Goal: Task Accomplishment & Management: Complete application form

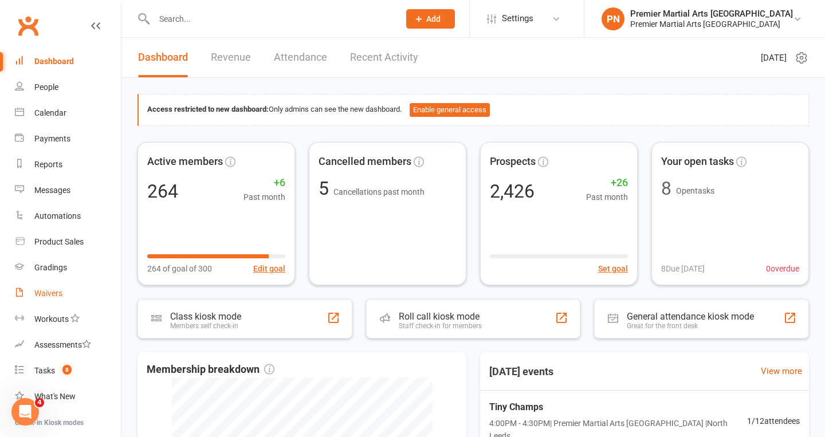
click at [48, 290] on div "Waivers" at bounding box center [48, 293] width 28 height 9
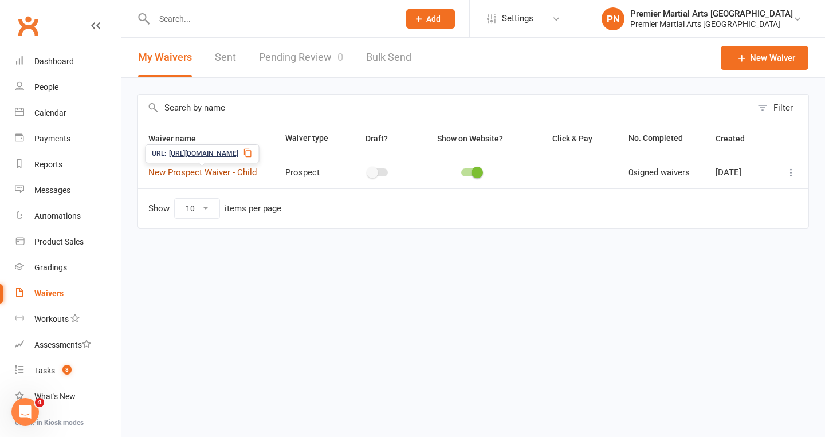
click at [207, 169] on link "New Prospect Waiver - Child" at bounding box center [202, 172] width 108 height 10
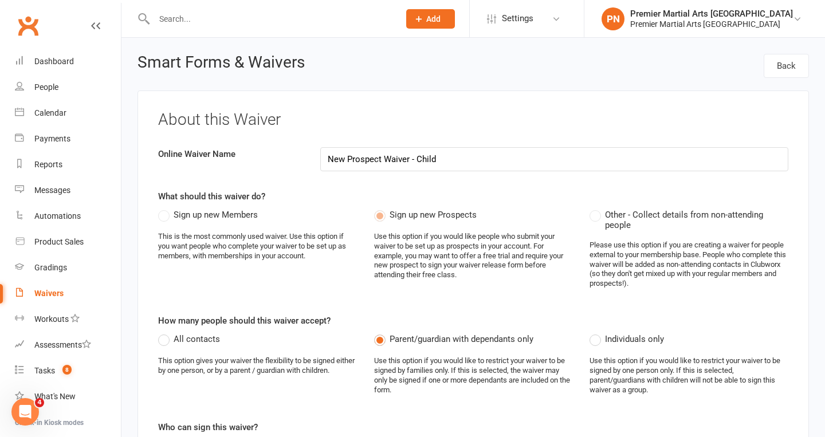
select select "applies_to_all_signees"
select select "copy_answers_for_all_signees"
select select "checkbox"
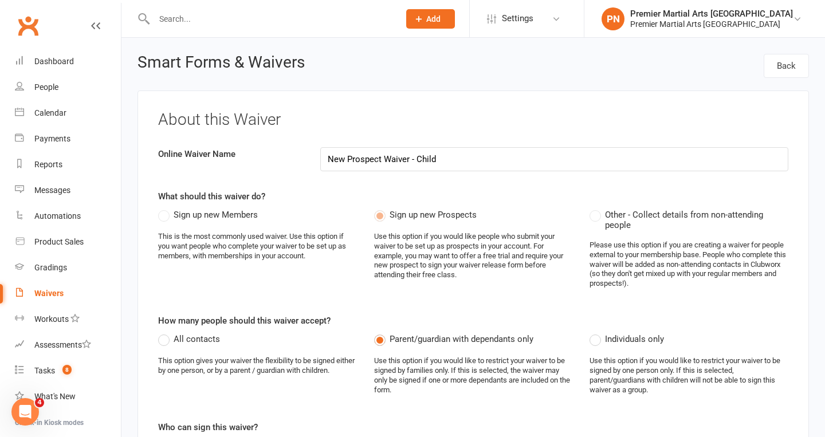
select select "checkbox"
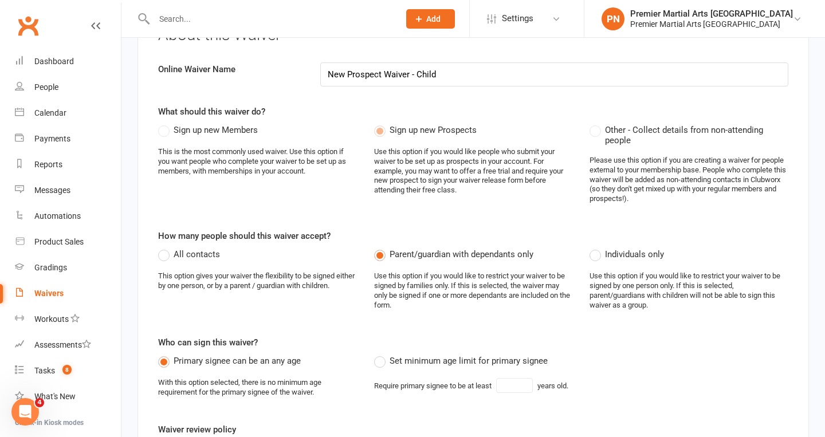
scroll to position [90, 0]
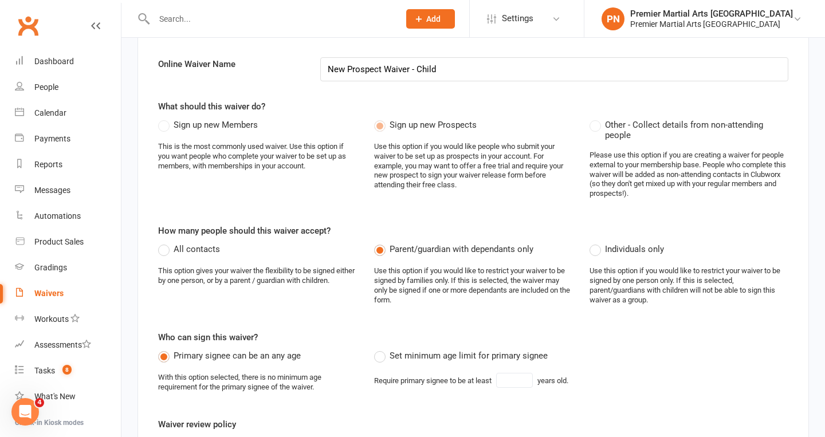
click at [164, 244] on label "All contacts" at bounding box center [189, 249] width 62 height 14
click at [164, 242] on input "All contacts" at bounding box center [161, 242] width 7 height 0
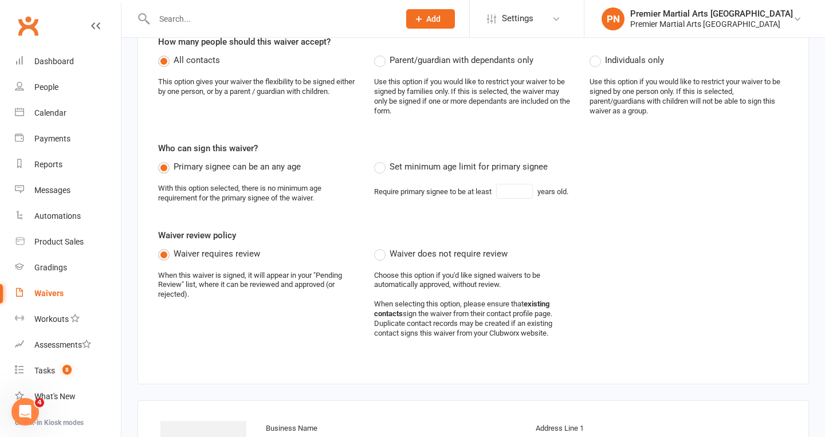
scroll to position [280, 0]
click at [383, 161] on label "Set minimum age limit for primary signee" at bounding box center [461, 166] width 174 height 14
click at [382, 159] on input "Set minimum age limit for primary signee" at bounding box center [377, 159] width 7 height 0
type input "18"
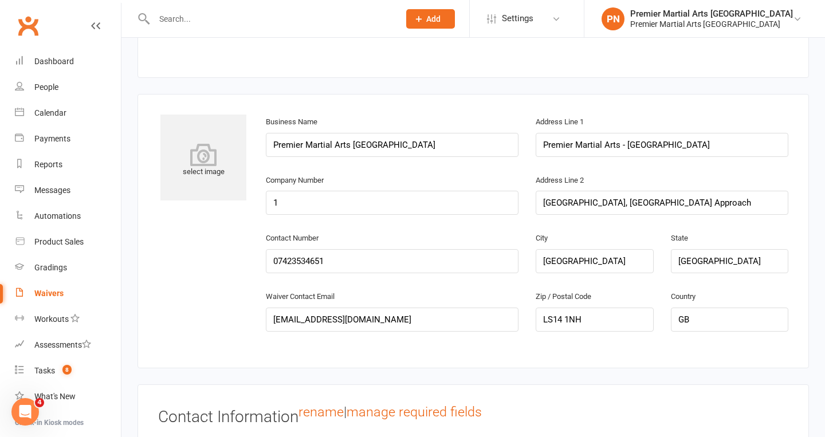
scroll to position [587, 0]
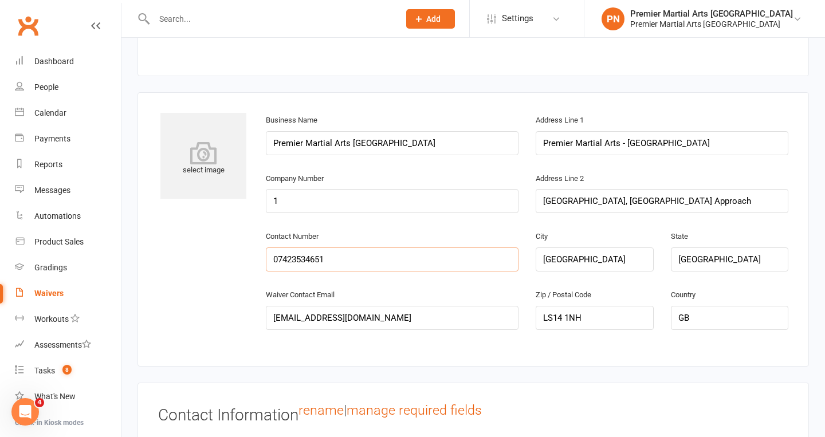
click at [414, 248] on input "07423534651" at bounding box center [392, 260] width 253 height 24
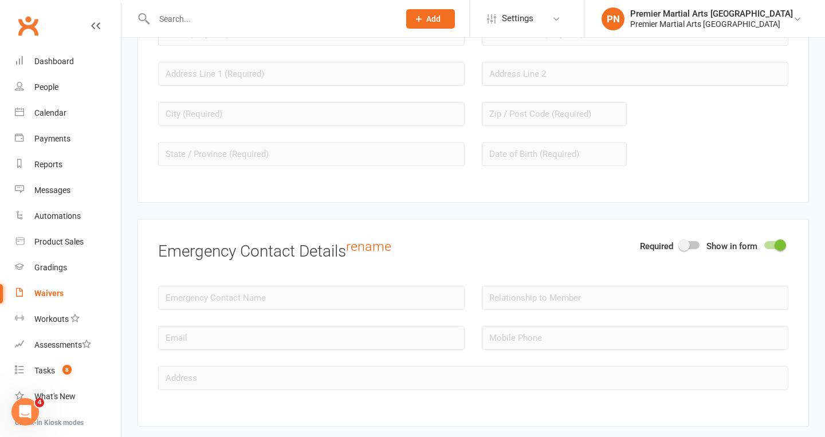
scroll to position [1128, 0]
type input "07545775717"
click at [698, 241] on div at bounding box center [689, 245] width 19 height 8
click at [680, 243] on input "checkbox" at bounding box center [680, 243] width 0 height 0
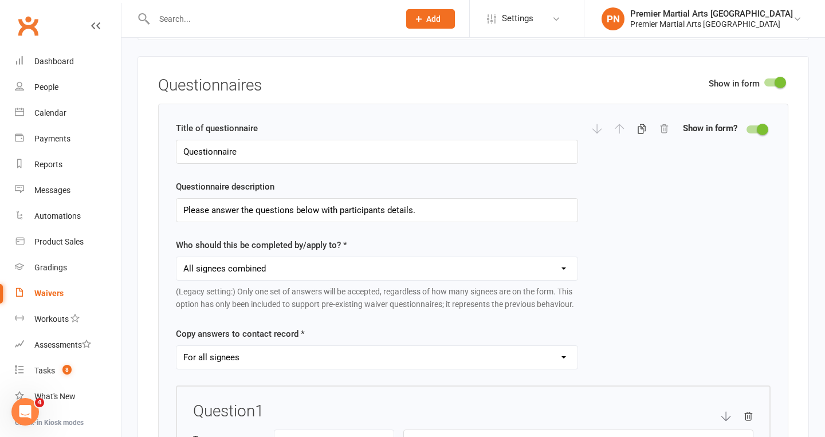
scroll to position [1516, 0]
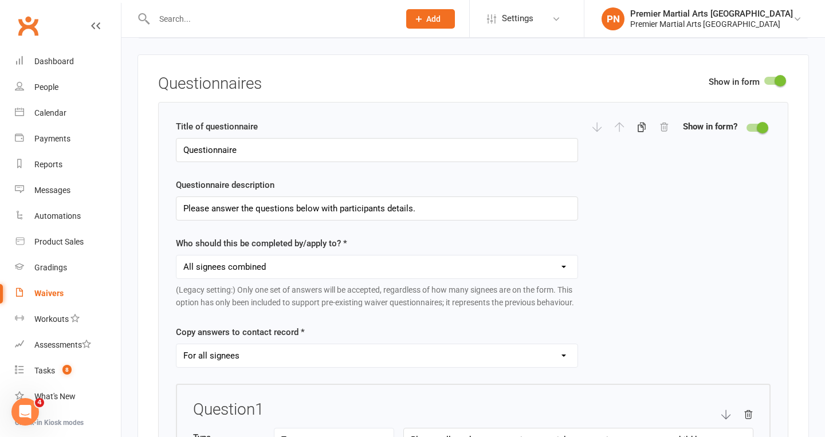
click at [560, 256] on select "Each individual signee Primary signee only Dependent signees only Attending sig…" at bounding box center [376, 267] width 401 height 23
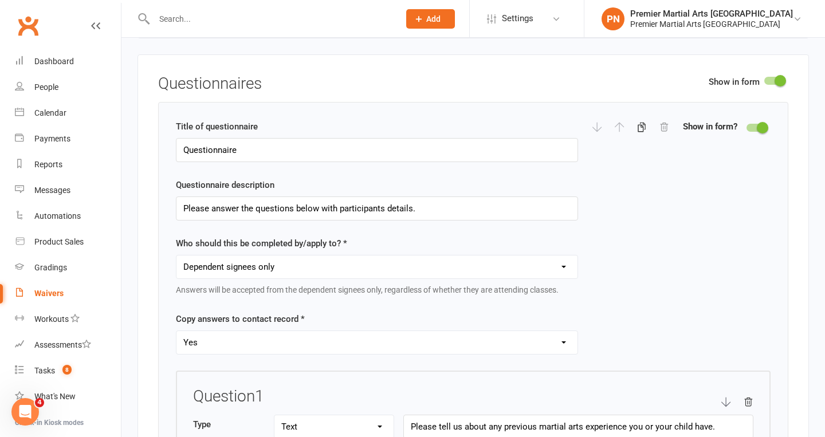
click at [559, 256] on select "Each individual signee Primary signee only Dependent signees only Attending sig…" at bounding box center [376, 267] width 401 height 23
click at [563, 256] on select "Each individual signee Primary signee only Dependent signees only Attending sig…" at bounding box center [376, 267] width 401 height 23
select select "applies_to_attending_signees"
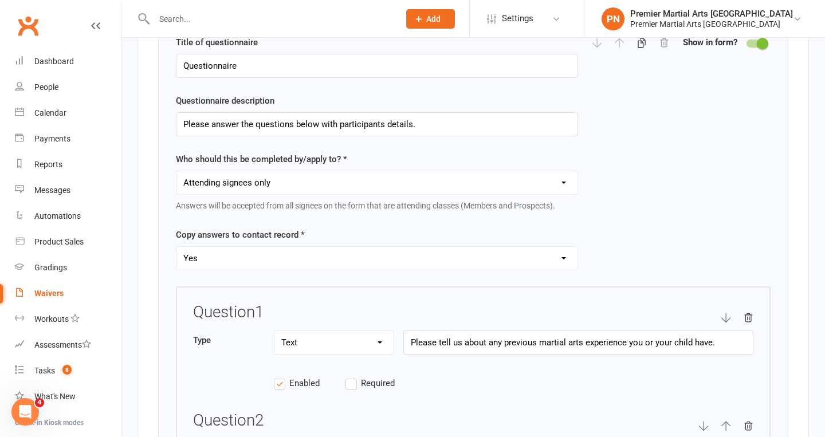
scroll to position [1601, 0]
click at [563, 246] on select "Yes No" at bounding box center [376, 257] width 401 height 23
click at [630, 230] on div "Title of questionnaire Questionnaire Questionnaire description Please answer th…" at bounding box center [473, 160] width 595 height 251
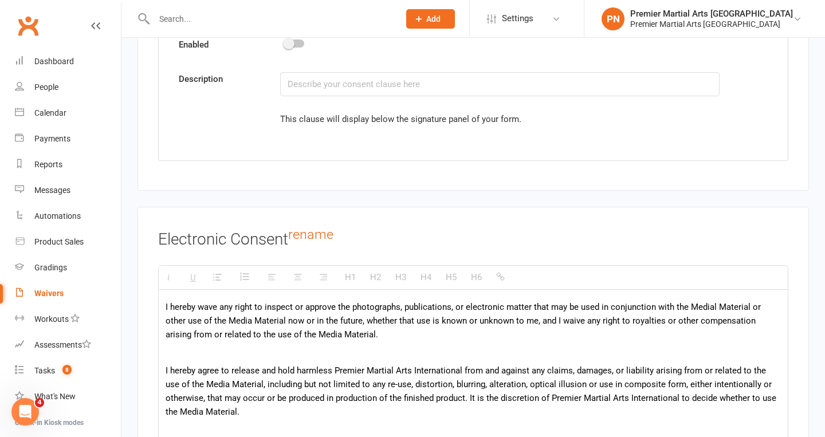
scroll to position [127, 0]
click at [712, 300] on p "I hereby wave any right to inspect or approve the photographs, publications, or…" at bounding box center [473, 320] width 615 height 41
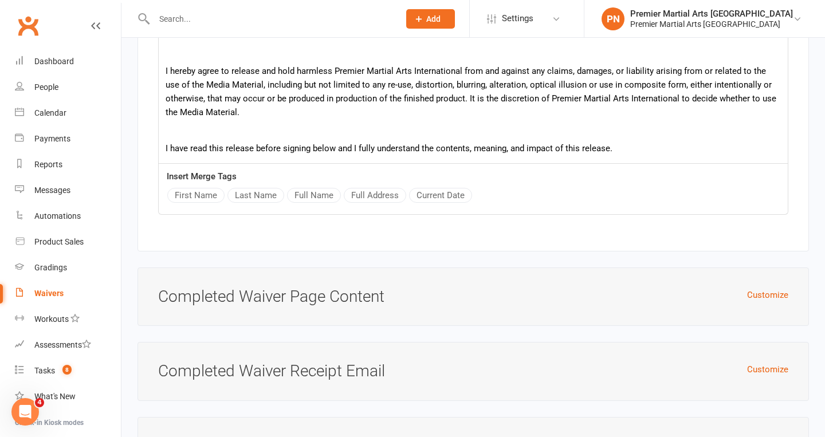
scroll to position [4636, 0]
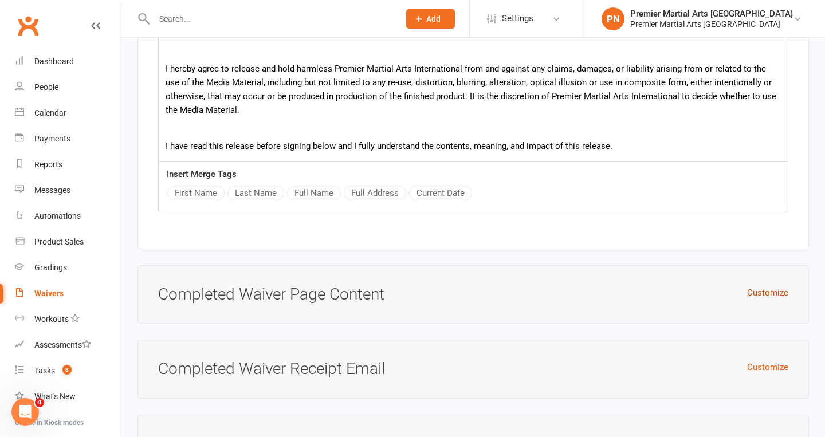
click at [771, 286] on button "Customize" at bounding box center [767, 293] width 41 height 14
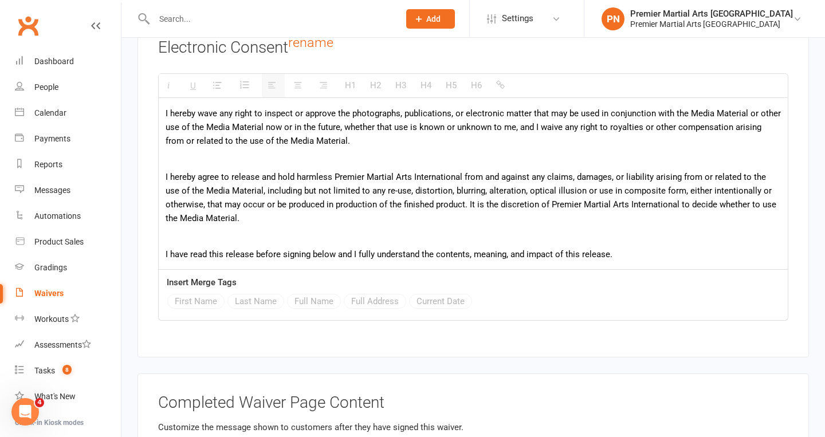
scroll to position [4525, 0]
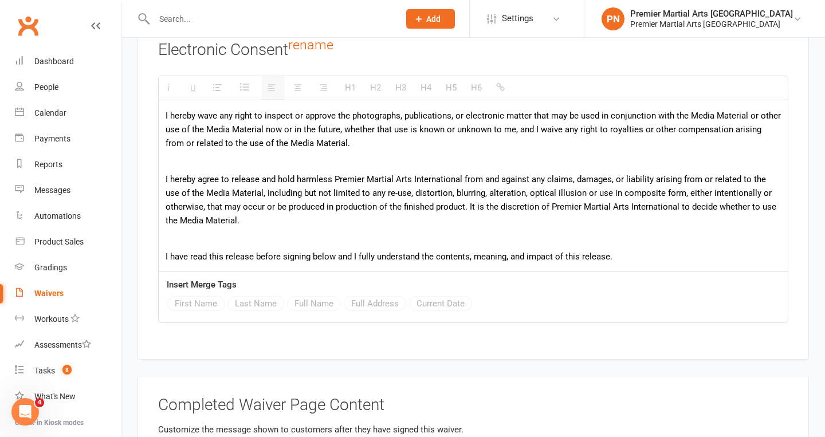
click at [366, 396] on h3 "Completed Waiver Page Content" at bounding box center [473, 405] width 630 height 18
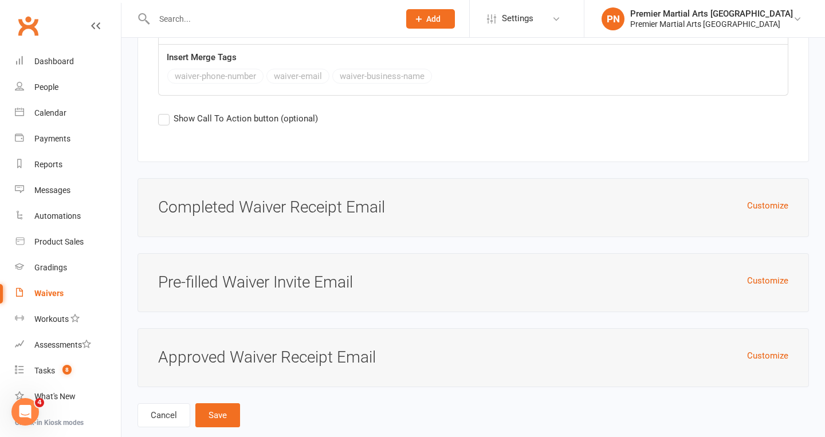
scroll to position [5223, 0]
click at [770, 198] on button "Customize" at bounding box center [767, 205] width 41 height 14
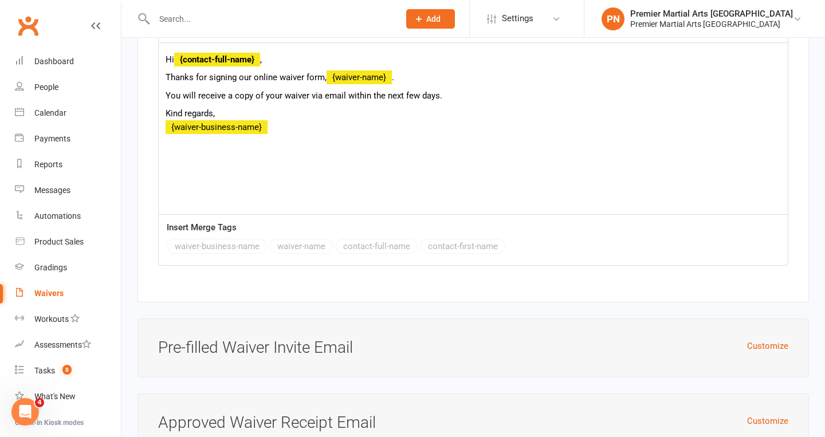
scroll to position [5652, 0]
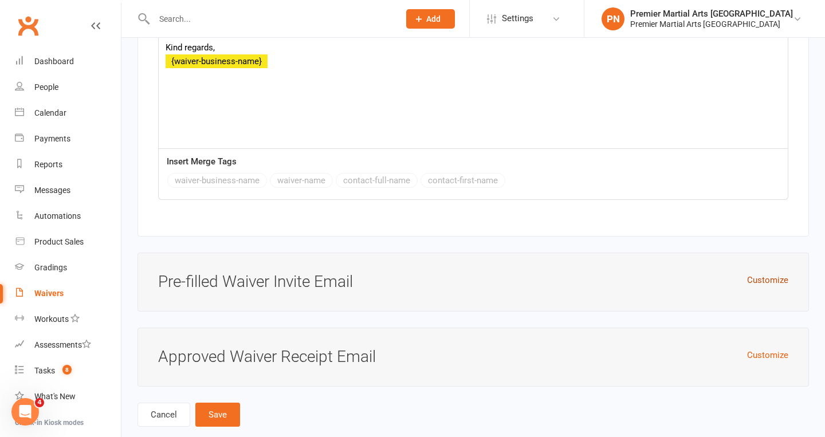
click at [767, 273] on button "Customize" at bounding box center [767, 280] width 41 height 14
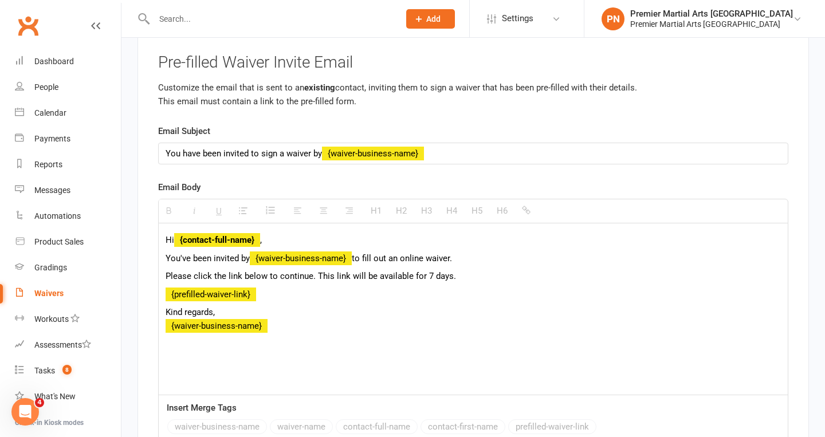
scroll to position [6043, 0]
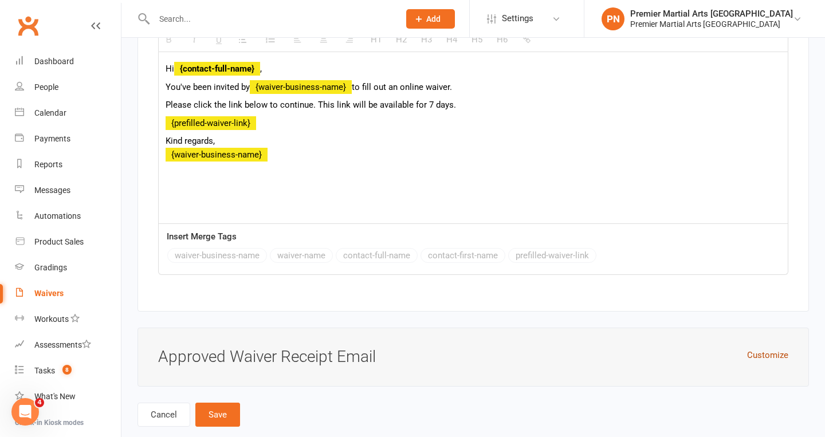
click at [758, 348] on button "Customize" at bounding box center [767, 355] width 41 height 14
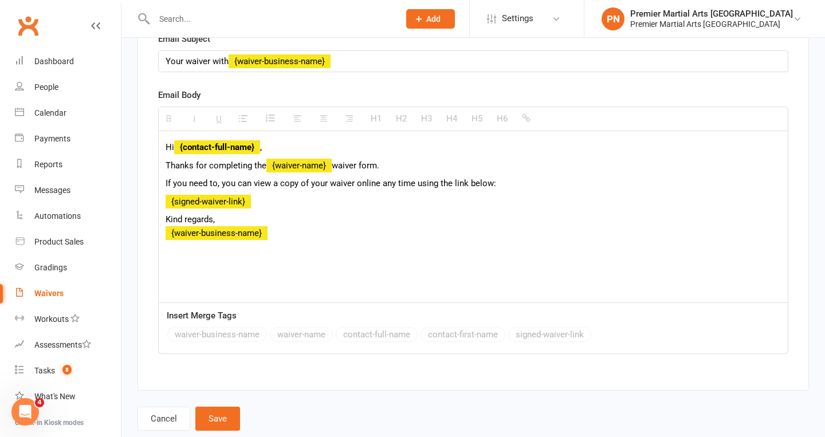
scroll to position [6434, 0]
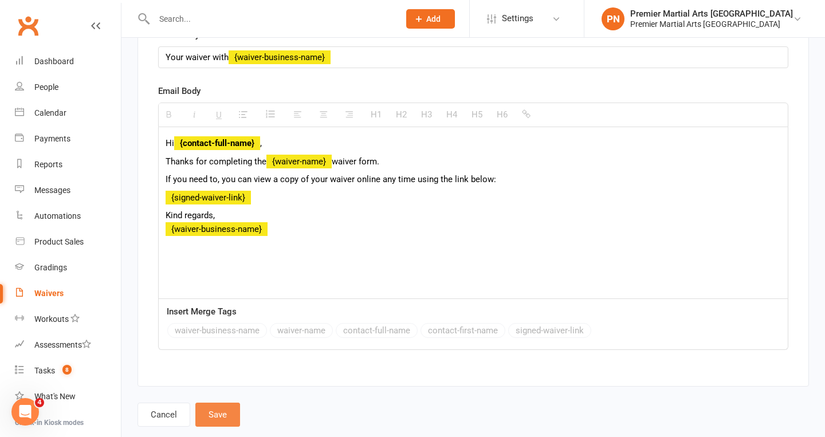
click at [217, 403] on button "Save" at bounding box center [217, 415] width 45 height 24
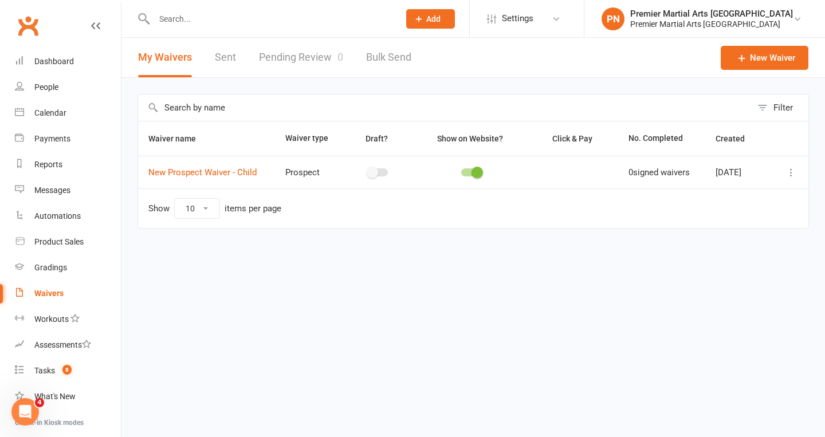
click at [229, 58] on link "Sent" at bounding box center [225, 58] width 21 height 40
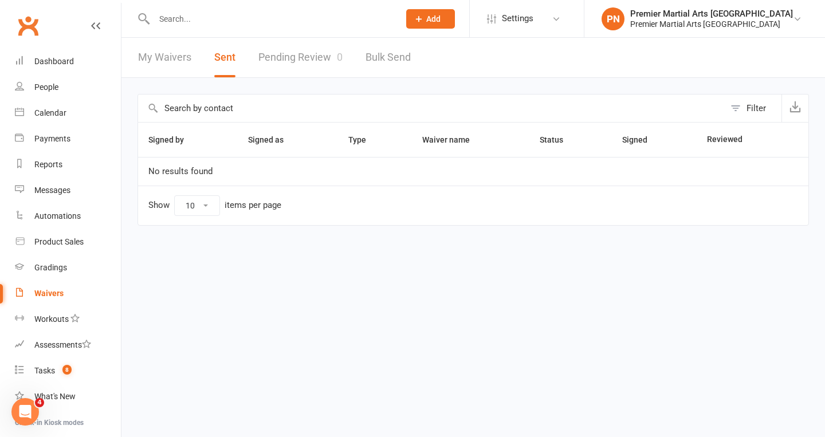
click at [179, 59] on link "My Waivers" at bounding box center [164, 58] width 53 height 40
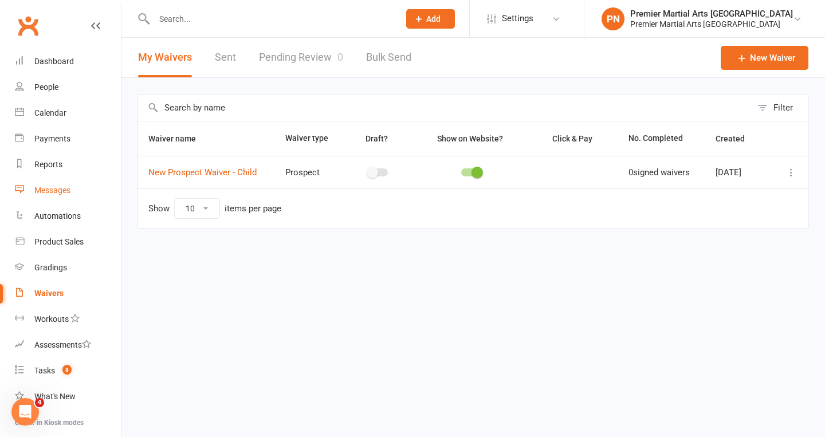
click at [54, 189] on div "Messages" at bounding box center [52, 190] width 36 height 9
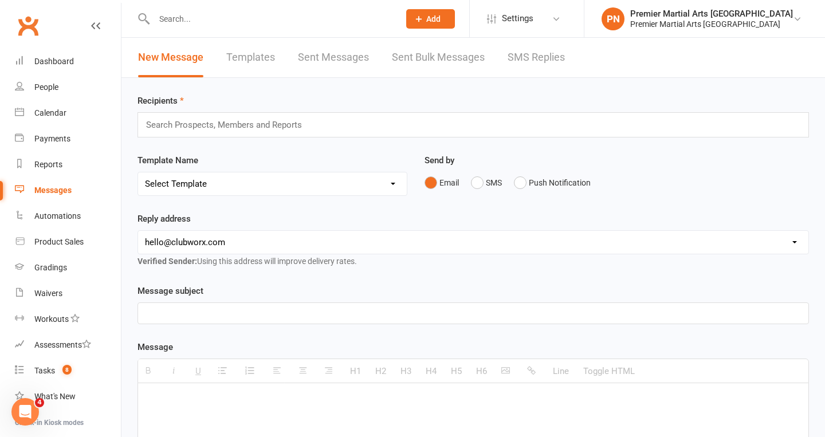
click at [393, 181] on select "Select Template [Email] Bring a Buddy [Email] [DATE] Bank Holiday [Email] Faceb…" at bounding box center [272, 183] width 269 height 23
click at [40, 295] on div "Waivers" at bounding box center [48, 293] width 28 height 9
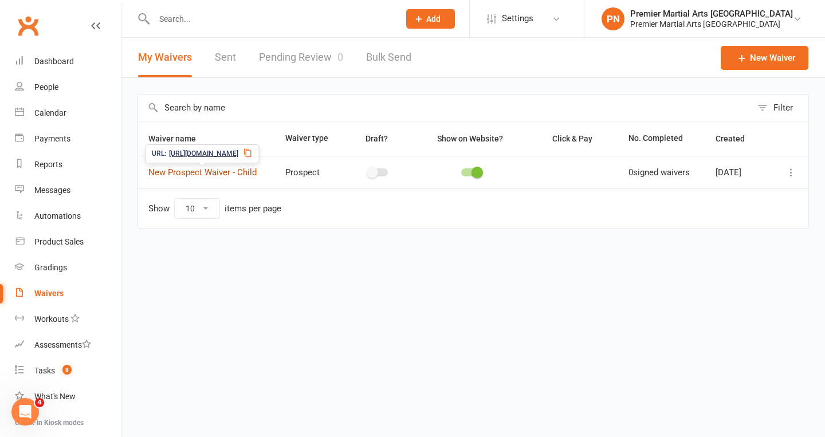
click at [205, 168] on link "New Prospect Waiver - Child" at bounding box center [202, 172] width 108 height 10
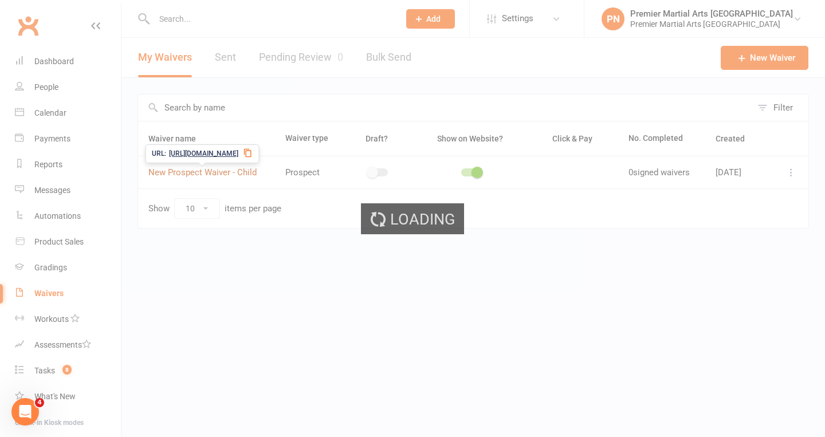
select select "applies_to_attending_signees"
select select "checkbox"
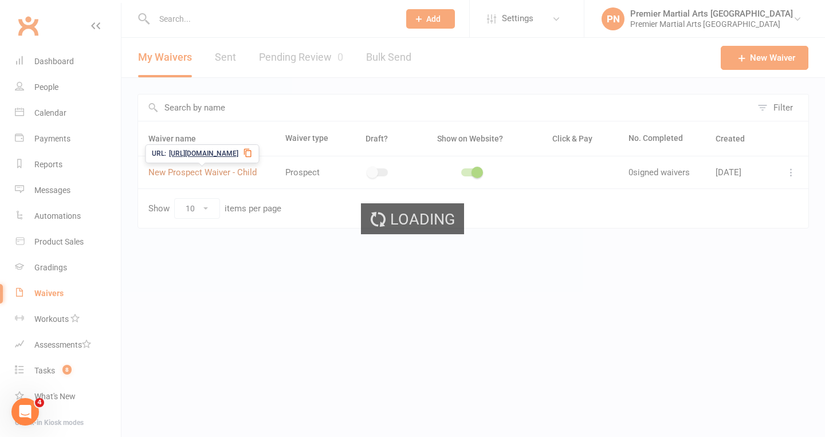
select select "checkbox"
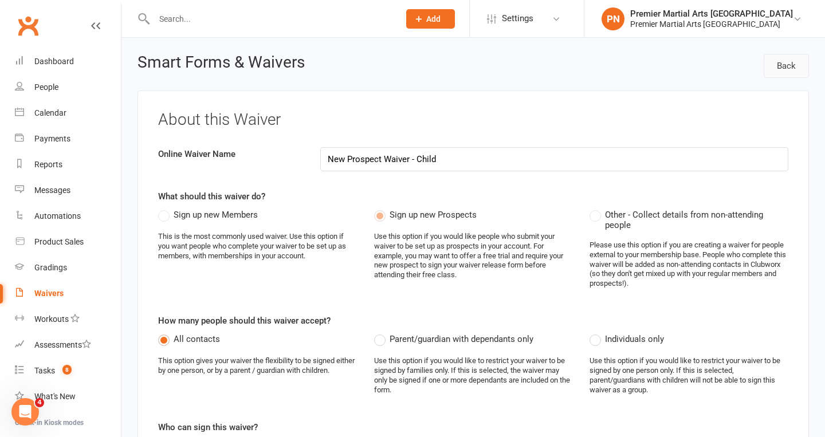
click at [790, 64] on link "Back" at bounding box center [786, 66] width 45 height 24
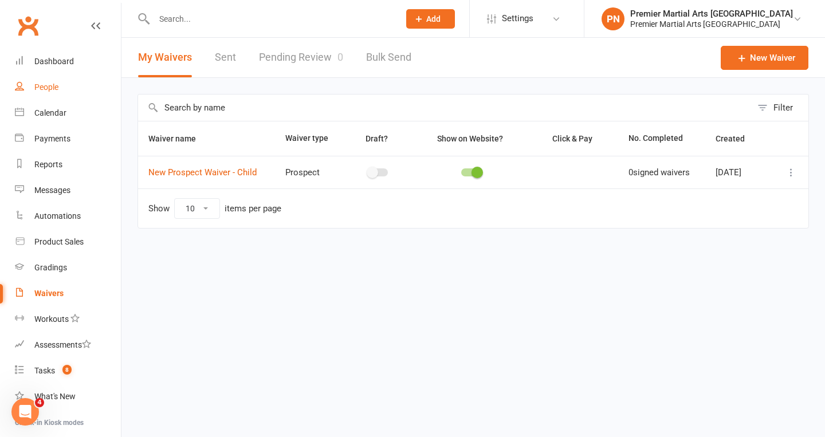
click at [45, 84] on div "People" at bounding box center [46, 87] width 24 height 9
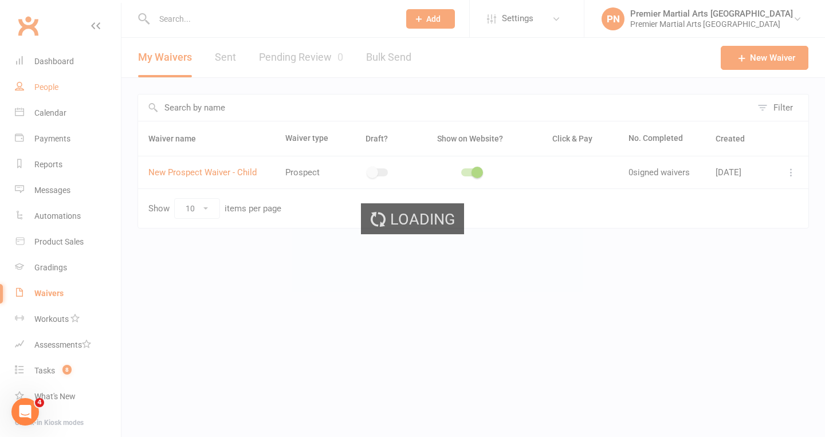
select select "100"
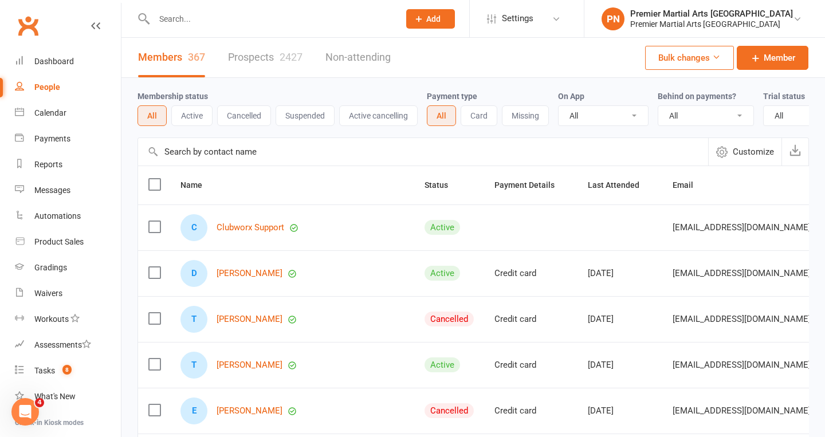
click at [274, 54] on link "Prospects 2427" at bounding box center [265, 58] width 74 height 40
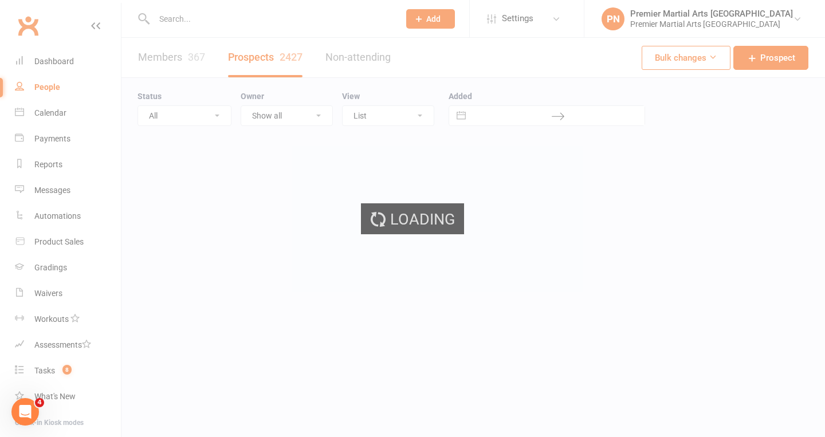
select select "100"
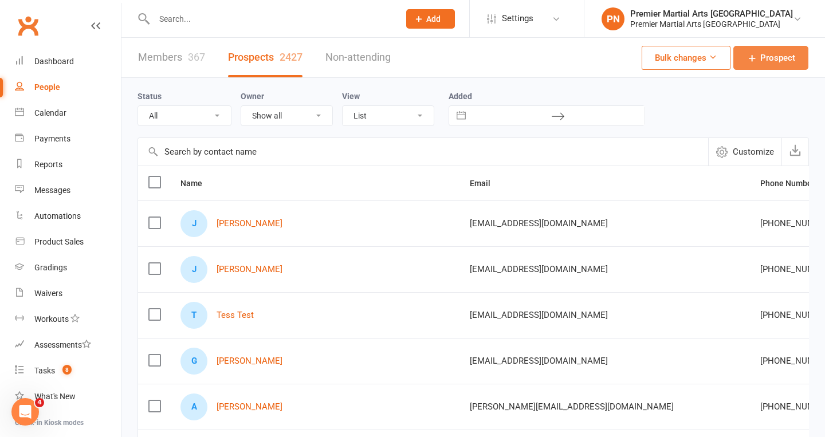
click at [757, 56] on icon at bounding box center [752, 57] width 11 height 11
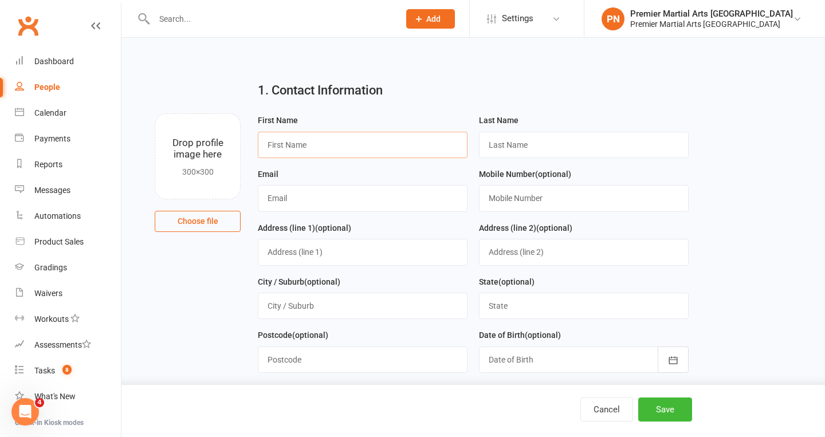
click at [410, 143] on input "text" at bounding box center [363, 145] width 210 height 26
type input "[PERSON_NAME]"
type input "[EMAIL_ADDRESS][DOMAIN_NAME]"
type input "[PHONE_NUMBER]"
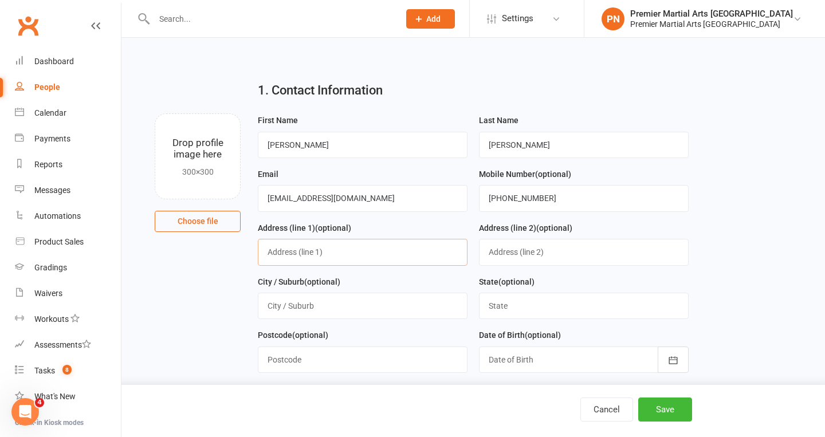
type input "[STREET_ADDRESS]"
type input "[GEOGRAPHIC_DATA]"
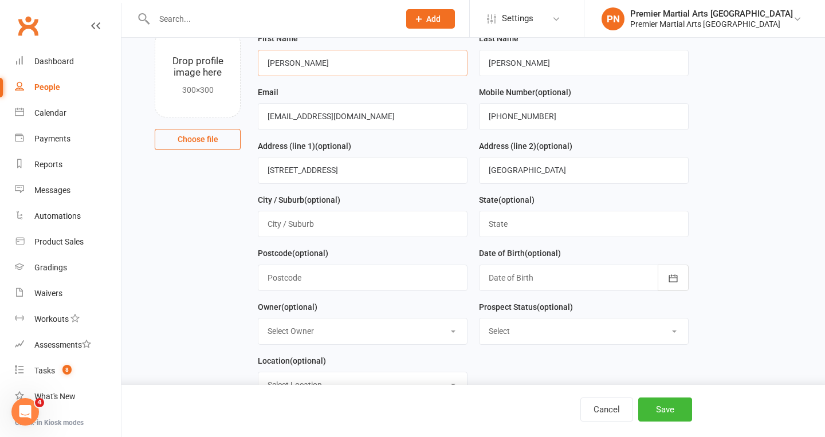
scroll to position [86, 0]
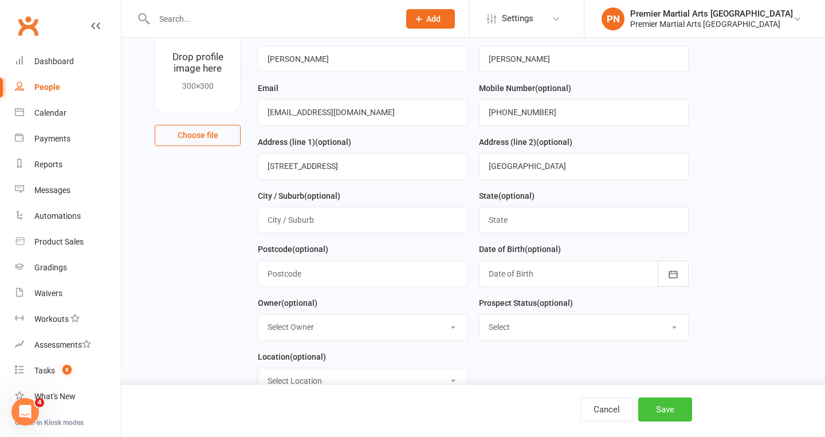
click at [670, 410] on button "Save" at bounding box center [665, 410] width 54 height 24
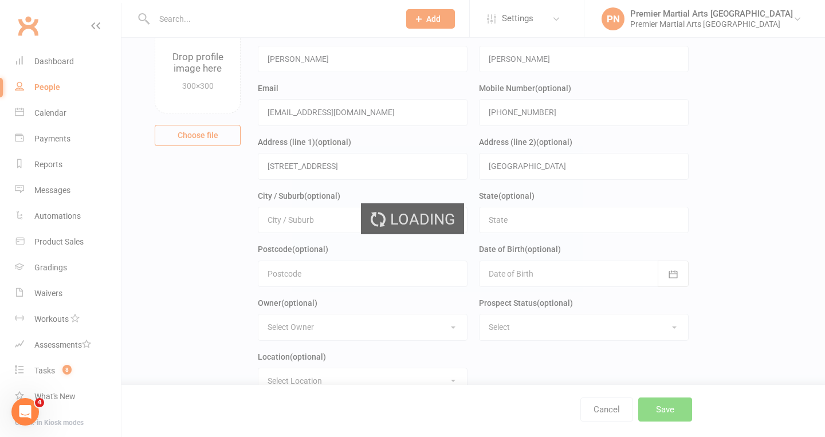
scroll to position [0, 0]
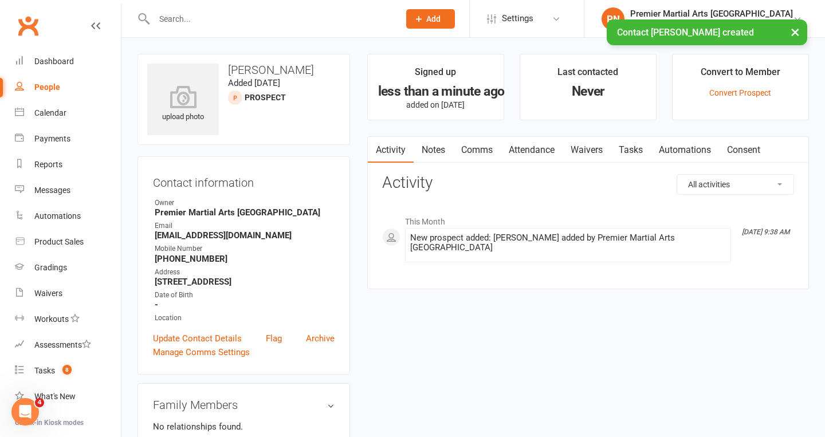
click at [588, 149] on link "Waivers" at bounding box center [587, 150] width 48 height 26
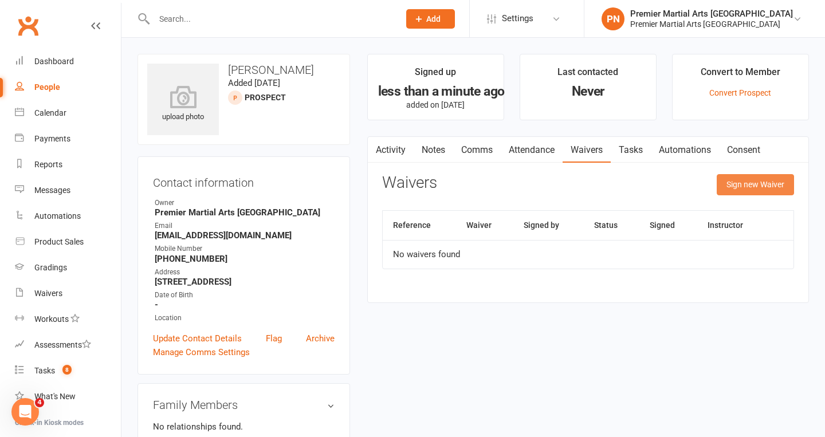
click at [744, 183] on button "Sign new Waiver" at bounding box center [755, 184] width 77 height 21
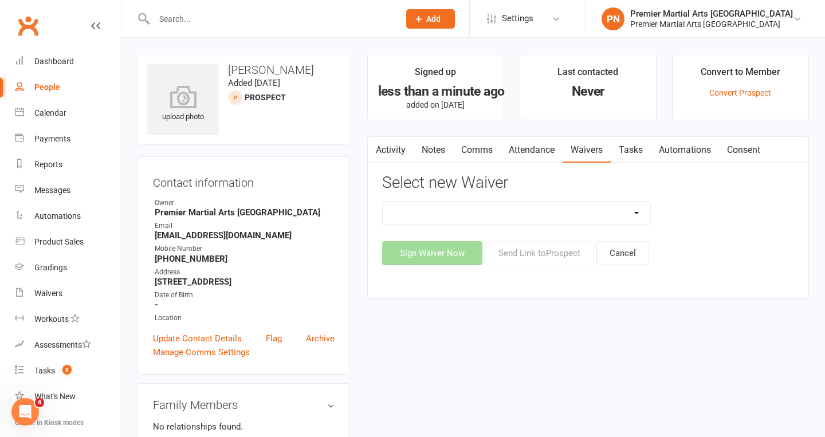
click at [632, 213] on select "New Prospect Waiver - Child" at bounding box center [517, 213] width 268 height 23
select select "11832"
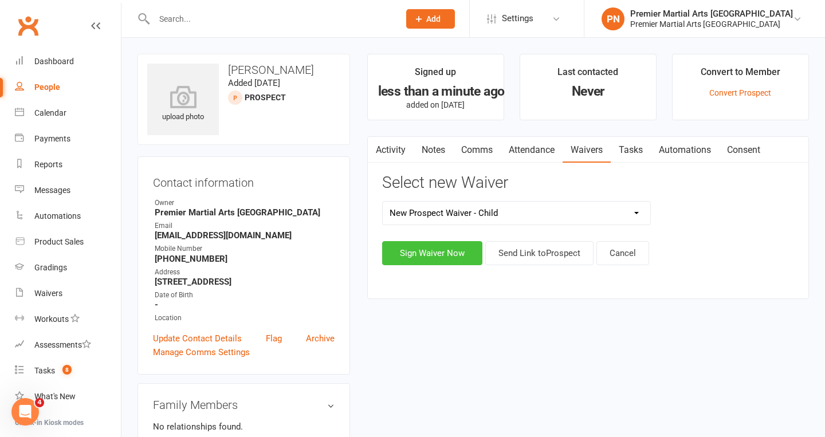
click at [459, 249] on button "Sign Waiver Now" at bounding box center [432, 253] width 100 height 24
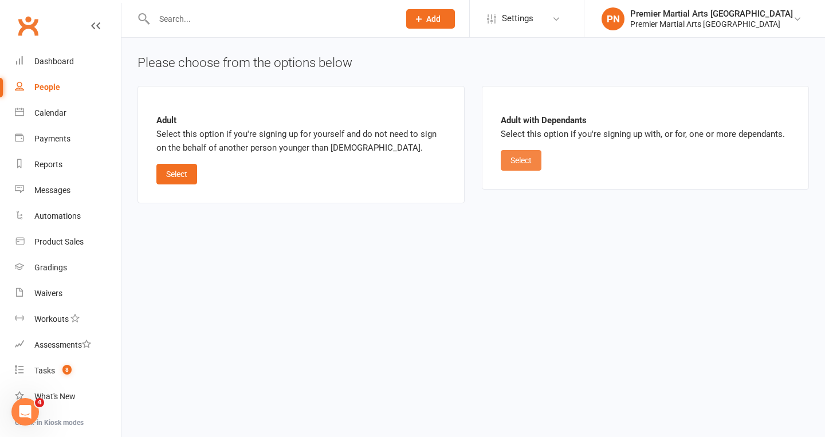
click at [524, 160] on button "Select" at bounding box center [521, 160] width 41 height 21
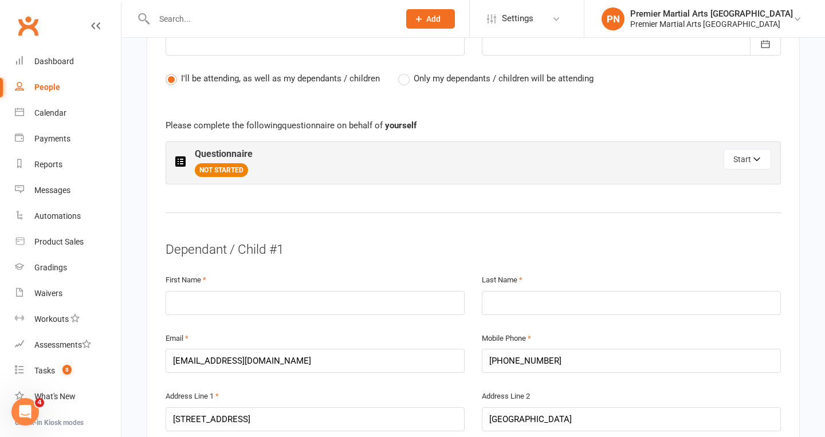
scroll to position [572, 0]
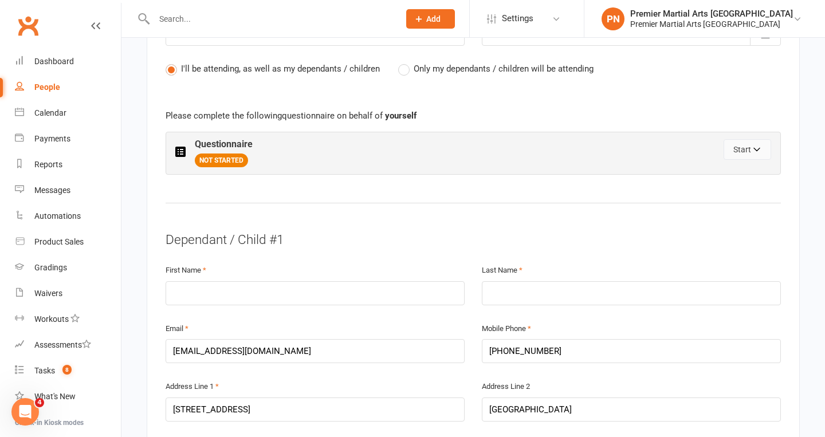
click at [751, 139] on button "Start" at bounding box center [748, 149] width 48 height 21
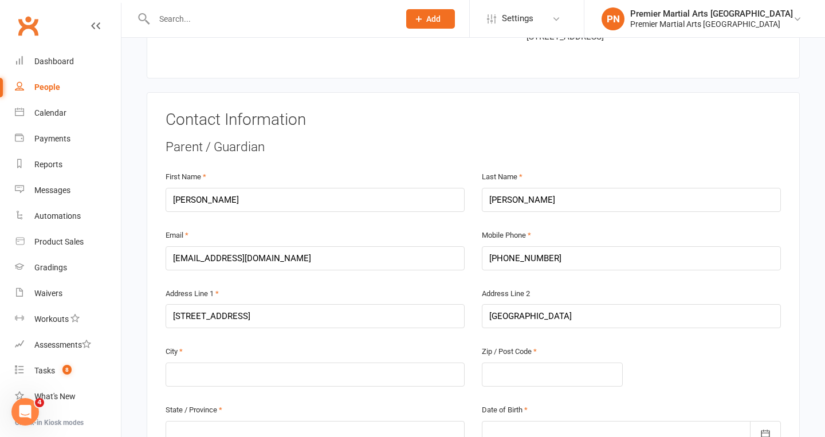
scroll to position [0, 0]
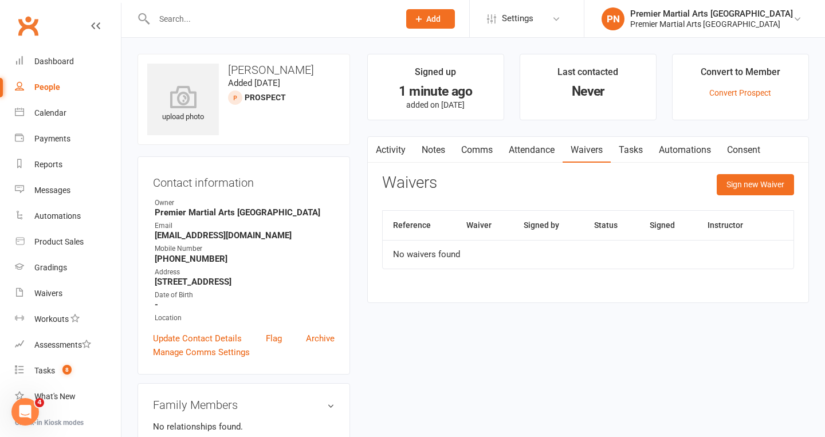
click at [592, 149] on link "Waivers" at bounding box center [587, 150] width 48 height 26
click at [768, 182] on button "Sign new Waiver" at bounding box center [755, 184] width 77 height 21
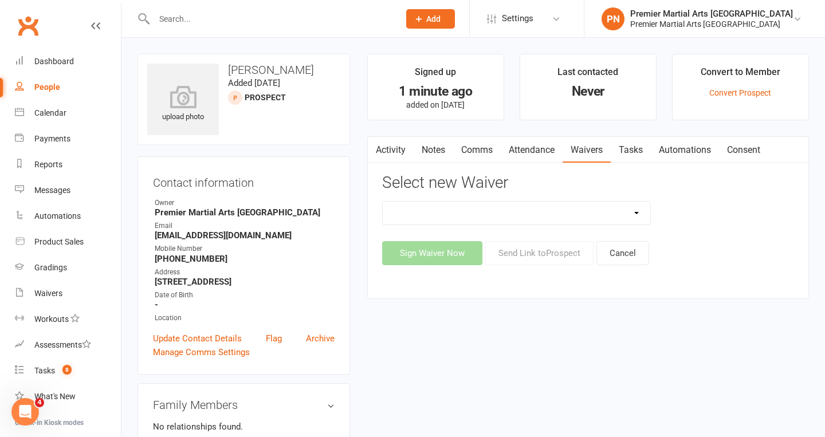
click at [637, 214] on select "New Prospect Waiver - Child" at bounding box center [517, 213] width 268 height 23
select select "11832"
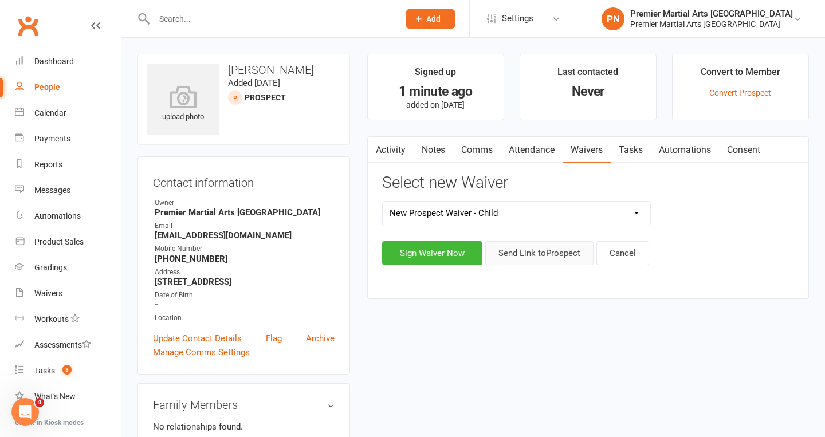
click at [549, 250] on button "Send Link to [GEOGRAPHIC_DATA]" at bounding box center [539, 253] width 108 height 24
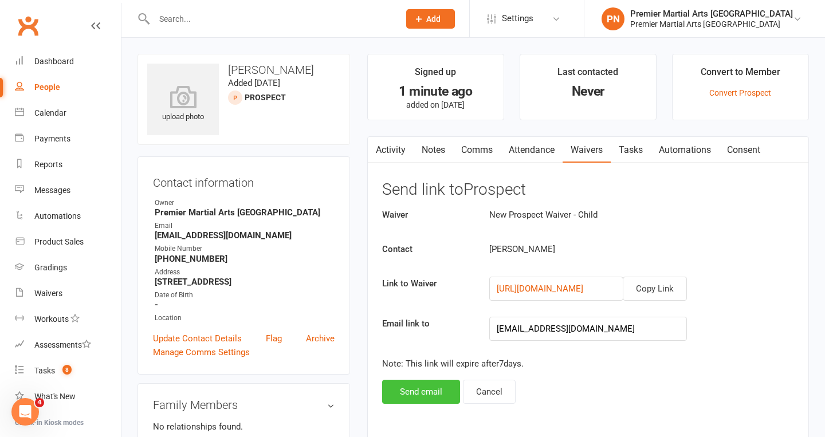
click at [422, 389] on button "Send email" at bounding box center [421, 392] width 78 height 24
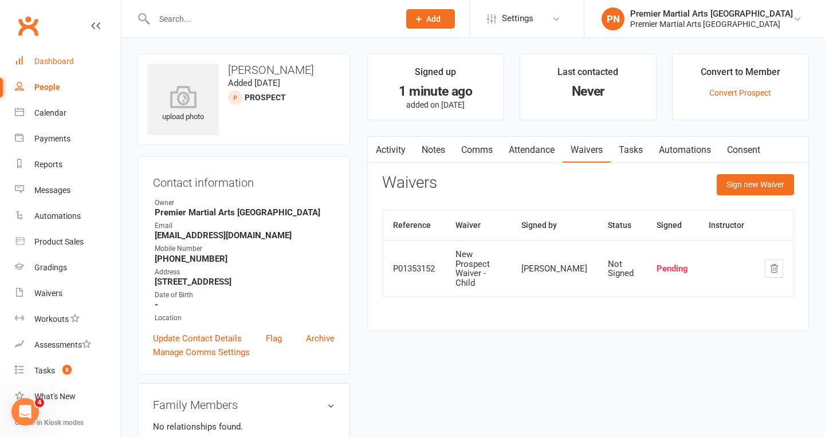
click at [61, 57] on div "Dashboard" at bounding box center [54, 61] width 40 height 9
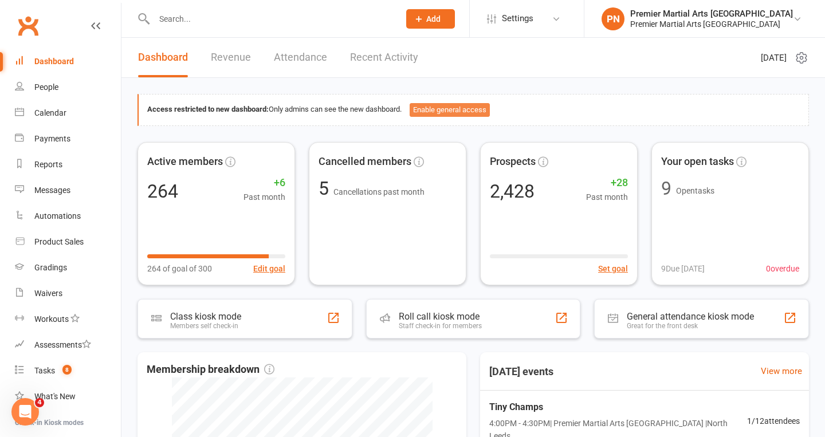
click at [453, 109] on button "Enable general access" at bounding box center [450, 110] width 80 height 14
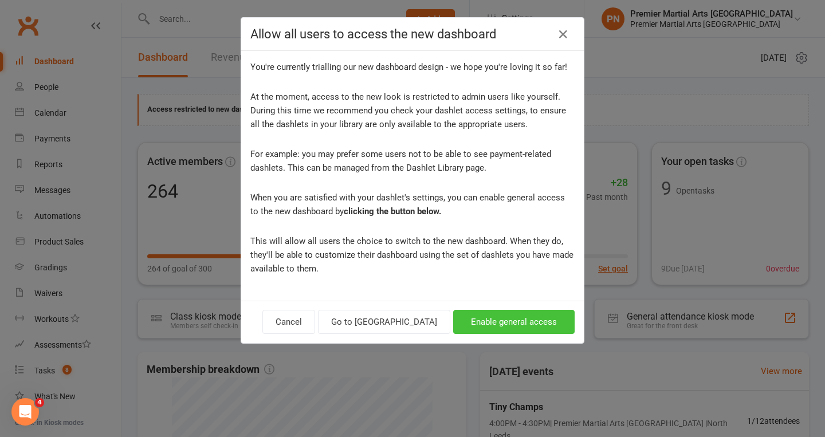
click at [523, 324] on button "Enable general access" at bounding box center [513, 322] width 121 height 24
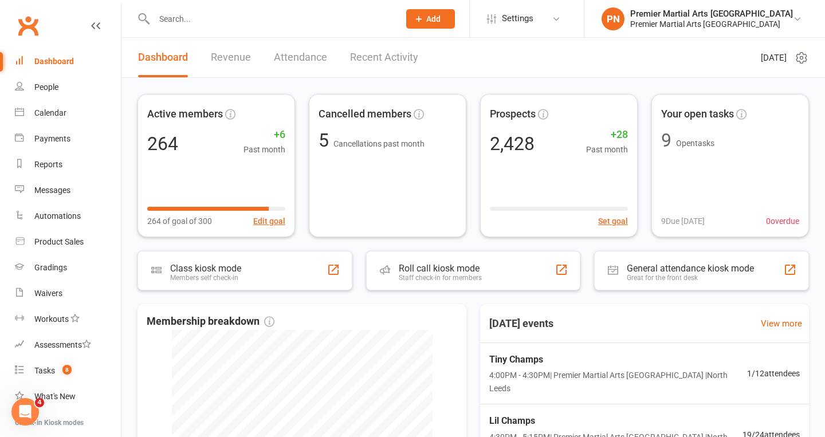
click at [377, 58] on link "Recent Activity" at bounding box center [384, 58] width 68 height 40
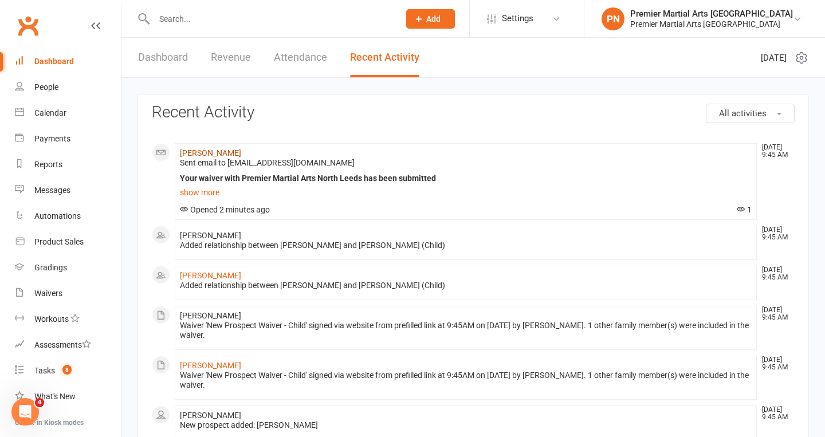
click at [203, 154] on link "[PERSON_NAME]" at bounding box center [210, 152] width 61 height 9
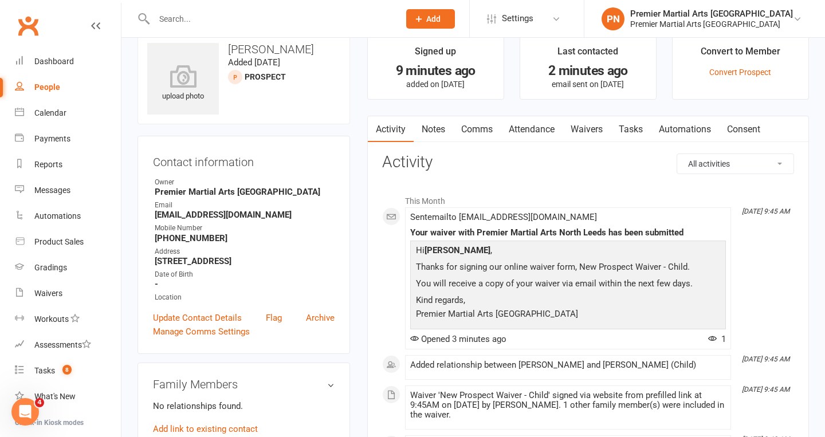
scroll to position [27, 0]
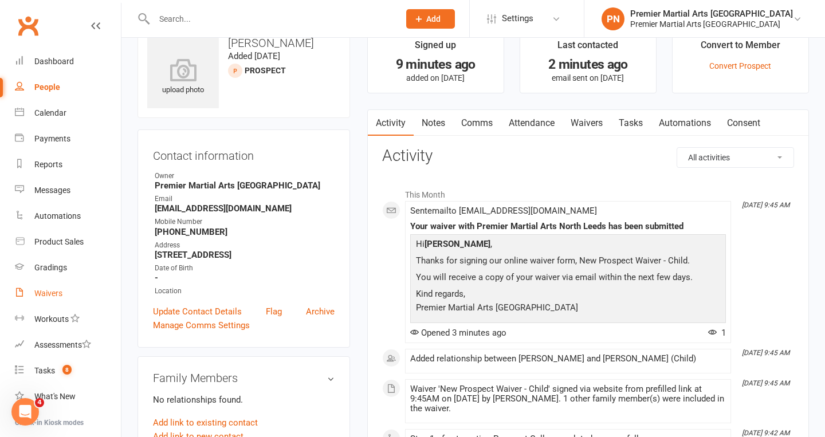
click at [48, 290] on div "Waivers" at bounding box center [48, 293] width 28 height 9
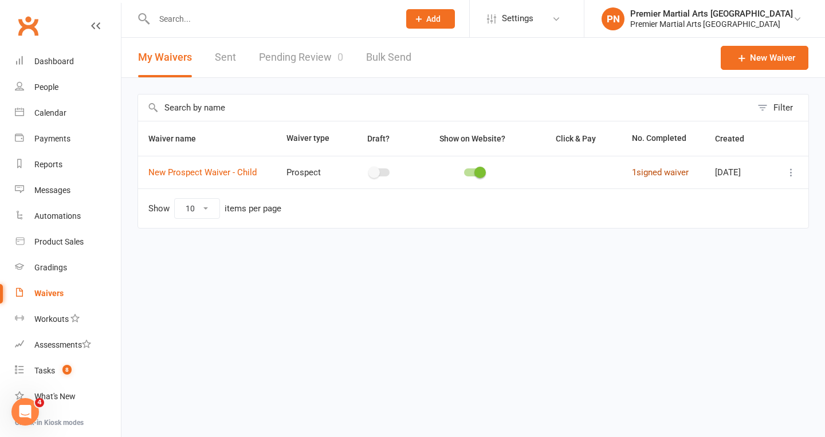
click at [654, 171] on link "1 signed waiver" at bounding box center [660, 172] width 57 height 10
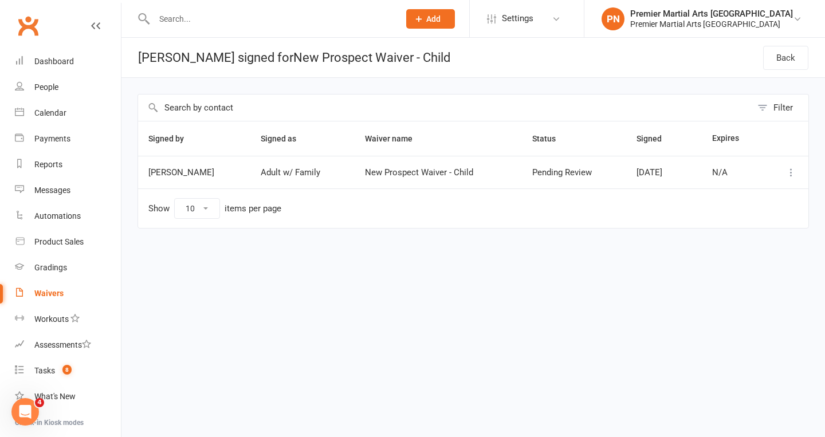
click at [788, 170] on icon at bounding box center [791, 172] width 11 height 11
click at [691, 277] on html "Prospect Member Non-attending contact Class / event Appointment Grading event T…" at bounding box center [412, 138] width 825 height 277
click at [42, 369] on div "Tasks" at bounding box center [44, 370] width 21 height 9
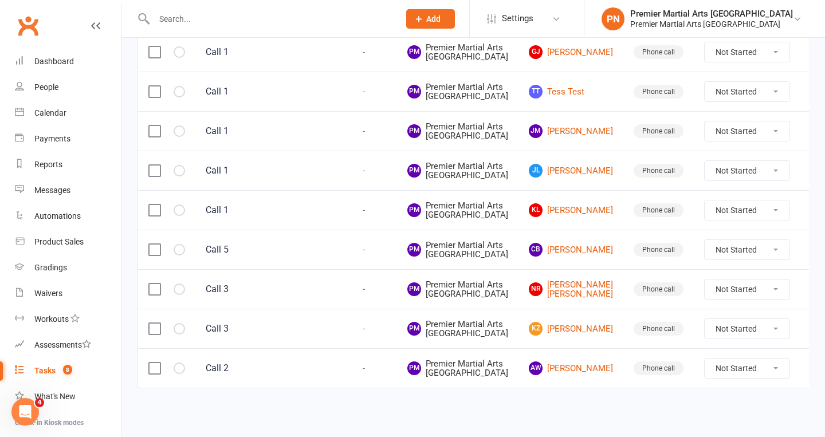
scroll to position [275, 0]
click at [751, 220] on select "Not Started In Progress Waiting Complete" at bounding box center [747, 210] width 85 height 19
click at [552, 217] on link "KL [PERSON_NAME]" at bounding box center [571, 210] width 84 height 14
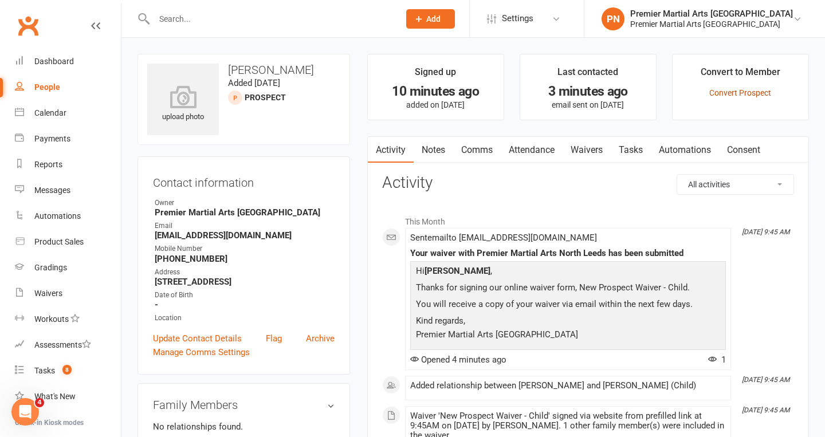
click at [741, 88] on link "Convert Prospect" at bounding box center [740, 92] width 62 height 9
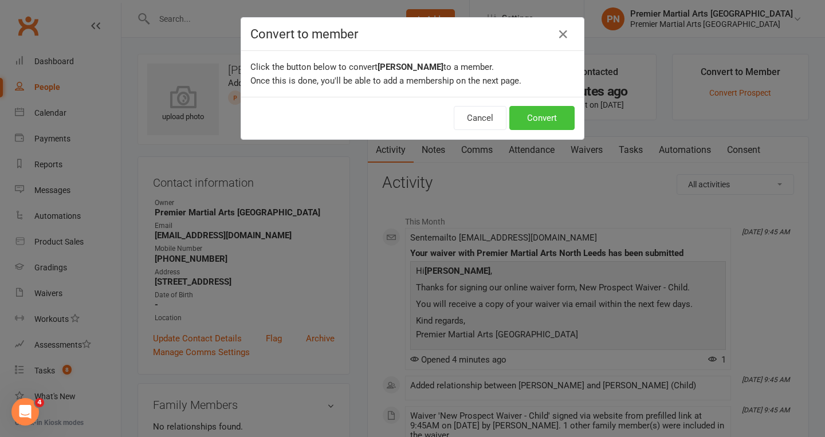
click at [547, 119] on button "Convert" at bounding box center [541, 118] width 65 height 24
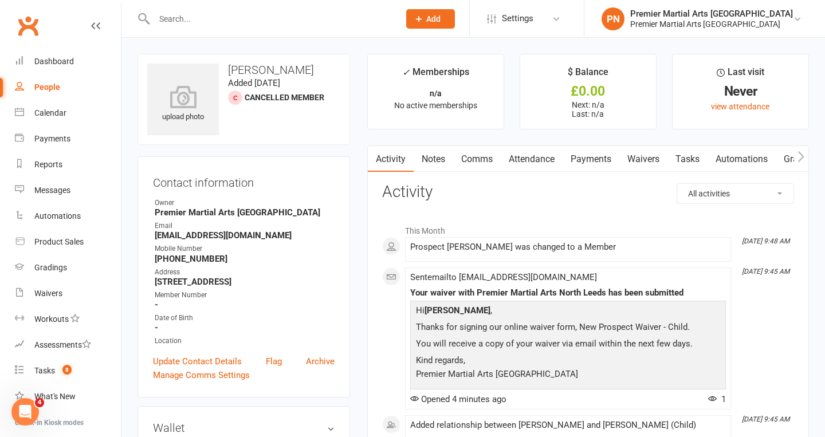
click at [252, 21] on input "text" at bounding box center [271, 19] width 241 height 16
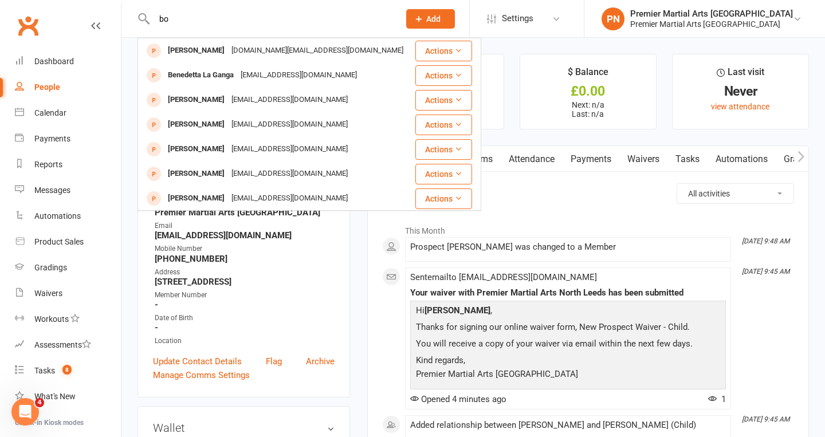
type input "b"
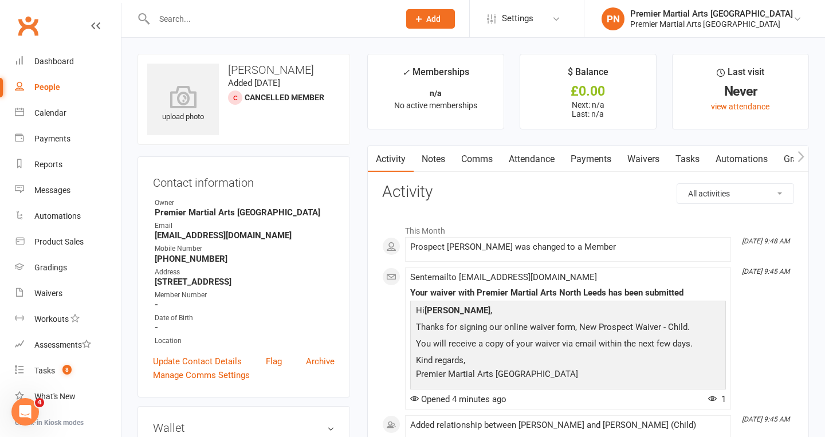
click at [802, 154] on icon "button" at bounding box center [801, 156] width 6 height 11
click at [802, 155] on icon "button" at bounding box center [801, 156] width 6 height 11
click at [802, 156] on icon "button" at bounding box center [801, 157] width 7 height 12
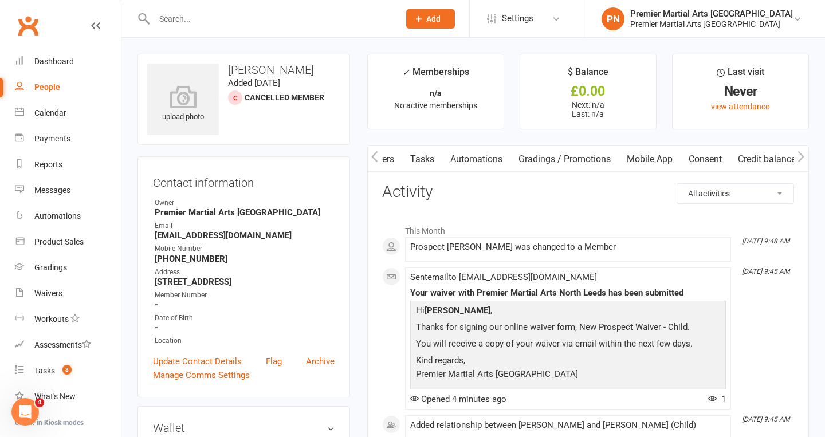
scroll to position [0, 265]
click at [802, 156] on icon "button" at bounding box center [801, 156] width 6 height 11
click at [800, 151] on icon "button" at bounding box center [801, 157] width 7 height 12
click at [372, 155] on icon "button" at bounding box center [374, 157] width 7 height 12
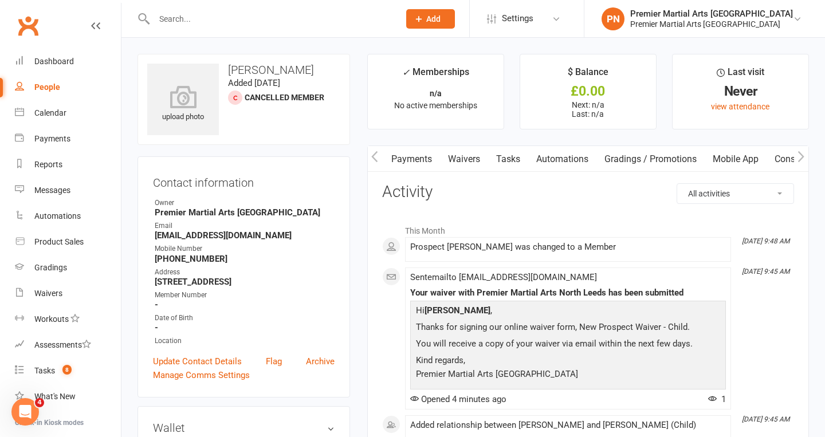
click at [469, 156] on link "Waivers" at bounding box center [464, 159] width 48 height 26
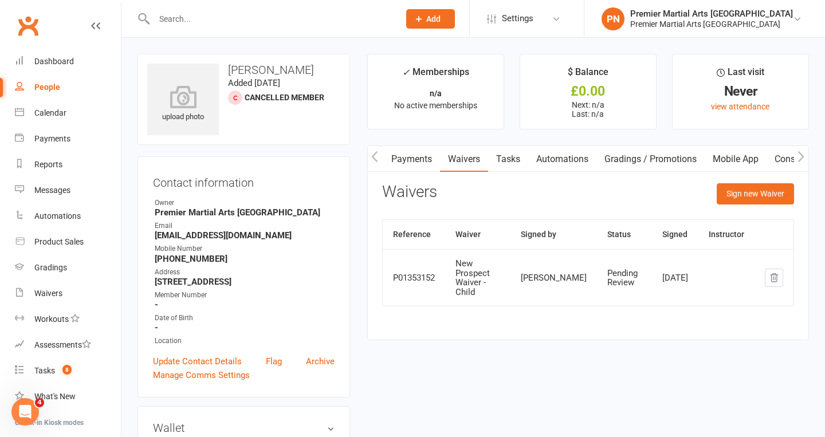
click at [378, 155] on icon "button" at bounding box center [374, 157] width 7 height 12
click at [393, 159] on link "Activity" at bounding box center [391, 159] width 46 height 26
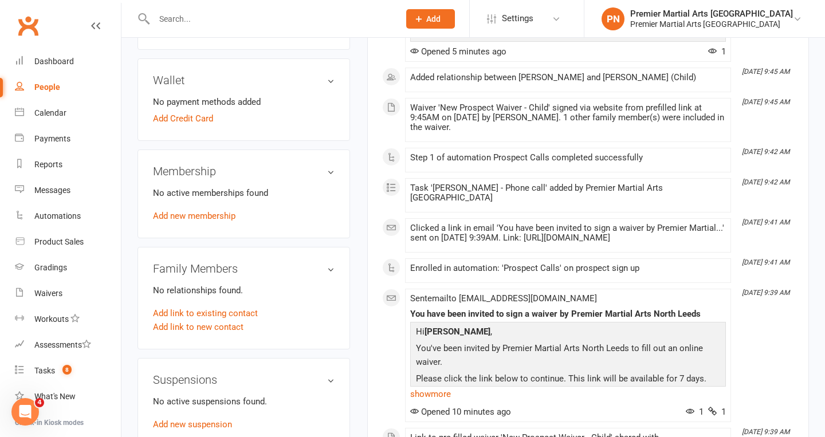
scroll to position [346, 0]
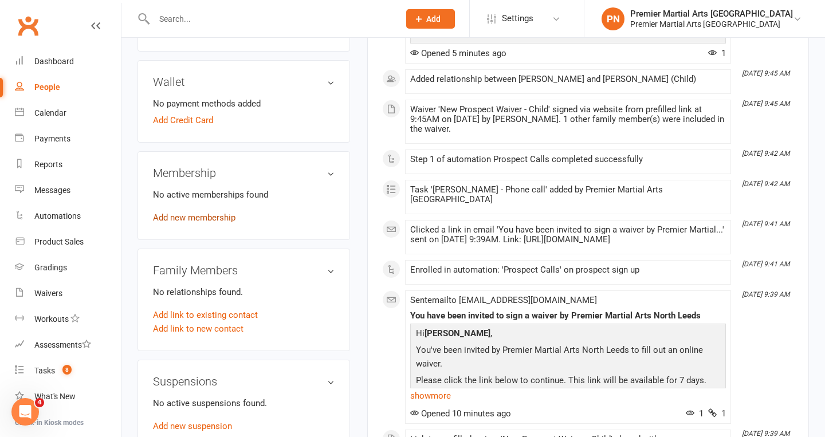
click at [215, 215] on link "Add new membership" at bounding box center [194, 218] width 83 height 10
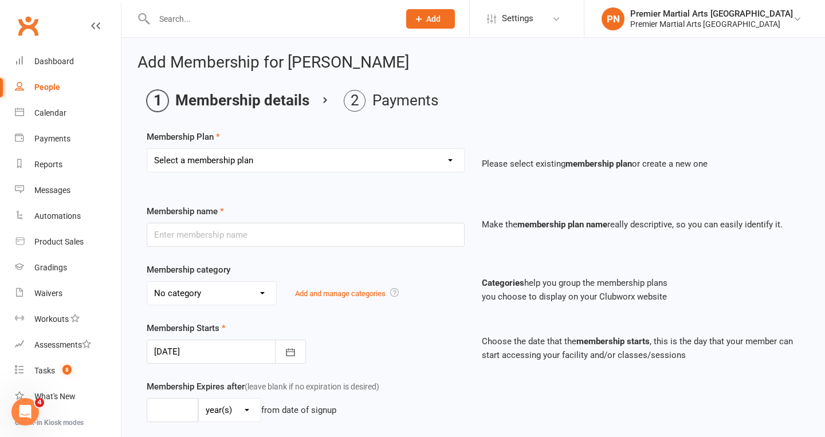
click at [96, 25] on icon at bounding box center [95, 25] width 9 height 9
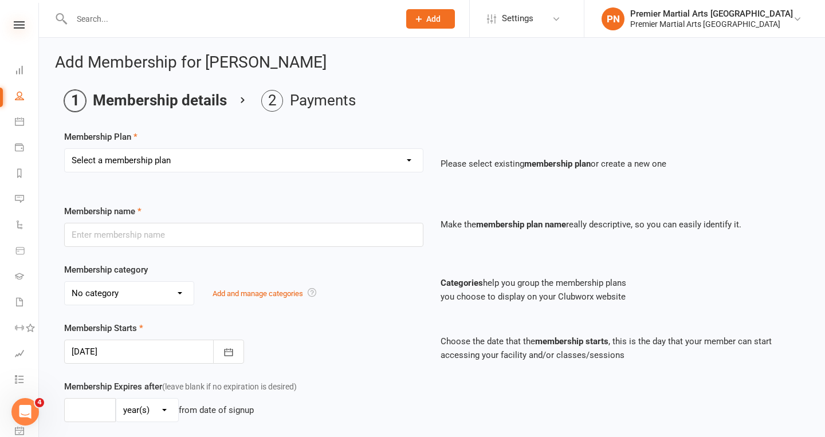
click at [24, 22] on icon at bounding box center [19, 24] width 11 height 7
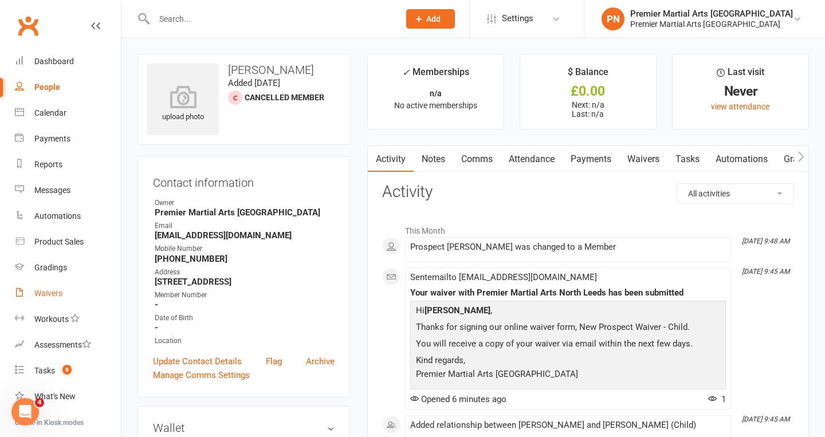
click at [52, 293] on div "Waivers" at bounding box center [48, 293] width 28 height 9
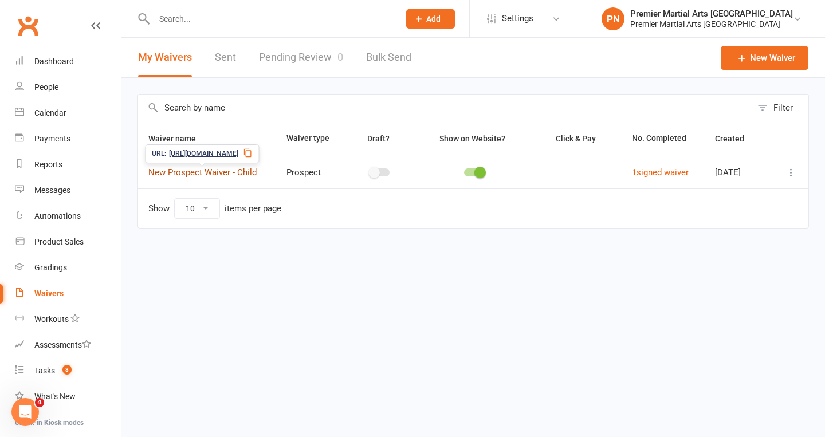
click at [249, 172] on link "New Prospect Waiver - Child" at bounding box center [202, 172] width 108 height 10
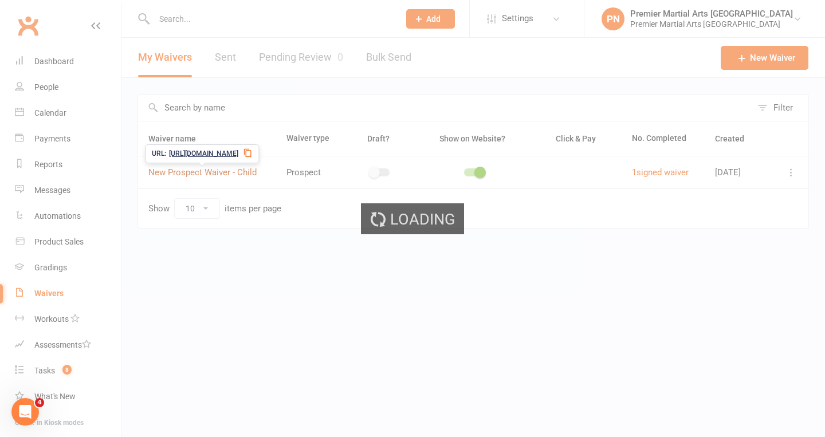
select select "applies_to_attending_signees"
select select "checkbox"
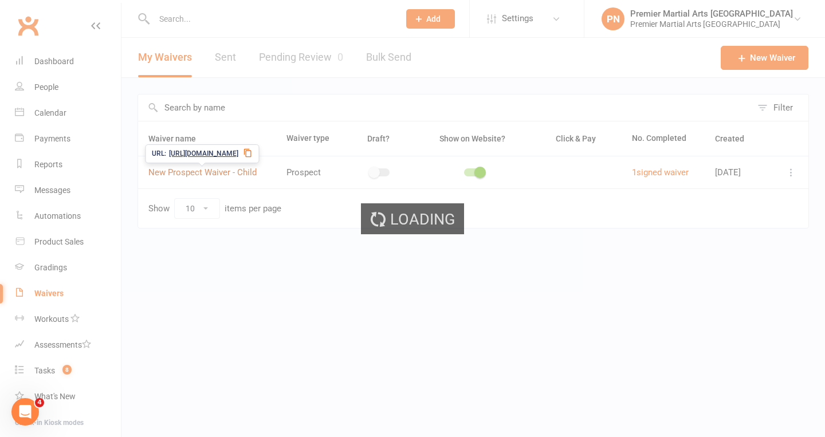
select select "checkbox"
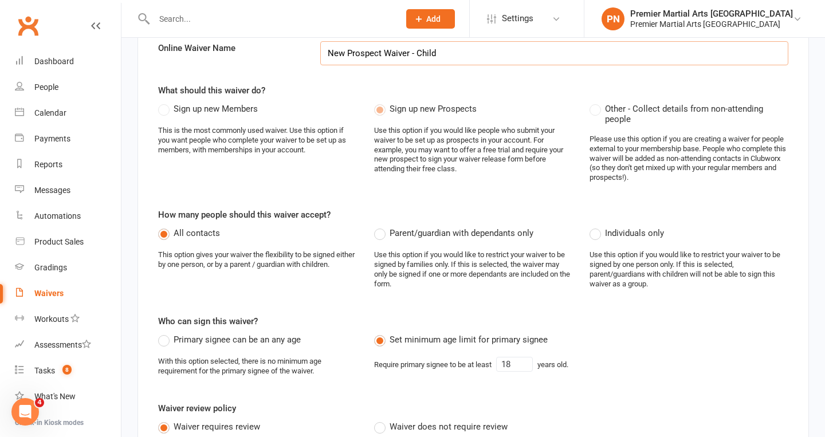
scroll to position [103, 0]
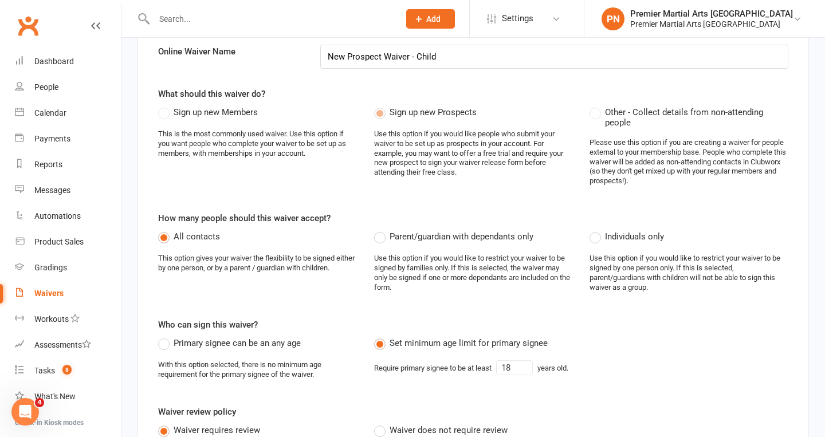
click at [382, 234] on label "Parent/guardian with dependants only" at bounding box center [453, 237] width 159 height 14
click at [382, 230] on input "Parent/guardian with dependants only" at bounding box center [377, 230] width 7 height 0
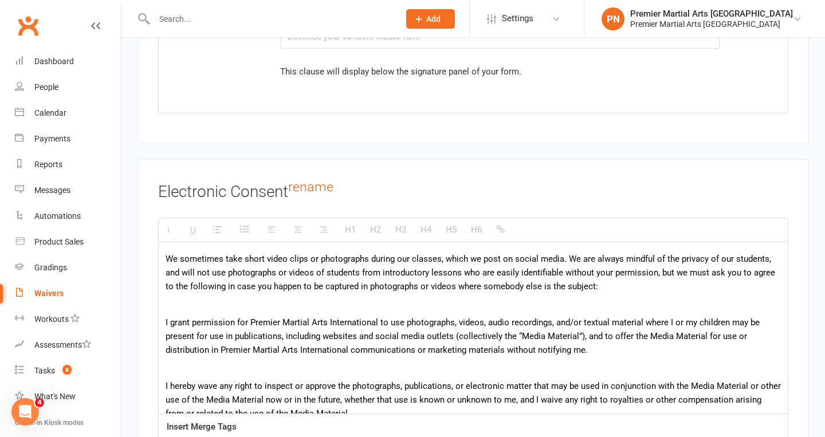
scroll to position [4798, 0]
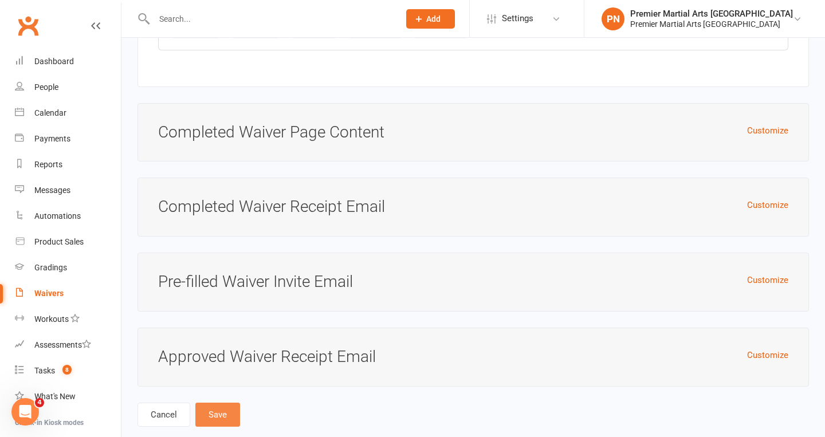
click at [215, 403] on button "Save" at bounding box center [217, 415] width 45 height 24
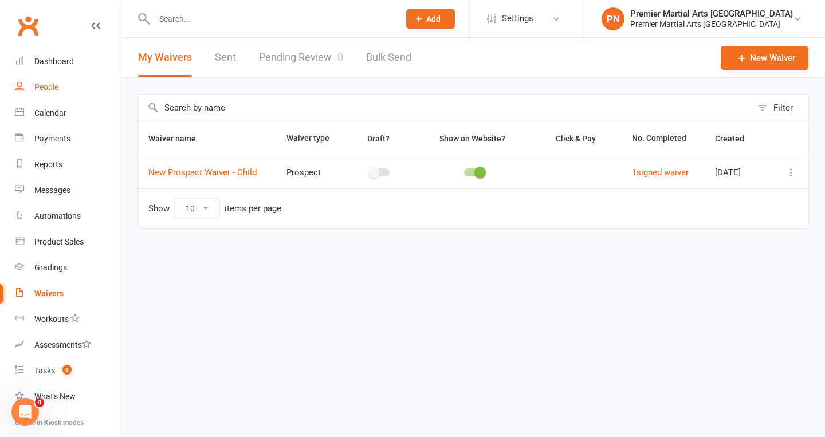
click at [42, 86] on div "People" at bounding box center [46, 87] width 24 height 9
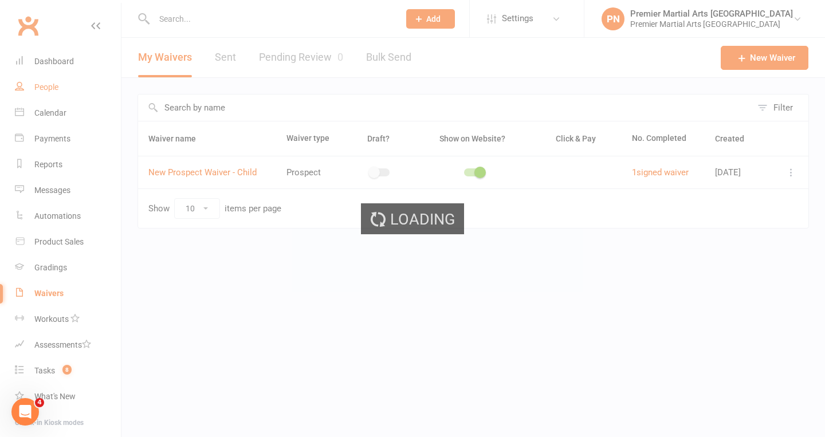
select select "100"
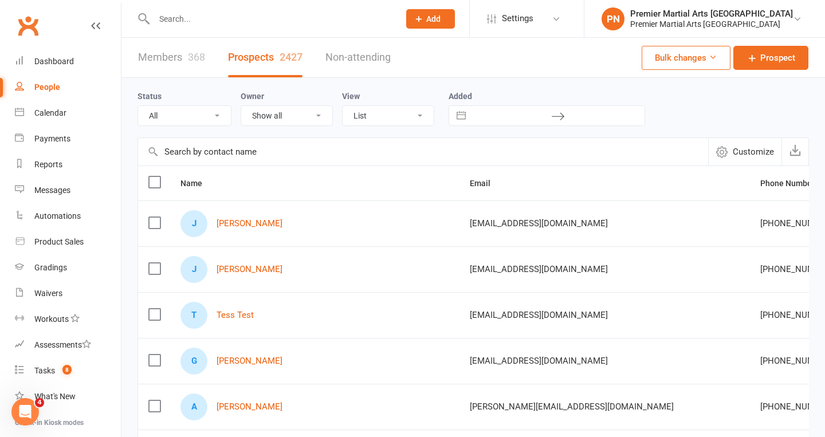
click at [350, 16] on input "text" at bounding box center [271, 19] width 241 height 16
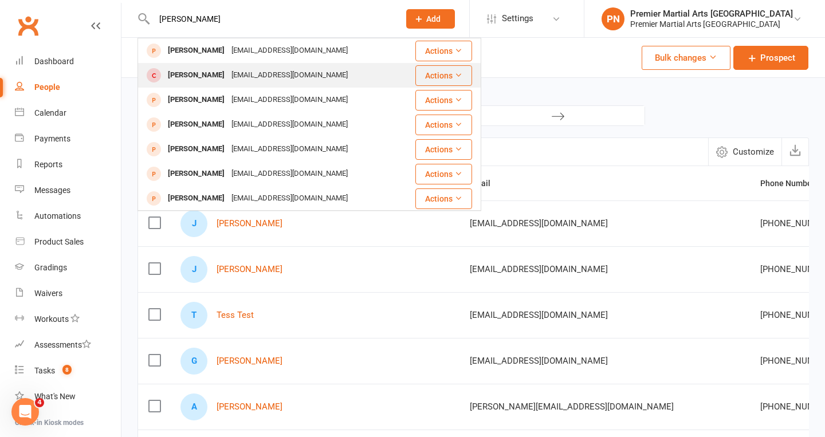
type input "[PERSON_NAME]"
click at [292, 73] on div "[EMAIL_ADDRESS][DOMAIN_NAME]" at bounding box center [289, 75] width 123 height 17
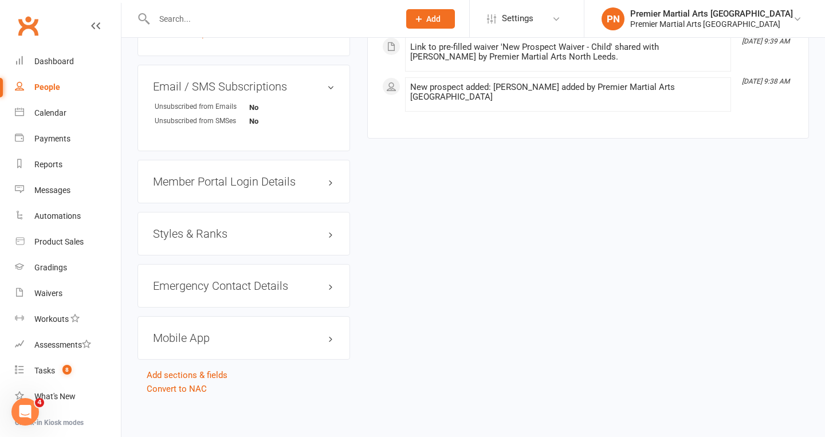
scroll to position [741, 0]
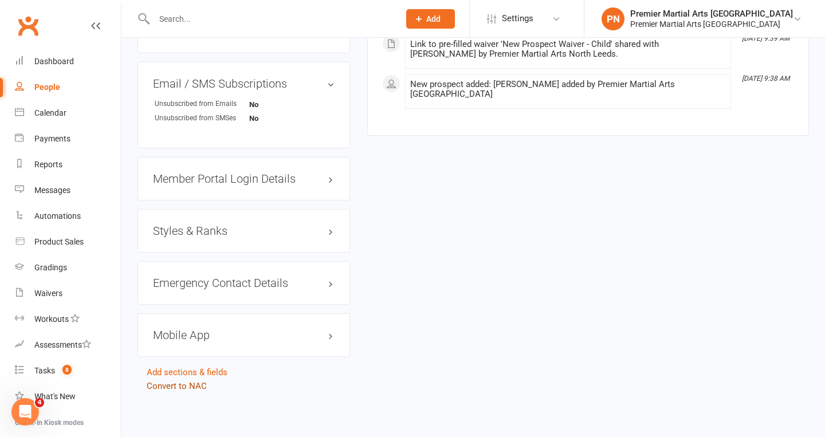
click at [197, 384] on link "Convert to NAC" at bounding box center [177, 386] width 60 height 10
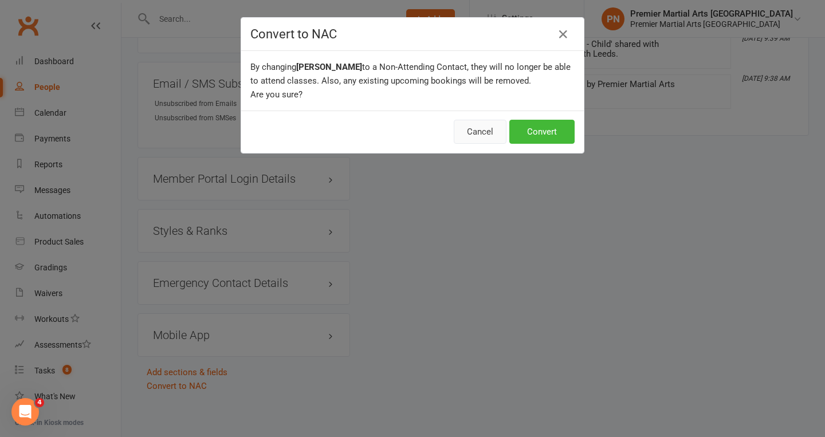
click at [475, 133] on button "Cancel" at bounding box center [480, 132] width 53 height 24
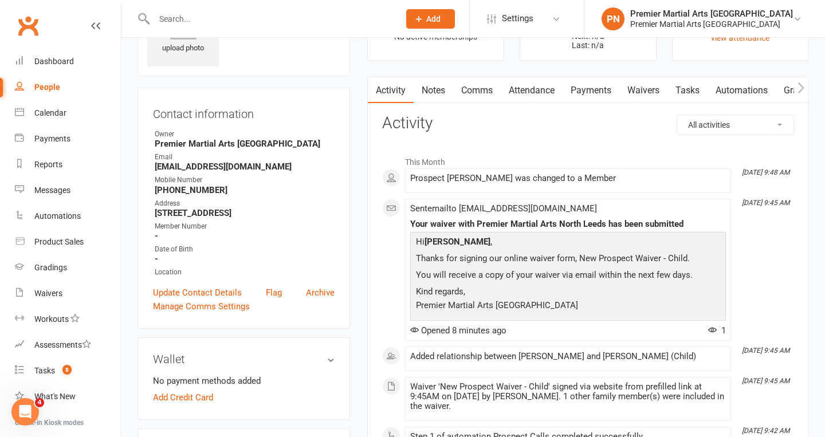
scroll to position [0, 0]
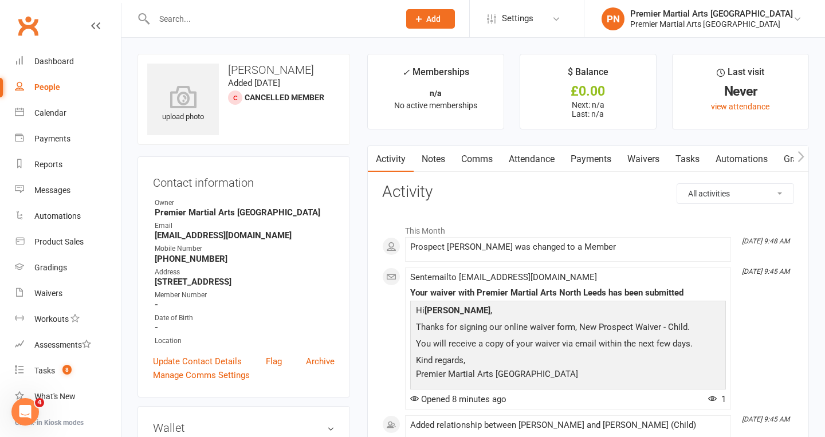
click at [802, 154] on icon "button" at bounding box center [801, 156] width 6 height 11
click at [802, 155] on icon "button" at bounding box center [801, 156] width 6 height 11
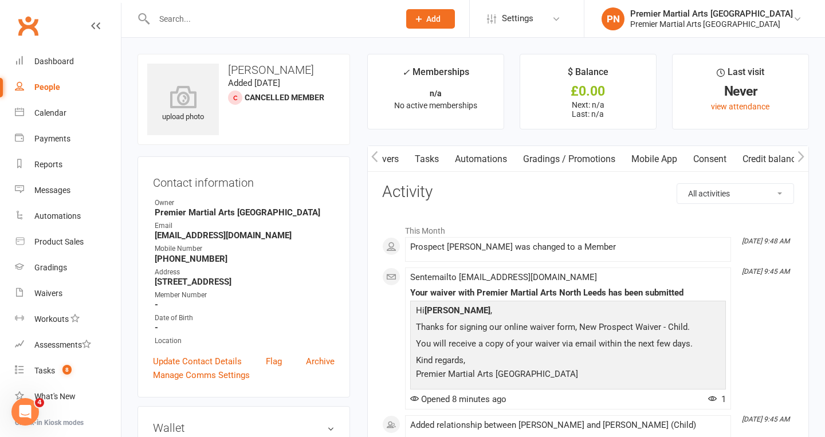
click at [802, 155] on icon "button" at bounding box center [801, 157] width 7 height 12
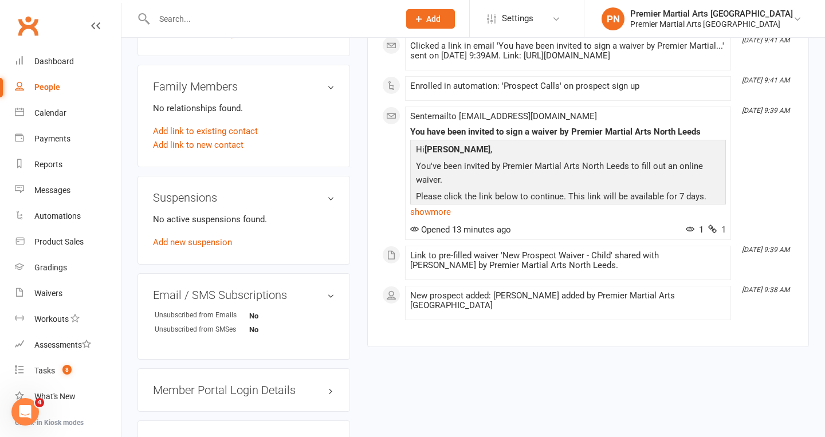
scroll to position [741, 0]
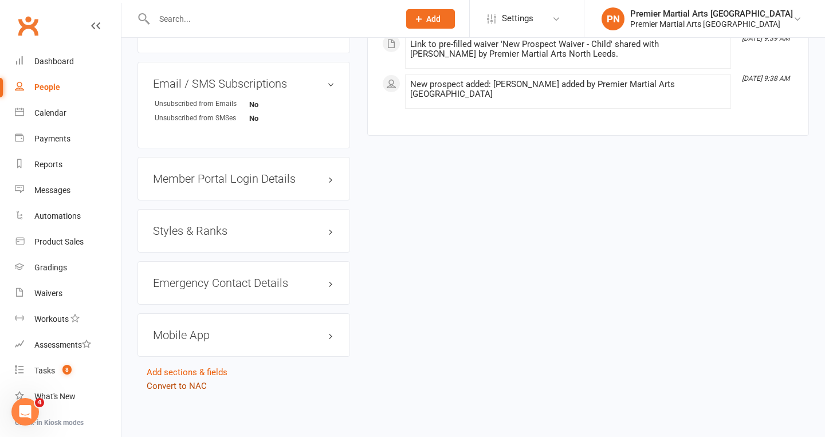
click at [179, 384] on link "Convert to NAC" at bounding box center [177, 386] width 60 height 10
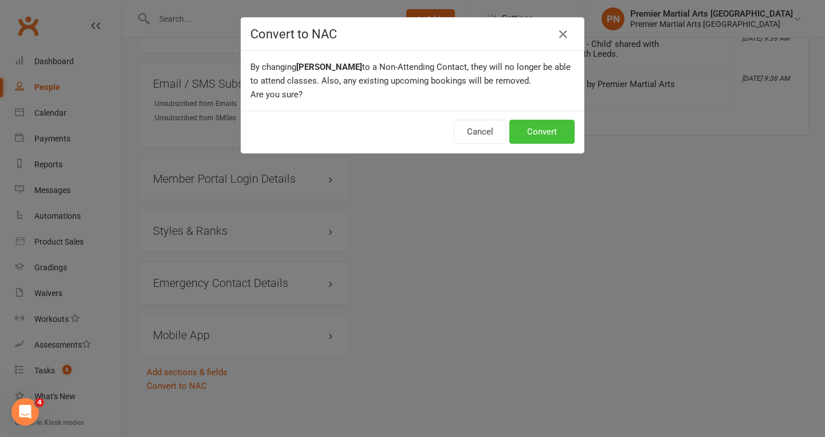
click at [555, 132] on button "Convert" at bounding box center [541, 132] width 65 height 24
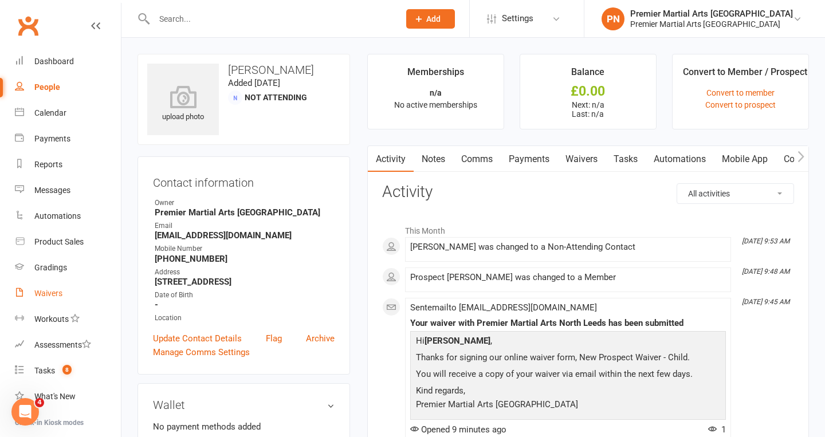
click at [48, 290] on div "Waivers" at bounding box center [48, 293] width 28 height 9
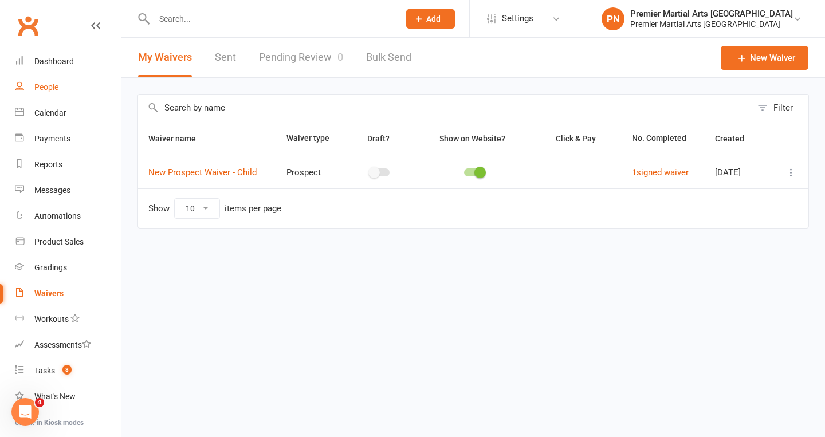
click at [53, 84] on div "People" at bounding box center [46, 87] width 24 height 9
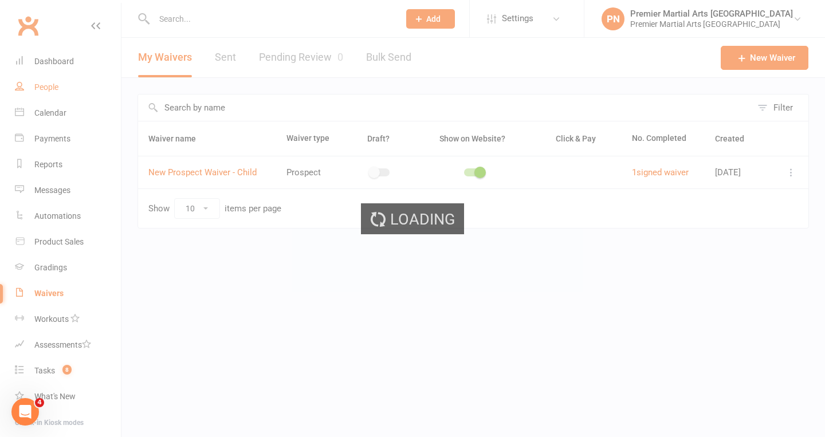
select select "100"
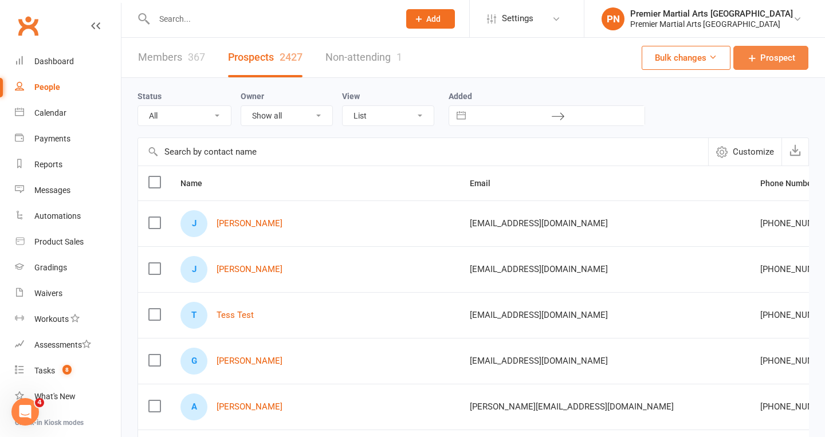
click at [761, 62] on span "Prospect" at bounding box center [777, 58] width 35 height 14
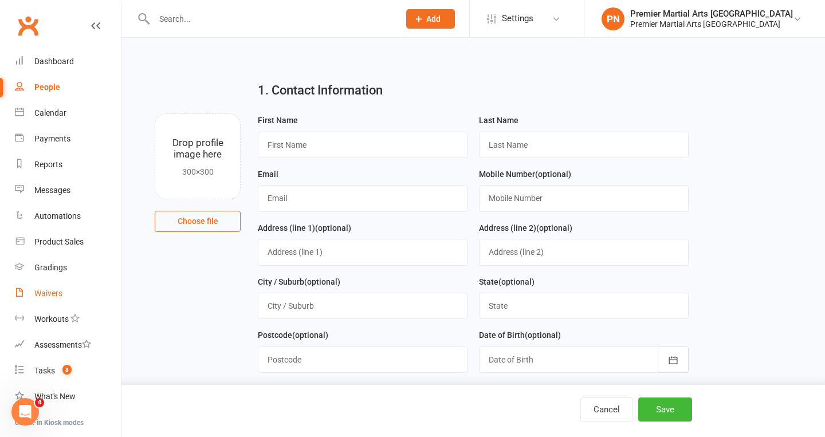
click at [53, 291] on div "Waivers" at bounding box center [48, 293] width 28 height 9
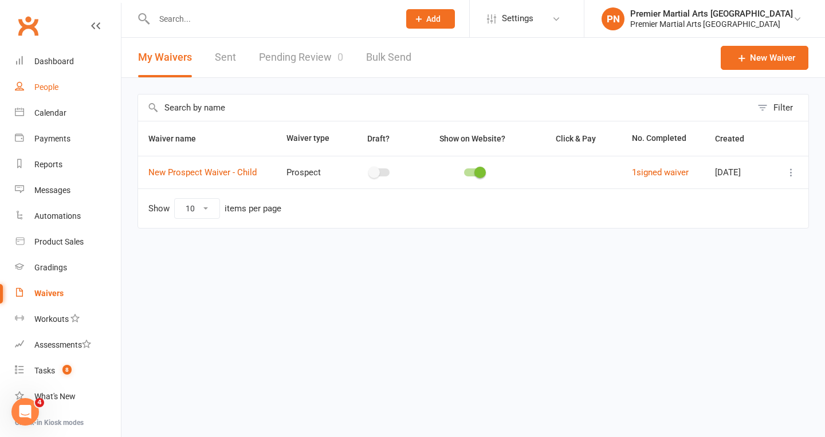
click at [44, 85] on div "People" at bounding box center [46, 87] width 24 height 9
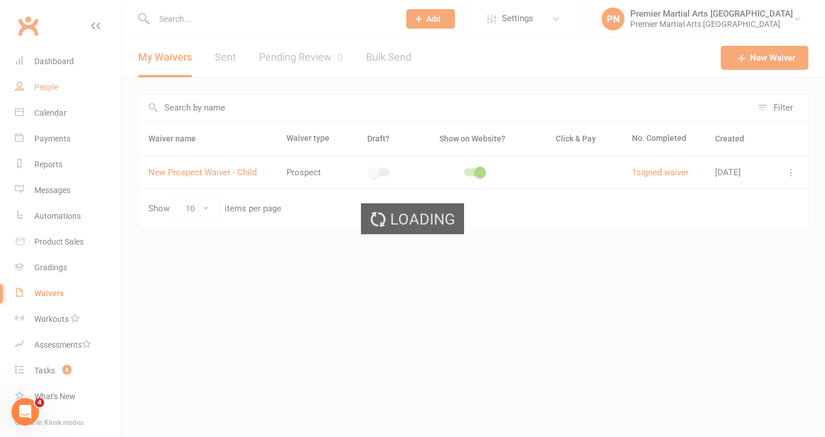
select select "100"
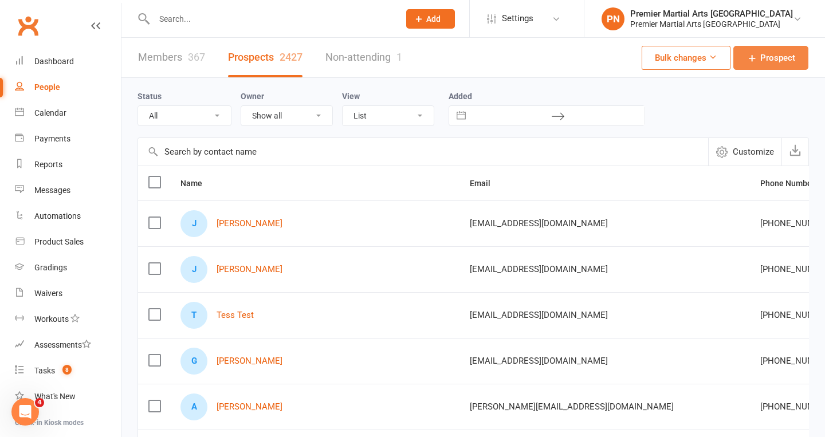
click at [763, 57] on span "Prospect" at bounding box center [777, 58] width 35 height 14
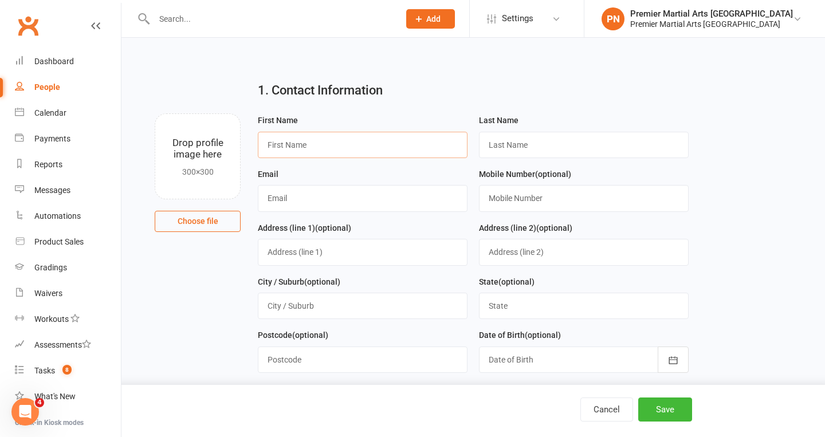
click at [358, 144] on input "text" at bounding box center [363, 145] width 210 height 26
type input "Katy"
click at [520, 143] on input "text" at bounding box center [584, 145] width 210 height 26
type input "[PERSON_NAME]"
type input "[EMAIL_ADDRESS][DOMAIN_NAME]"
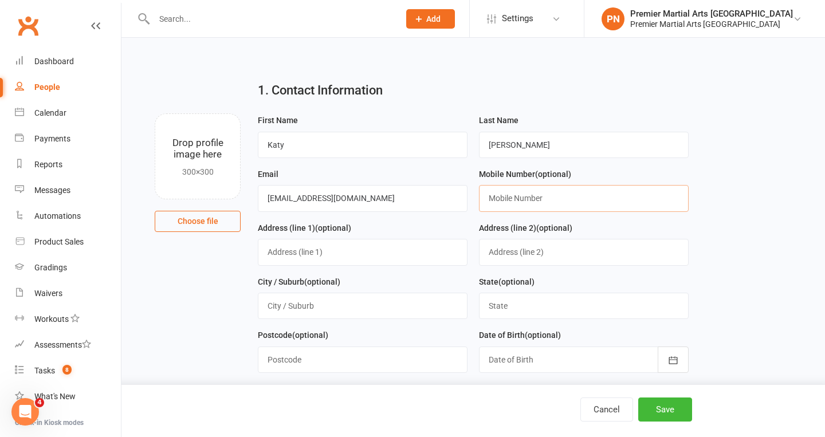
type input "[PHONE_NUMBER]"
type input "[STREET_ADDRESS]"
type input "[GEOGRAPHIC_DATA]"
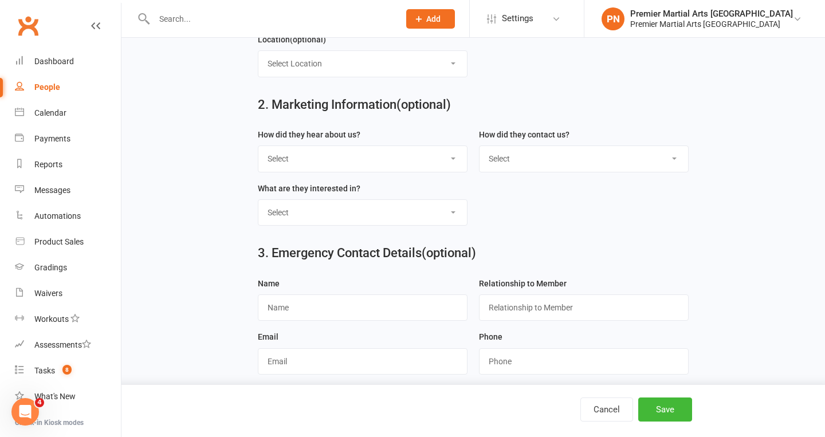
scroll to position [406, 0]
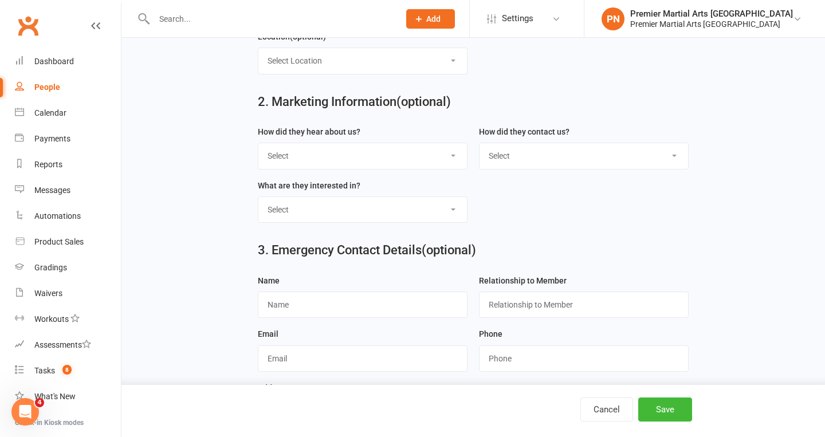
click at [457, 152] on select "Select Google Through A Friend Poster Magazine Walk by Letter Box Drop Facebook" at bounding box center [362, 155] width 209 height 25
select select "Through A Friend"
click at [676, 153] on select "Select Phone Email In-Facility" at bounding box center [584, 155] width 209 height 25
select select "In-Facility"
click at [455, 206] on select "Select Classes Personal Training Weight Loss Body Building De-Stressing Diet/Fo…" at bounding box center [362, 209] width 209 height 25
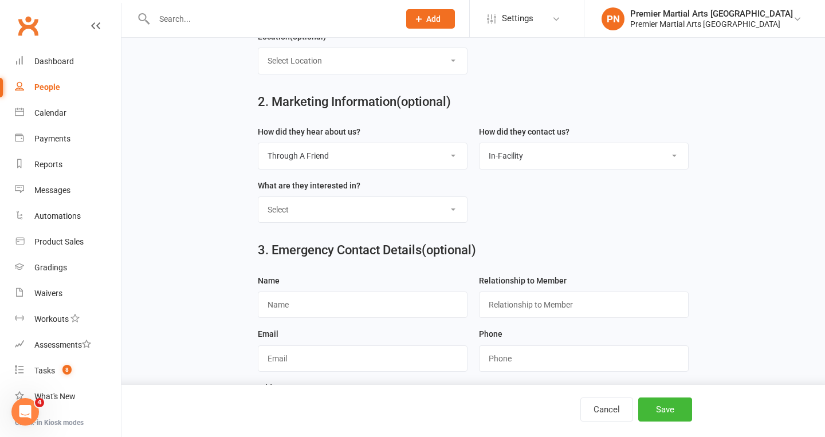
select select "Classes"
click at [533, 210] on form "How did they hear about us? Select Google Through A Friend Poster Magazine Walk…" at bounding box center [473, 179] width 442 height 108
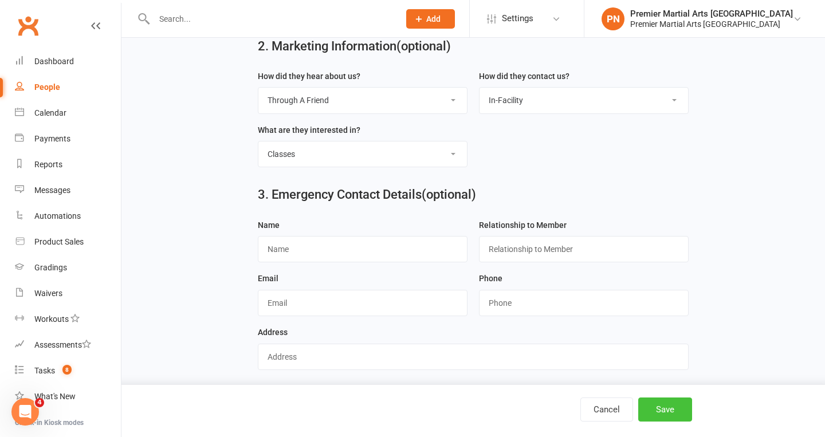
click at [666, 407] on button "Save" at bounding box center [665, 410] width 54 height 24
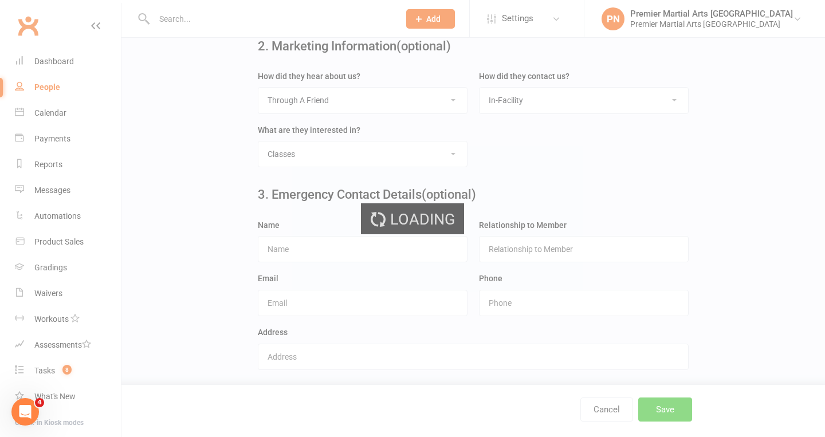
scroll to position [0, 0]
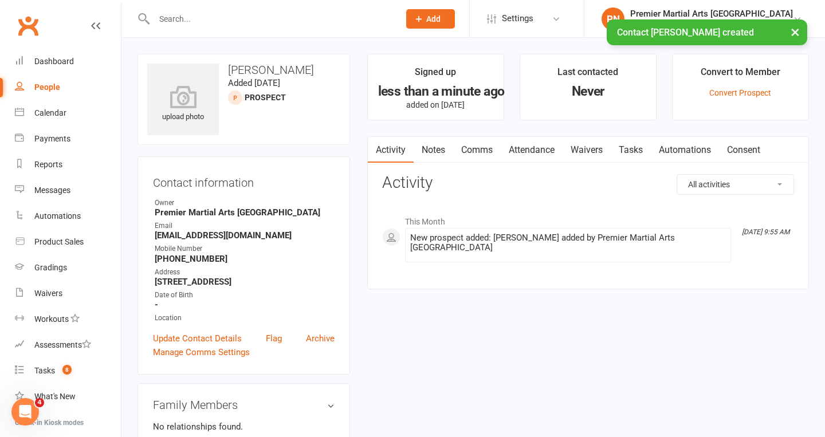
click at [591, 147] on link "Waivers" at bounding box center [587, 150] width 48 height 26
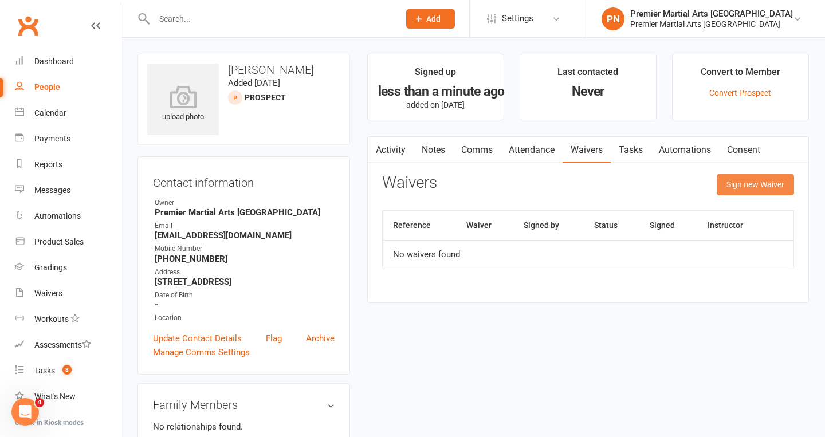
click at [736, 180] on button "Sign new Waiver" at bounding box center [755, 184] width 77 height 21
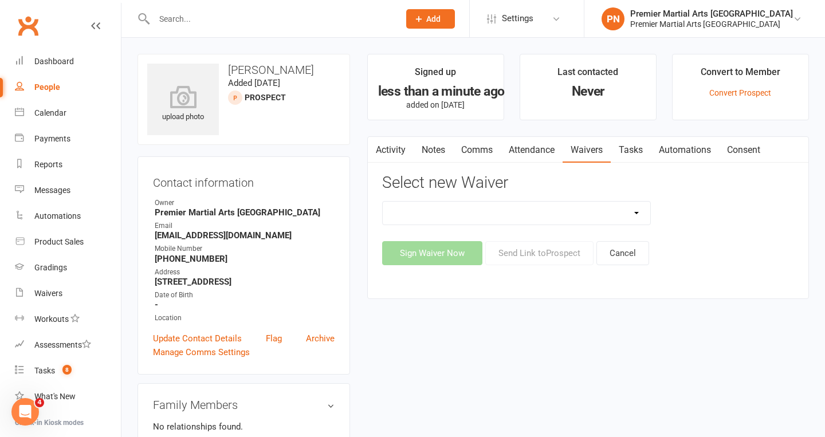
click at [634, 212] on select "New Prospect Waiver - Child" at bounding box center [517, 213] width 268 height 23
select select "11832"
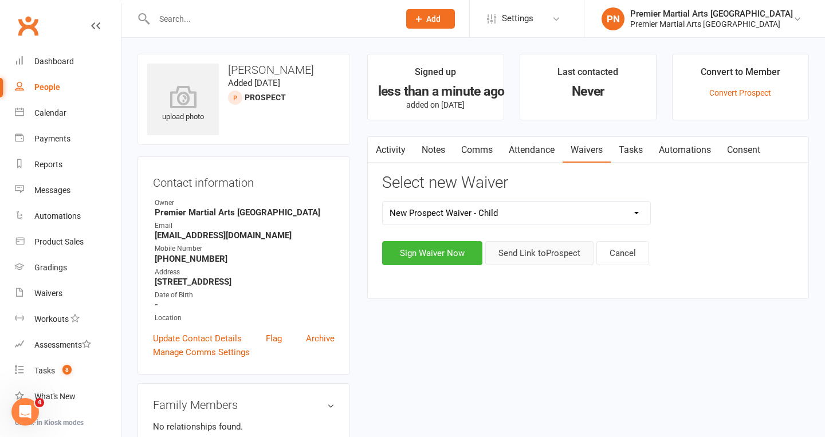
click at [529, 252] on button "Send Link to [GEOGRAPHIC_DATA]" at bounding box center [539, 253] width 108 height 24
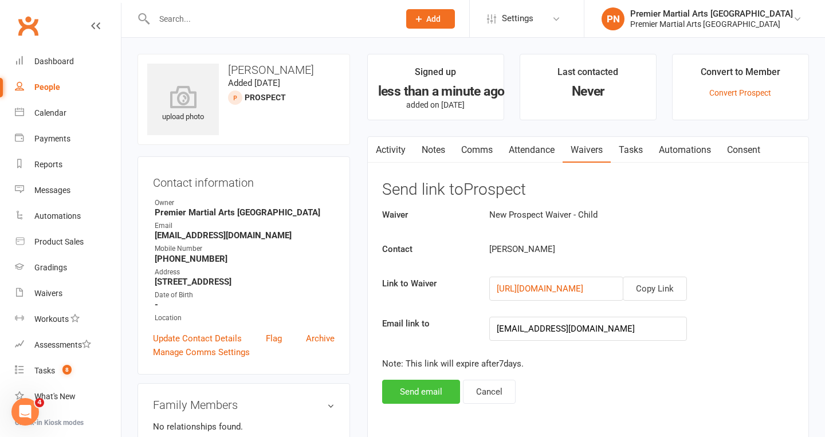
click at [413, 390] on button "Send email" at bounding box center [421, 392] width 78 height 24
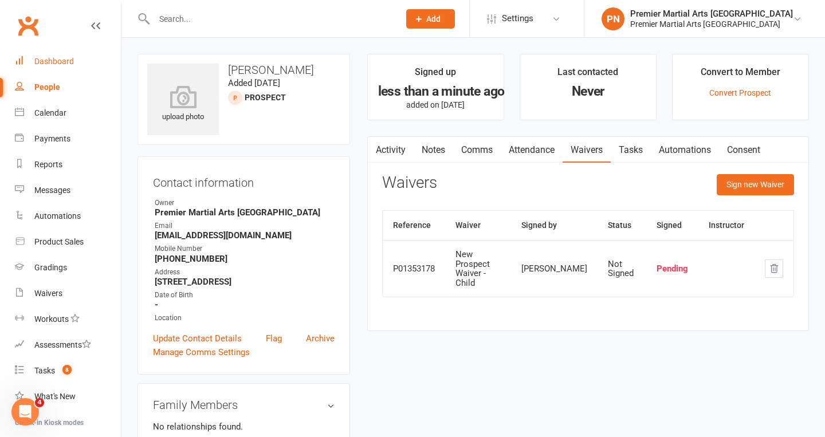
click at [57, 57] on div "Dashboard" at bounding box center [54, 61] width 40 height 9
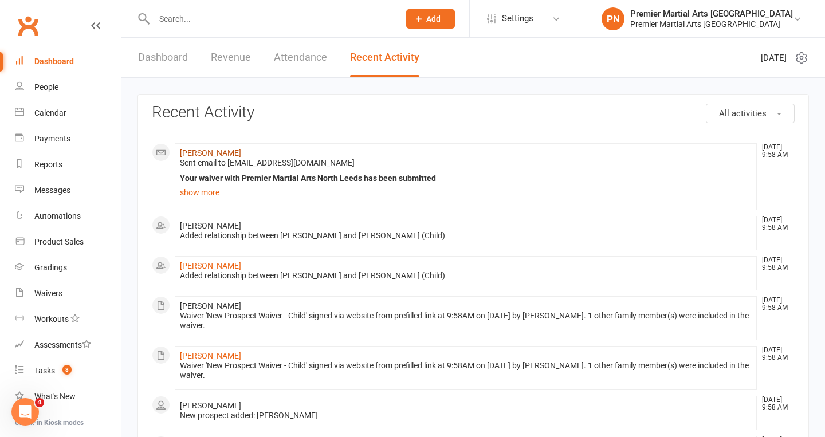
click at [203, 151] on link "[PERSON_NAME]" at bounding box center [210, 152] width 61 height 9
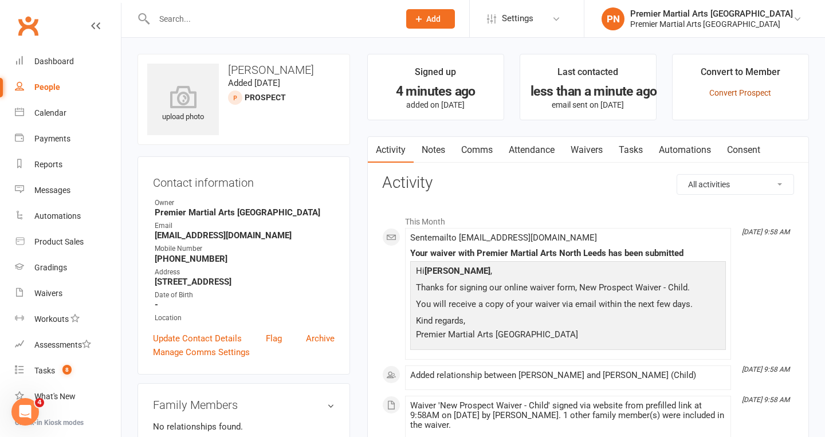
click at [758, 90] on link "Convert Prospect" at bounding box center [740, 92] width 62 height 9
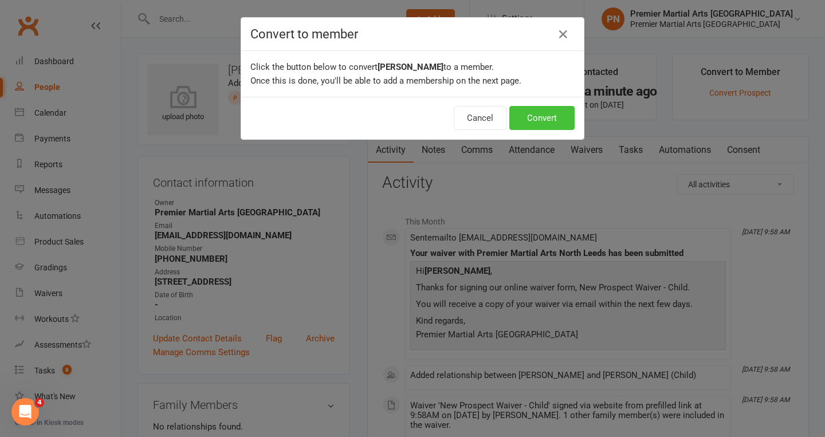
click at [557, 118] on button "Convert" at bounding box center [541, 118] width 65 height 24
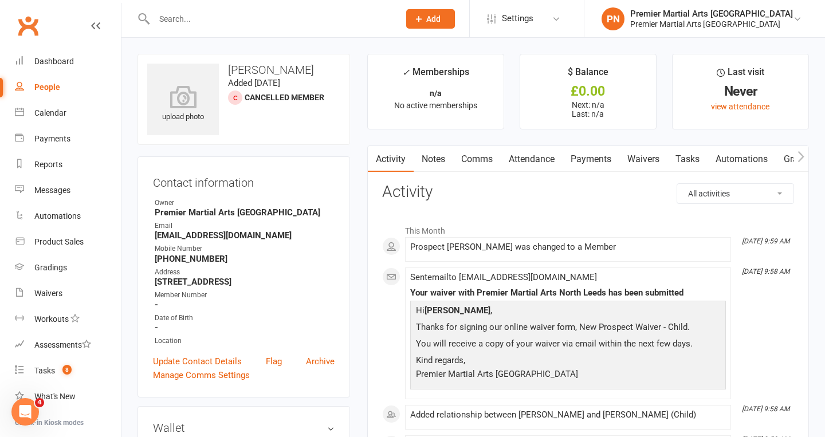
click at [800, 155] on icon "button" at bounding box center [801, 157] width 7 height 12
click at [802, 157] on icon "button" at bounding box center [801, 156] width 6 height 11
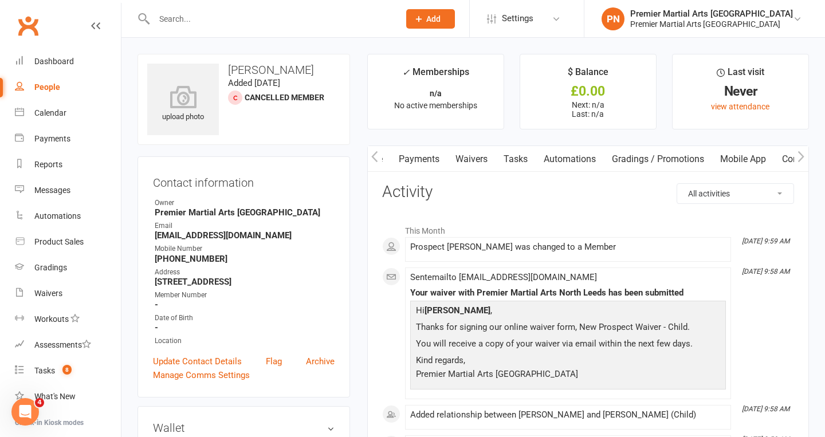
scroll to position [0, 265]
click at [802, 157] on icon "button" at bounding box center [801, 156] width 6 height 11
click at [712, 155] on link "Consent" at bounding box center [709, 159] width 49 height 26
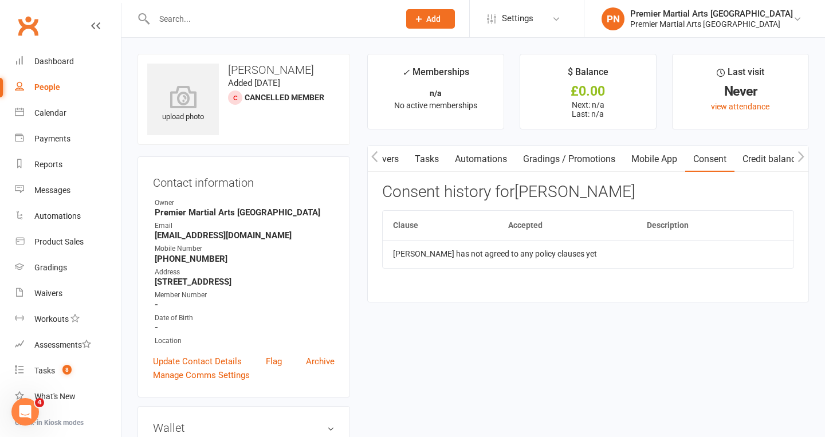
click at [375, 154] on icon "button" at bounding box center [374, 157] width 7 height 12
click at [465, 158] on link "Waivers" at bounding box center [464, 159] width 48 height 26
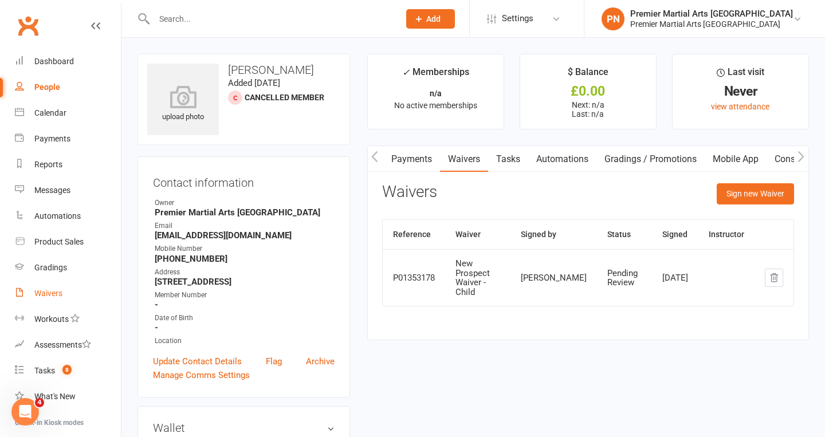
click at [50, 289] on div "Waivers" at bounding box center [48, 293] width 28 height 9
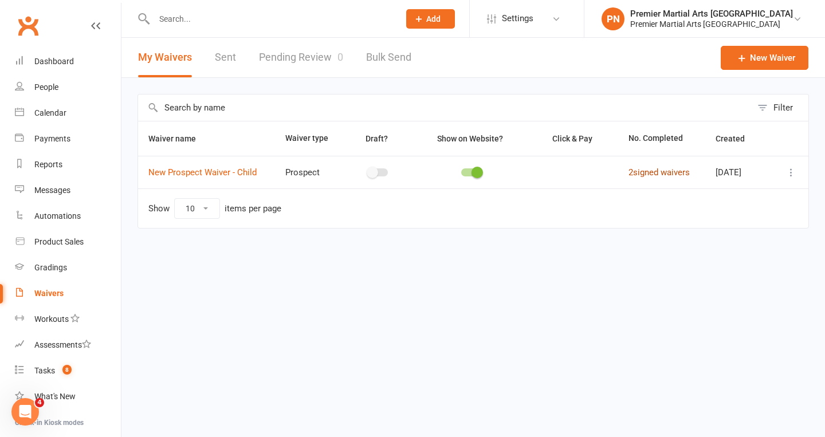
click at [660, 167] on link "2 signed waivers" at bounding box center [659, 172] width 61 height 10
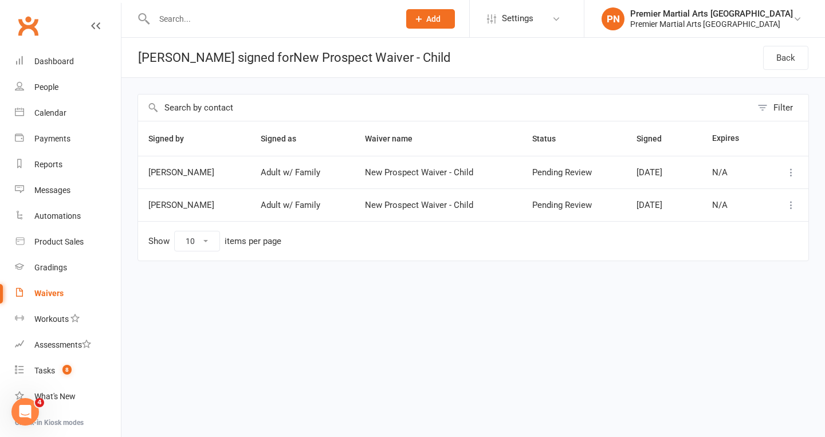
click at [790, 171] on icon at bounding box center [791, 172] width 11 height 11
click at [661, 108] on input "text" at bounding box center [445, 108] width 614 height 26
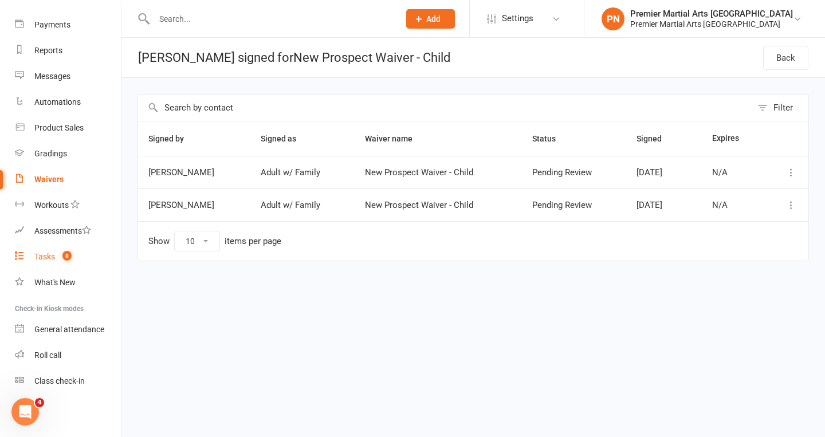
click at [48, 256] on div "Tasks" at bounding box center [44, 256] width 21 height 9
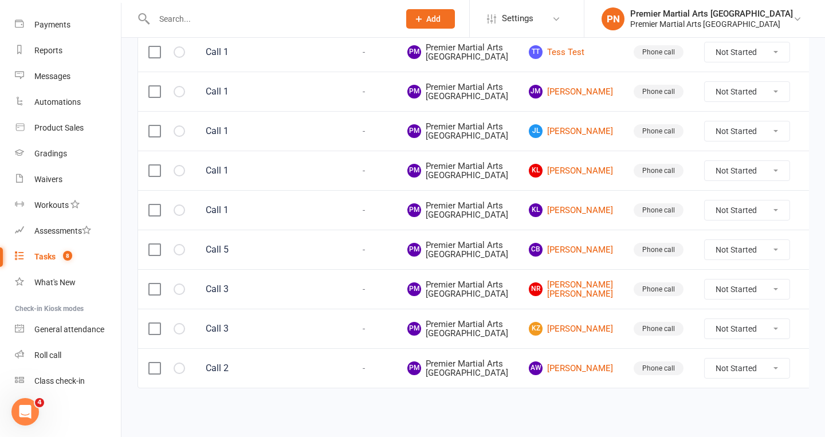
scroll to position [356, 0]
click at [569, 217] on link "KL [PERSON_NAME]" at bounding box center [571, 210] width 84 height 14
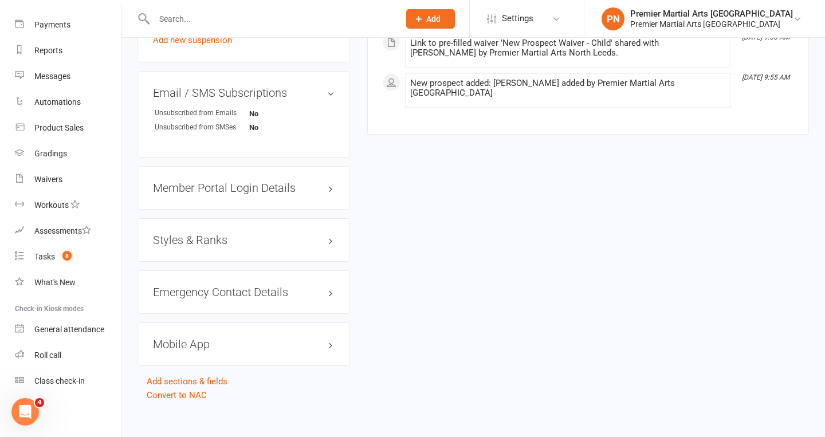
scroll to position [741, 0]
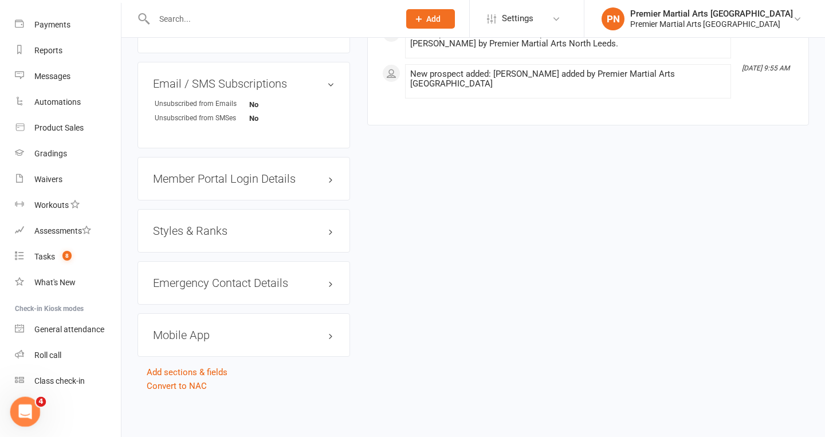
click at [17, 405] on icon "Open Intercom Messenger" at bounding box center [23, 410] width 19 height 19
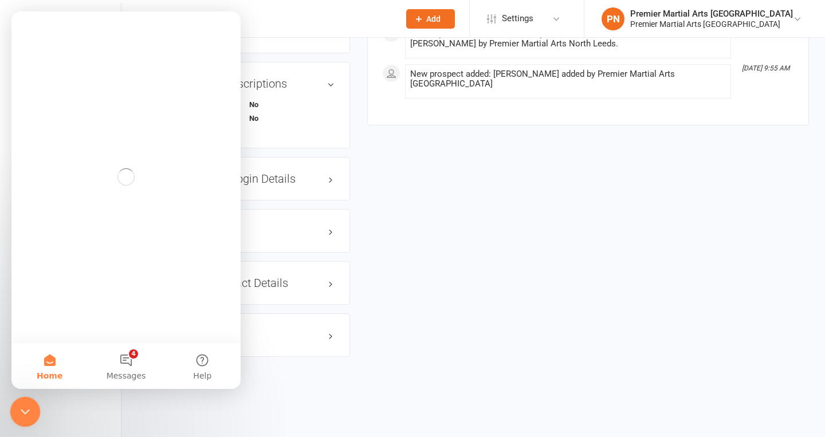
scroll to position [0, 0]
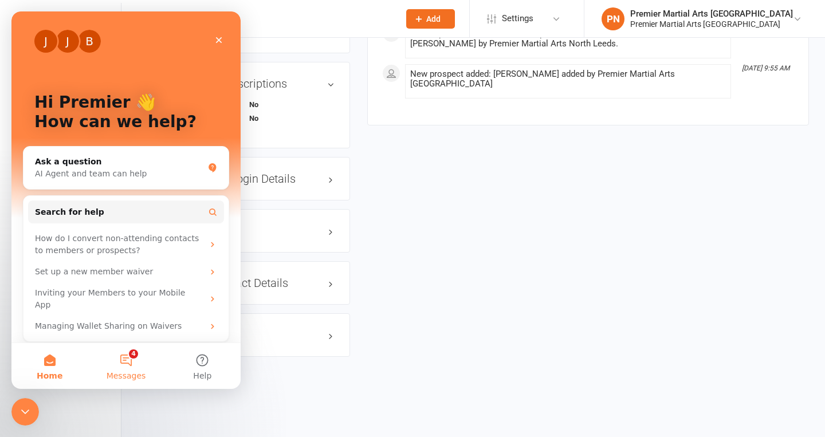
click at [125, 355] on button "4 Messages" at bounding box center [126, 366] width 76 height 46
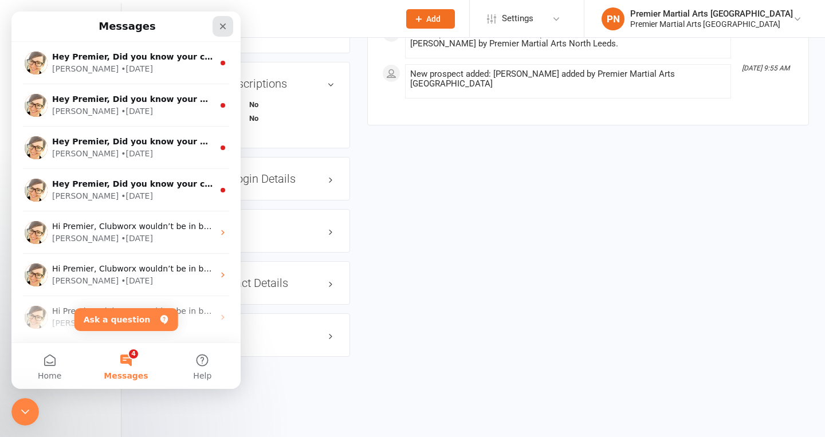
click at [223, 23] on icon "Close" at bounding box center [222, 26] width 9 height 9
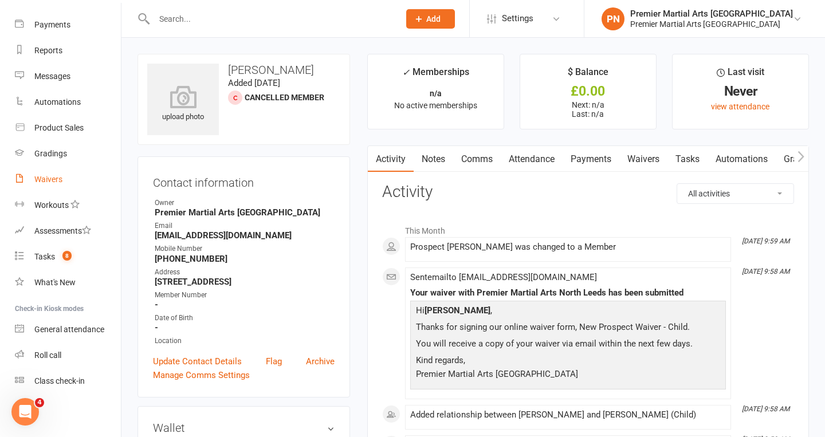
click at [52, 180] on div "Waivers" at bounding box center [48, 179] width 28 height 9
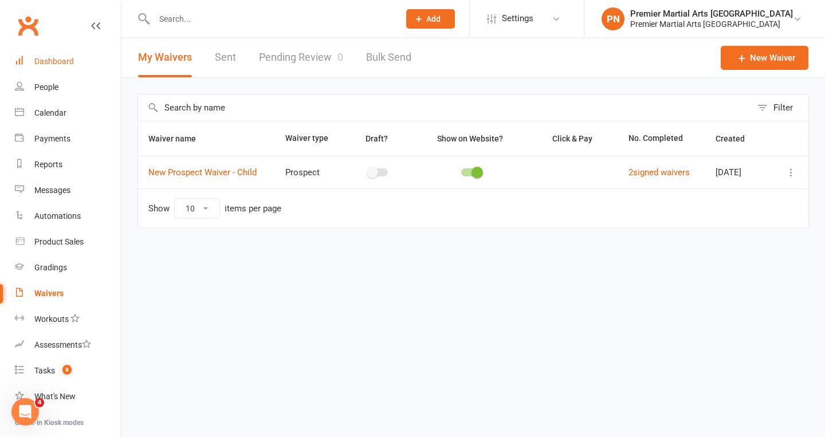
click at [68, 59] on div "Dashboard" at bounding box center [54, 61] width 40 height 9
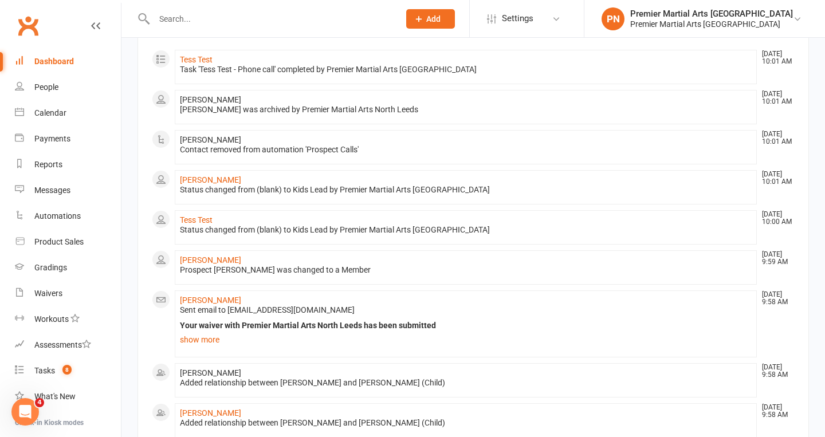
scroll to position [95, 0]
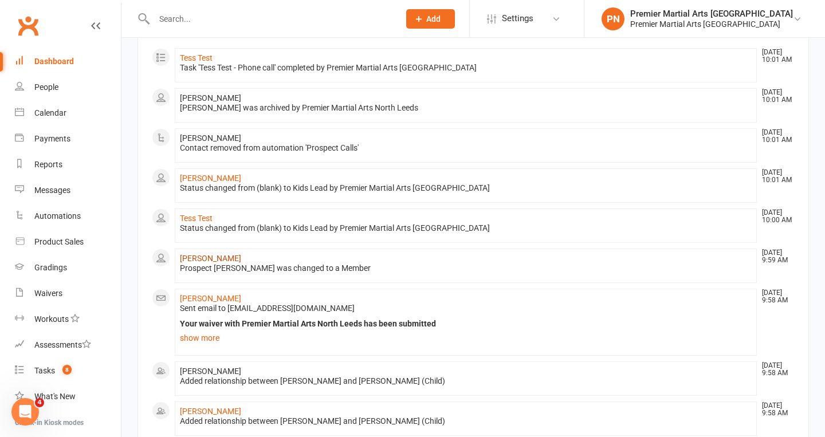
click at [196, 256] on link "[PERSON_NAME]" at bounding box center [210, 258] width 61 height 9
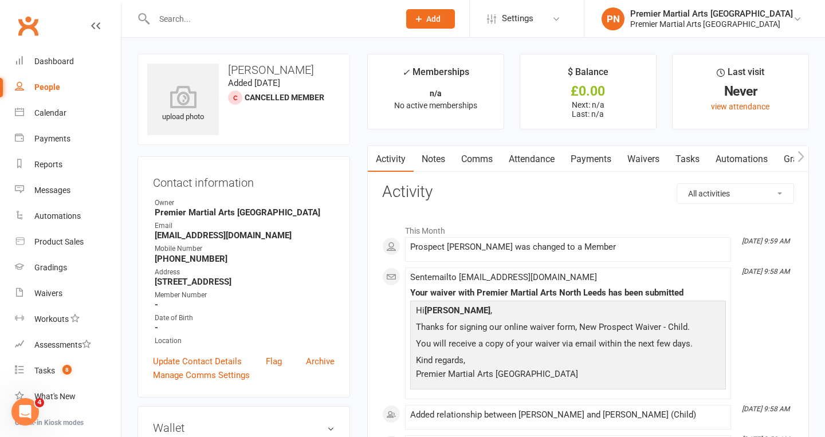
click at [642, 162] on link "Waivers" at bounding box center [643, 159] width 48 height 26
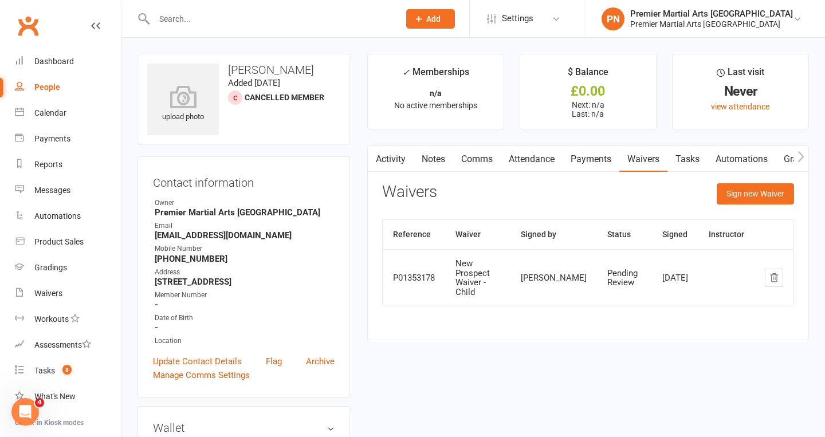
click at [398, 158] on link "Activity" at bounding box center [391, 159] width 46 height 26
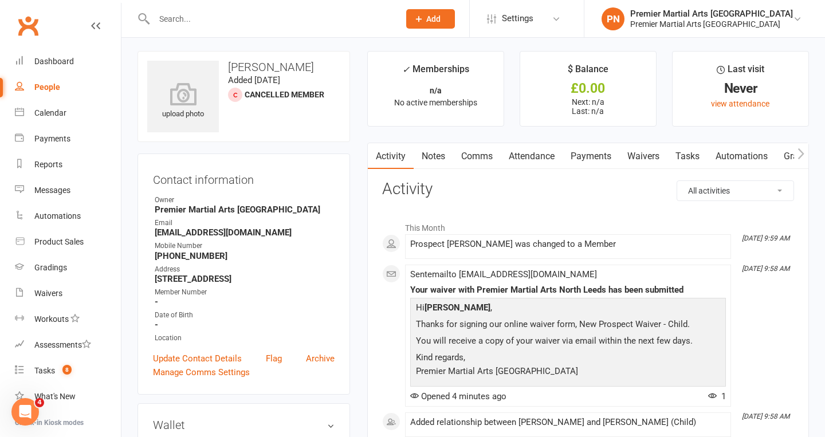
scroll to position [2, 0]
click at [49, 290] on div "Waivers" at bounding box center [48, 293] width 28 height 9
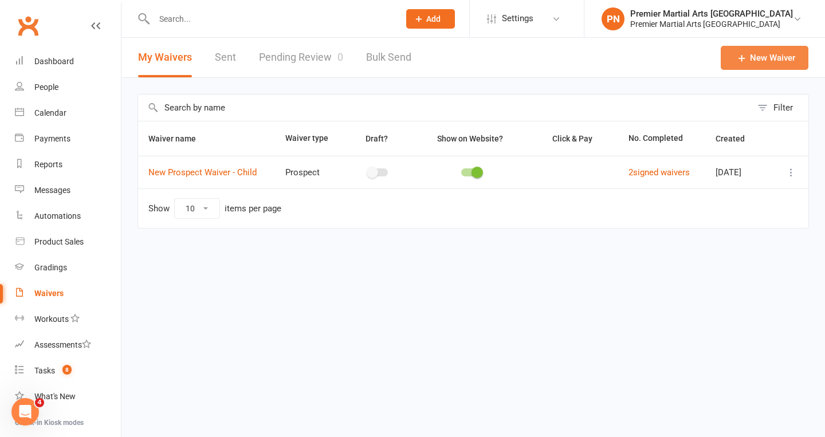
click at [745, 56] on icon at bounding box center [741, 57] width 11 height 11
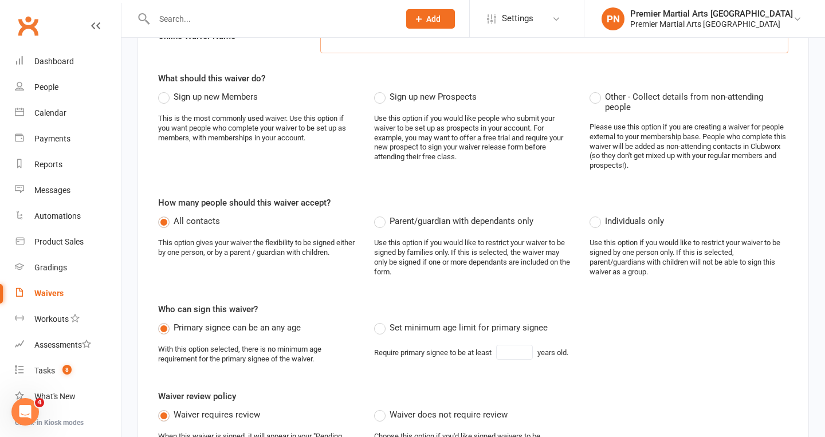
scroll to position [119, 0]
click at [58, 61] on div "Dashboard" at bounding box center [54, 61] width 40 height 9
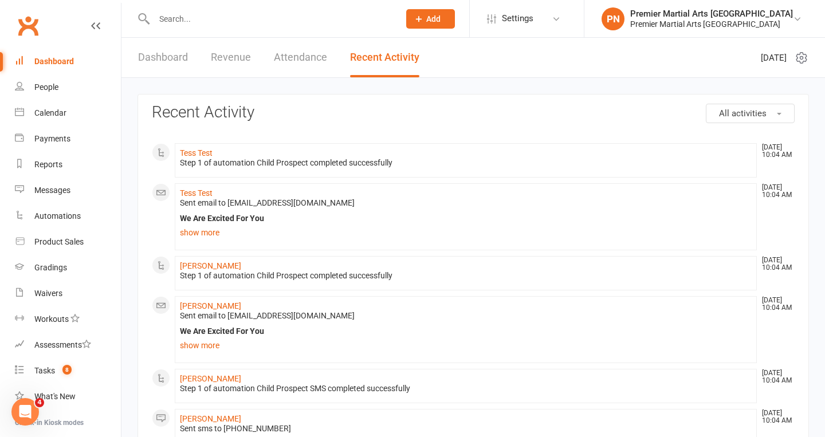
click at [187, 21] on input "text" at bounding box center [271, 19] width 241 height 16
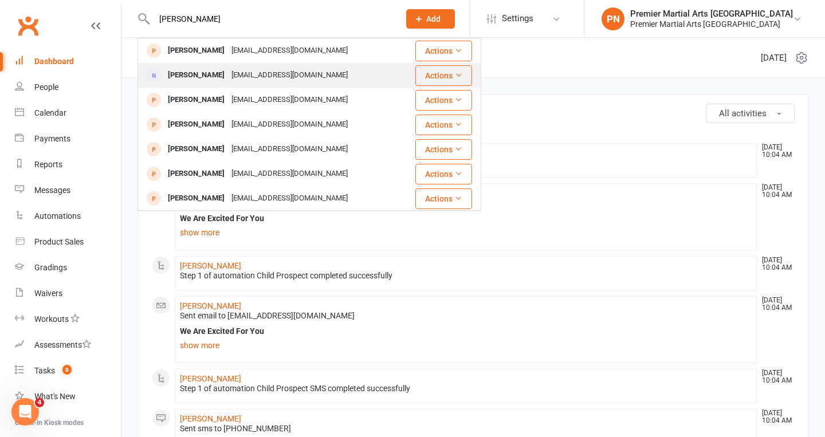
type input "[PERSON_NAME]"
click at [191, 76] on div "[PERSON_NAME]" at bounding box center [196, 75] width 64 height 17
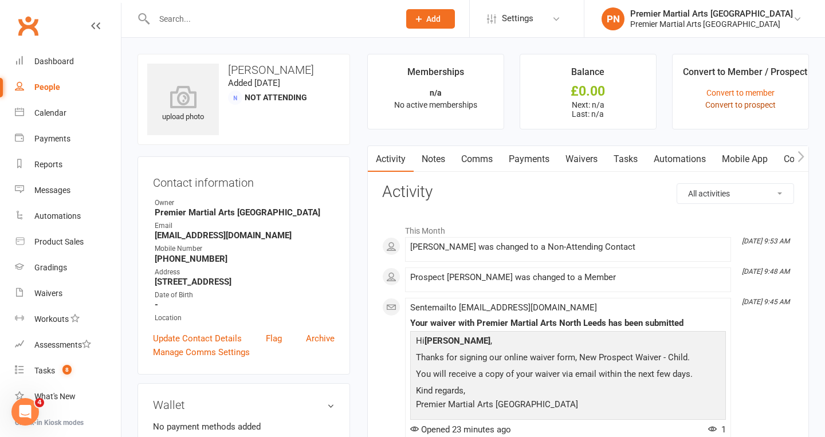
click at [751, 104] on link "Convert to prospect" at bounding box center [740, 104] width 70 height 9
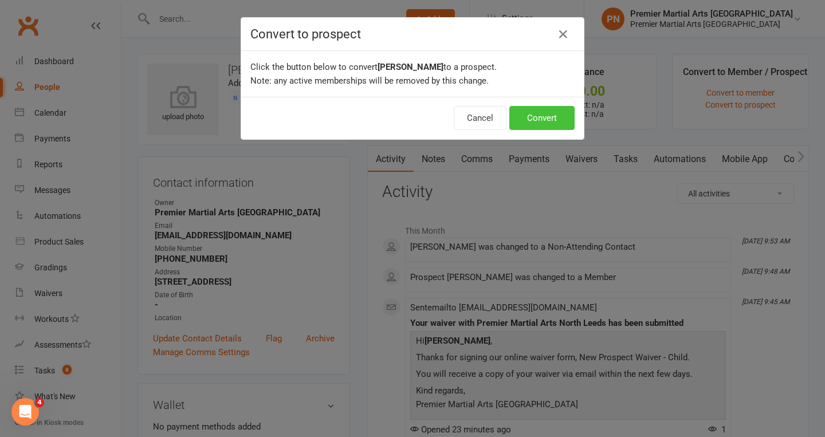
click at [547, 117] on button "Convert" at bounding box center [541, 118] width 65 height 24
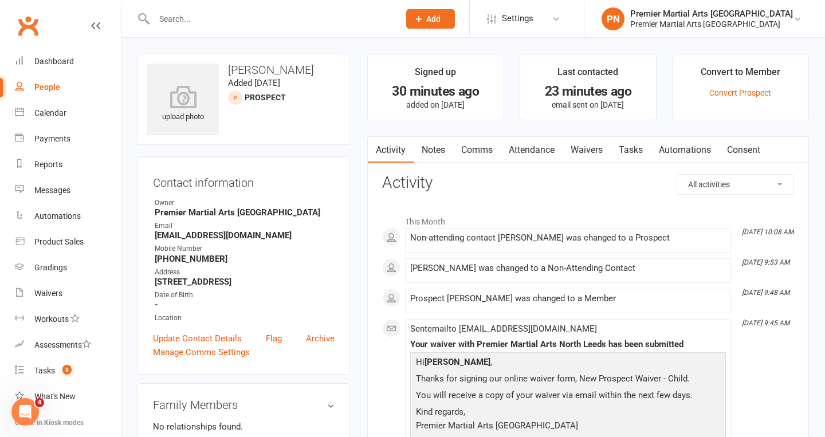
click at [589, 144] on link "Waivers" at bounding box center [587, 150] width 48 height 26
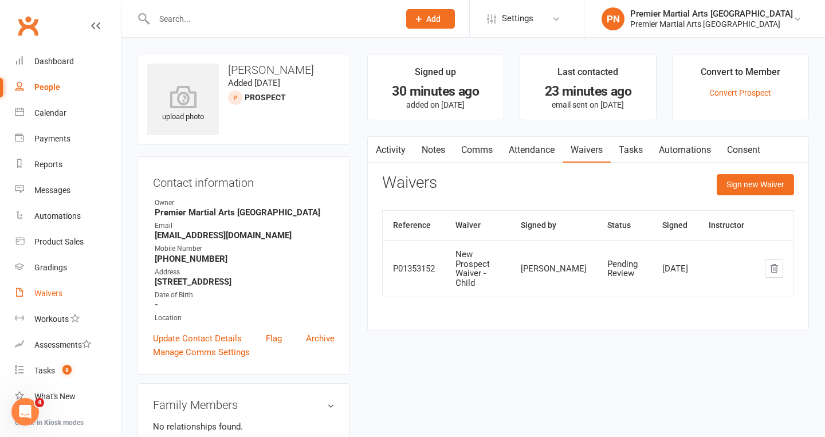
click at [61, 291] on div "Waivers" at bounding box center [48, 293] width 28 height 9
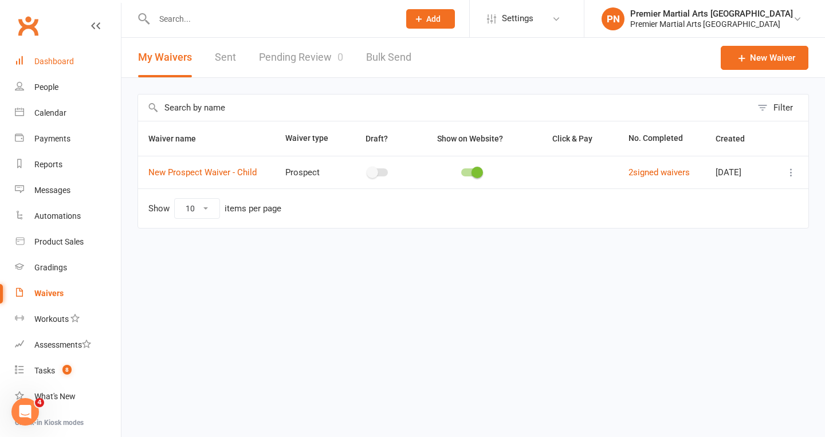
click at [46, 61] on div "Dashboard" at bounding box center [54, 61] width 40 height 9
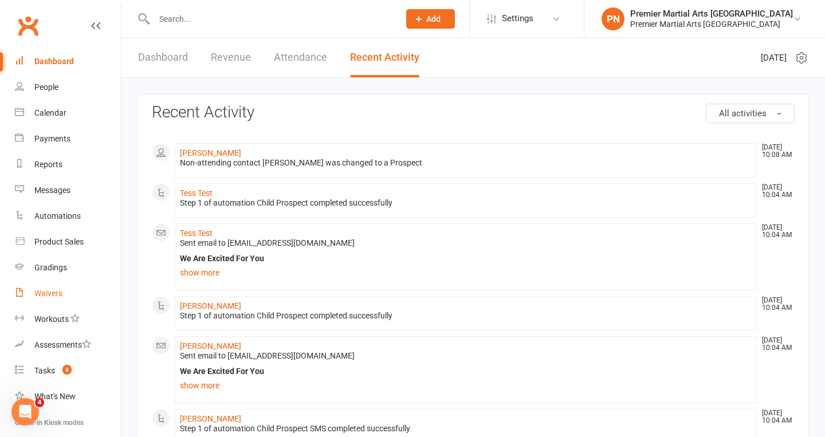
click at [46, 290] on div "Waivers" at bounding box center [48, 293] width 28 height 9
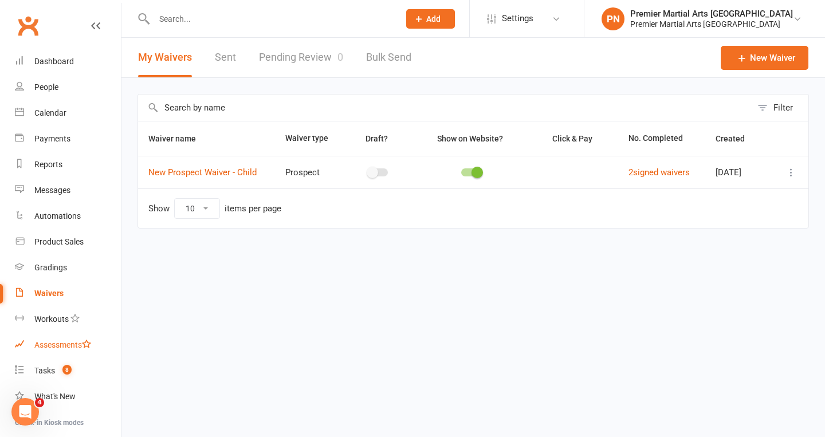
scroll to position [114, 0]
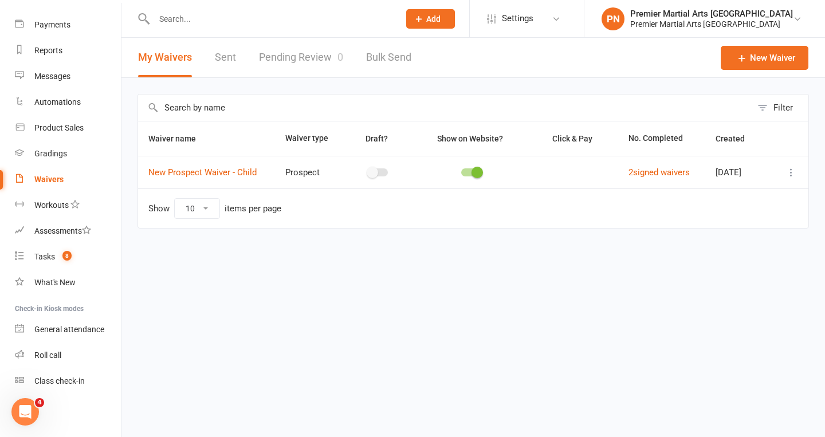
click at [293, 55] on link "Pending Review 0" at bounding box center [301, 58] width 84 height 40
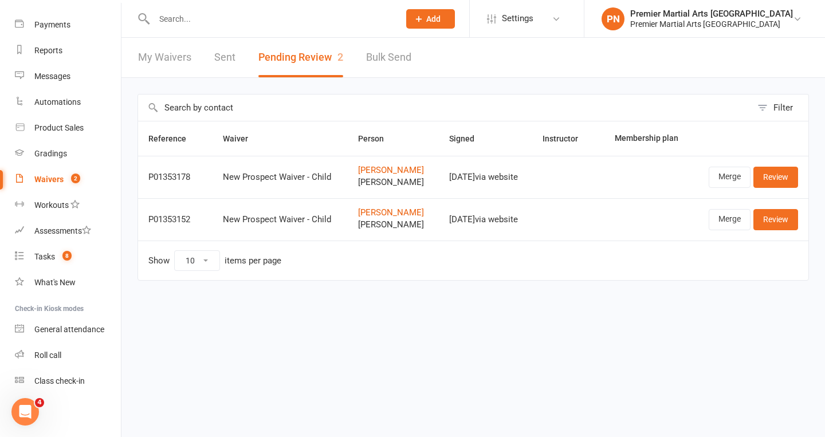
click at [160, 55] on link "My Waivers" at bounding box center [164, 58] width 53 height 40
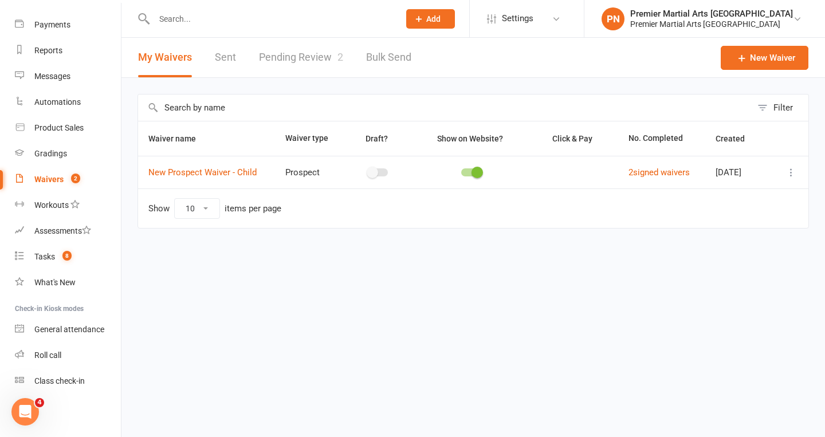
click at [325, 56] on link "Pending Review 2" at bounding box center [301, 58] width 84 height 40
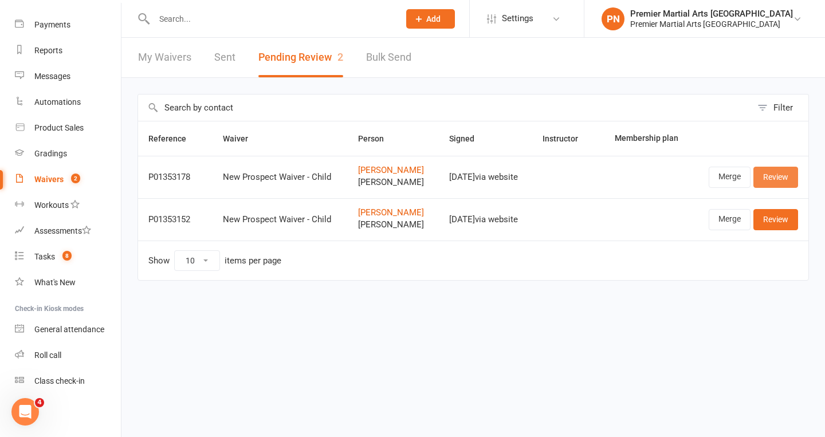
click at [784, 175] on link "Review" at bounding box center [775, 177] width 45 height 21
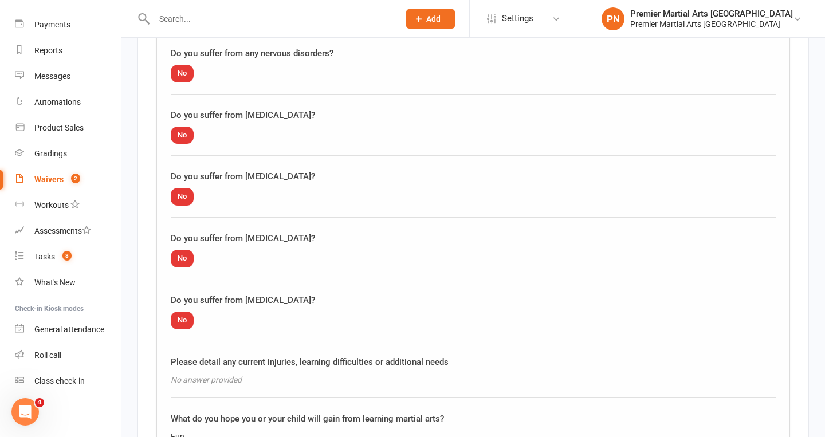
scroll to position [1864, 0]
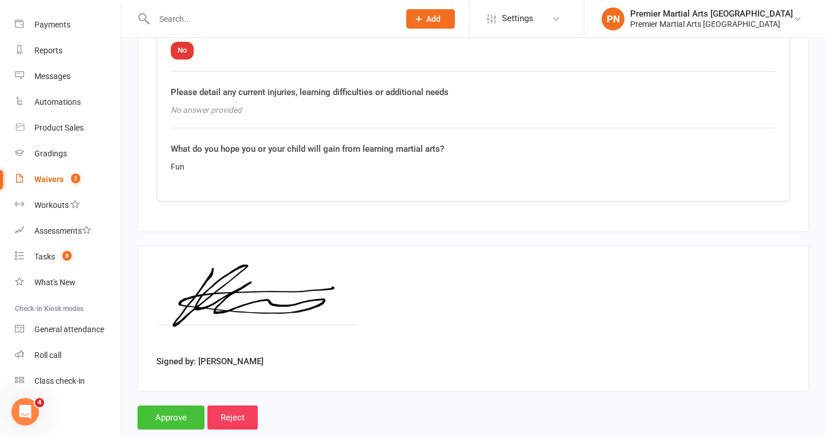
click at [170, 406] on input "Approve" at bounding box center [171, 418] width 67 height 24
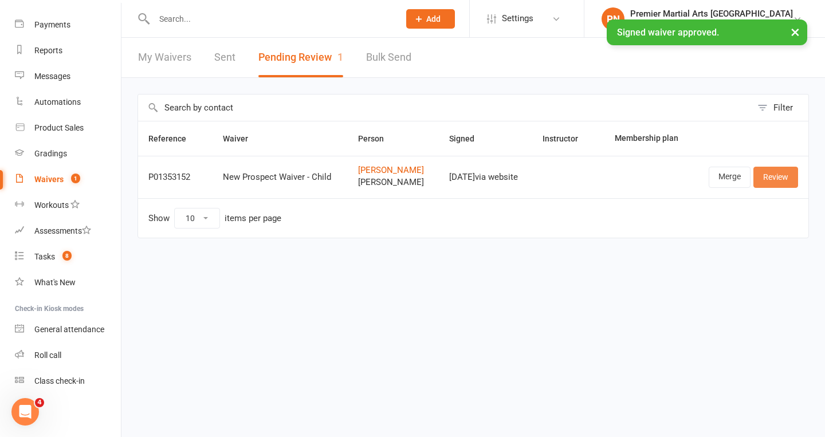
click at [784, 180] on link "Review" at bounding box center [775, 177] width 45 height 21
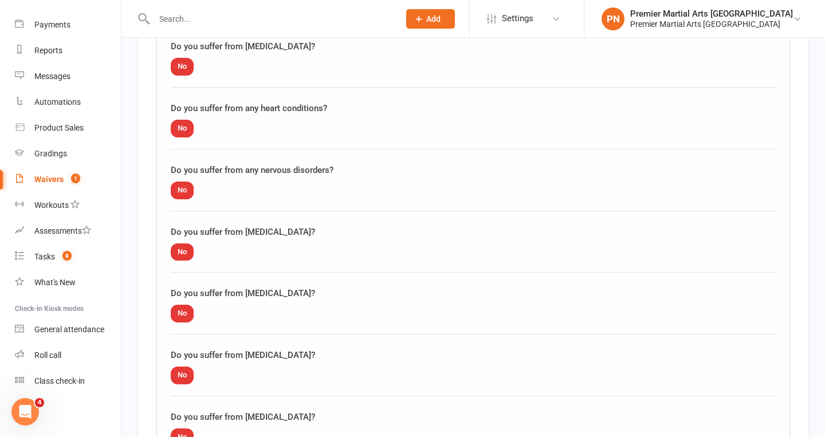
scroll to position [1864, 0]
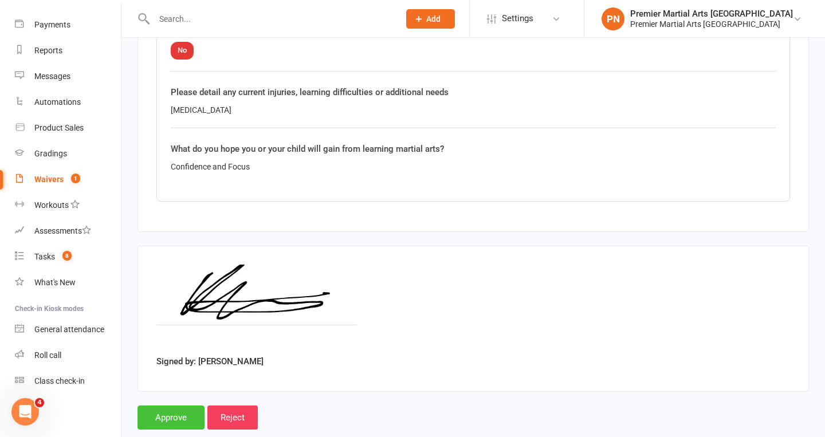
click at [163, 406] on input "Approve" at bounding box center [171, 418] width 67 height 24
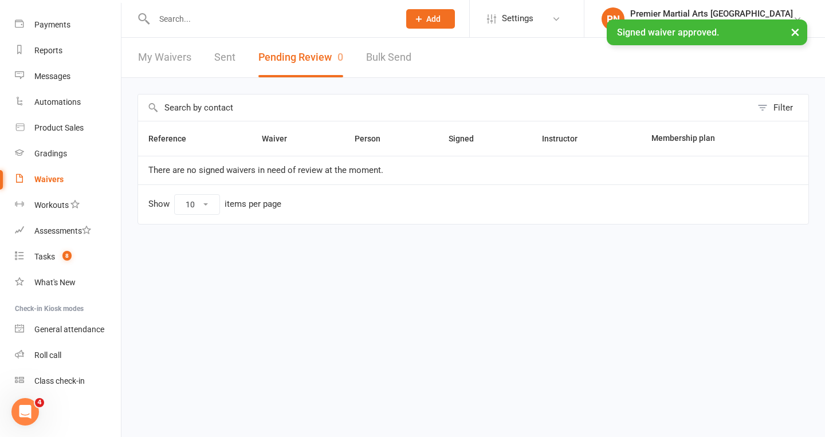
click at [163, 57] on link "My Waivers" at bounding box center [164, 58] width 53 height 40
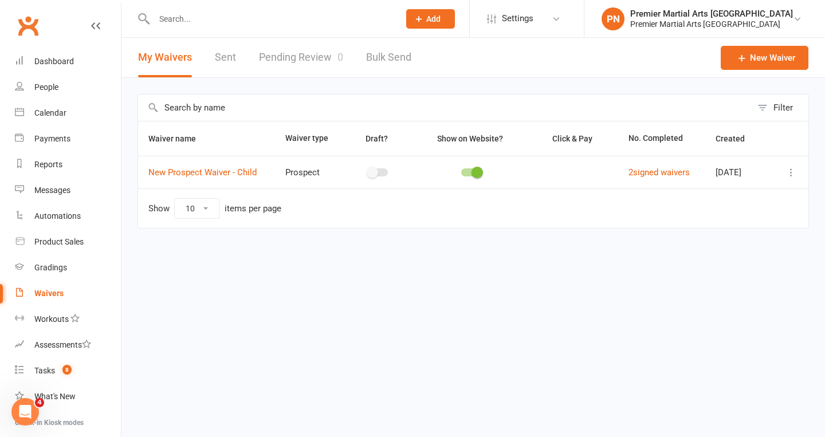
click at [185, 15] on input "text" at bounding box center [271, 19] width 241 height 16
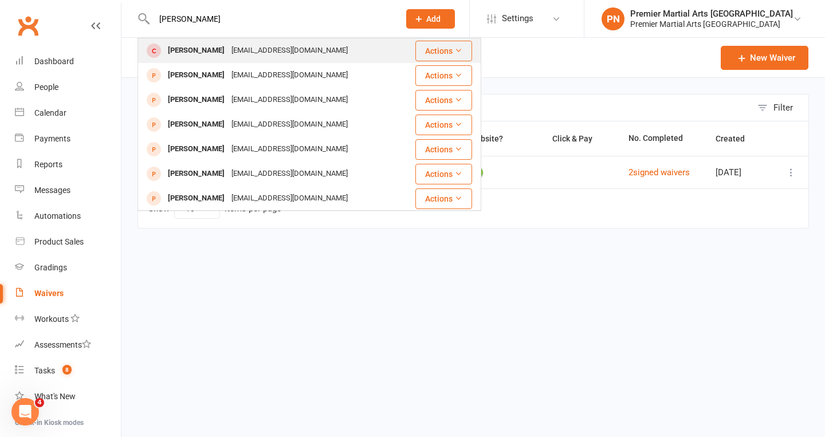
type input "[PERSON_NAME]"
click at [176, 44] on div "[PERSON_NAME]" at bounding box center [196, 50] width 64 height 17
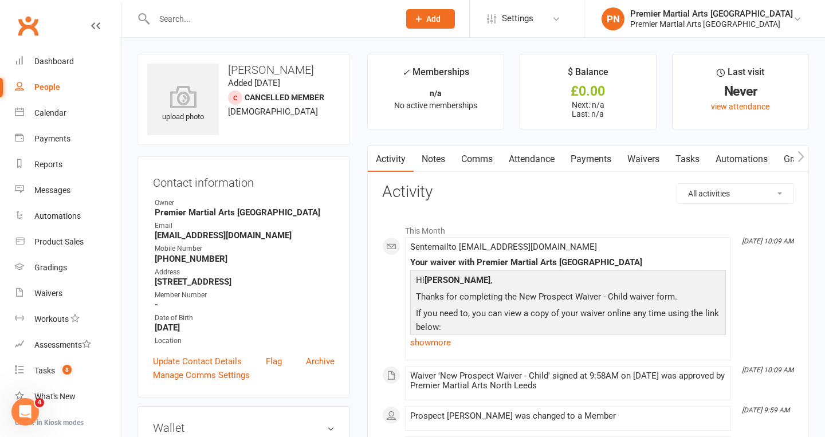
click at [257, 21] on input "text" at bounding box center [271, 19] width 241 height 16
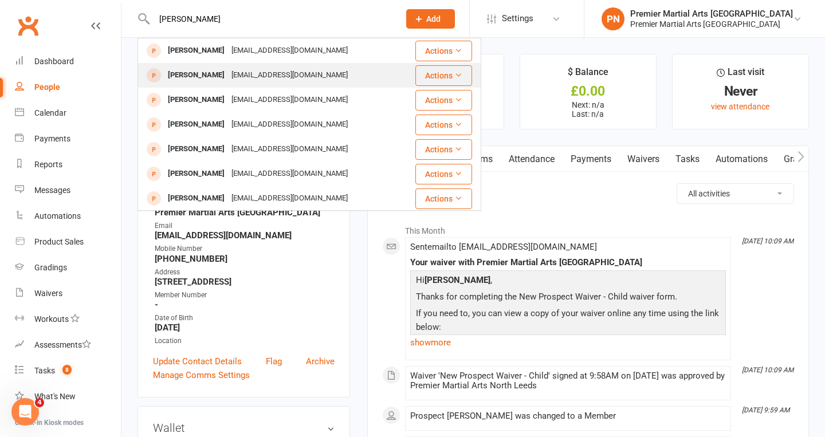
type input "[PERSON_NAME]"
click at [212, 76] on div "[PERSON_NAME]" at bounding box center [196, 75] width 64 height 17
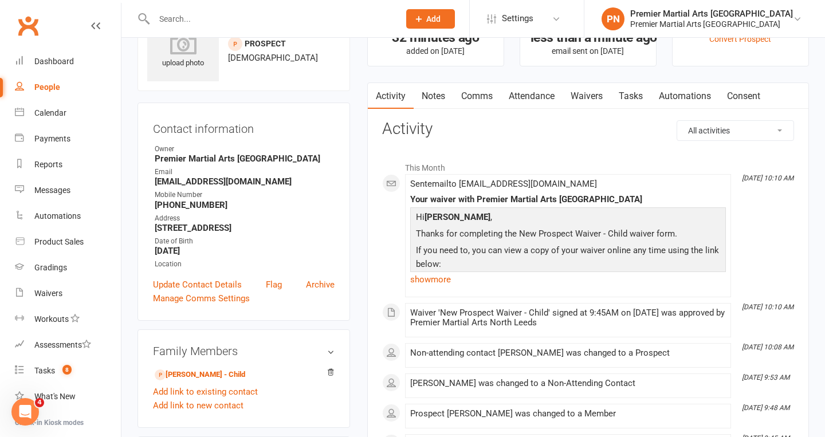
scroll to position [53, 0]
click at [222, 382] on link "[PERSON_NAME] - Child" at bounding box center [200, 376] width 91 height 12
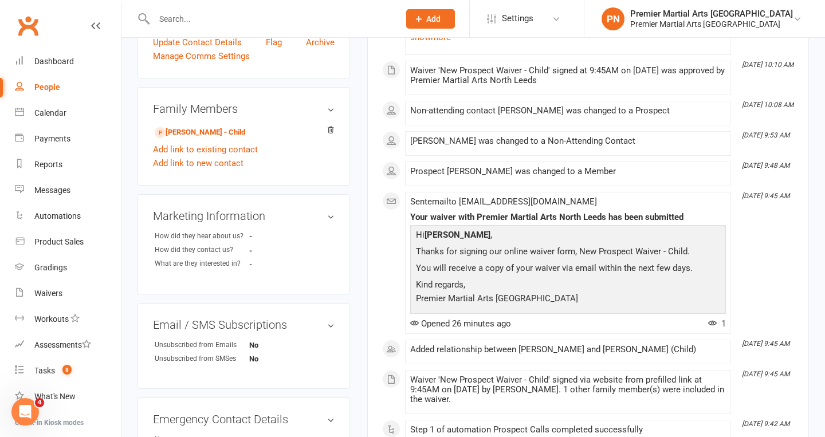
scroll to position [293, 0]
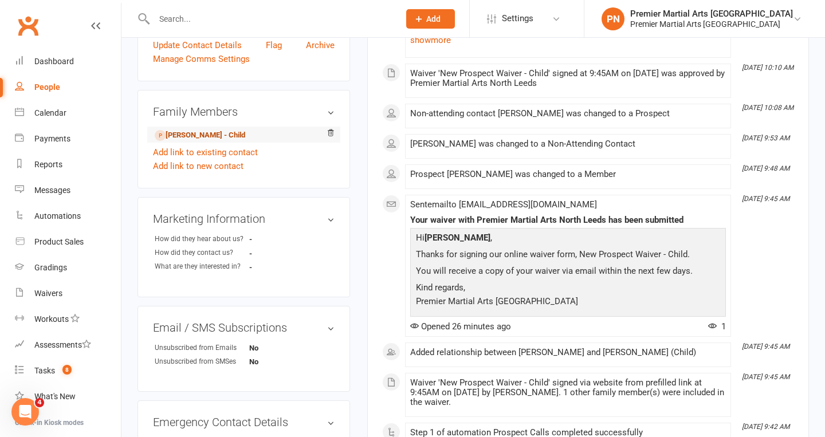
click at [224, 142] on link "[PERSON_NAME] - Child" at bounding box center [200, 135] width 91 height 12
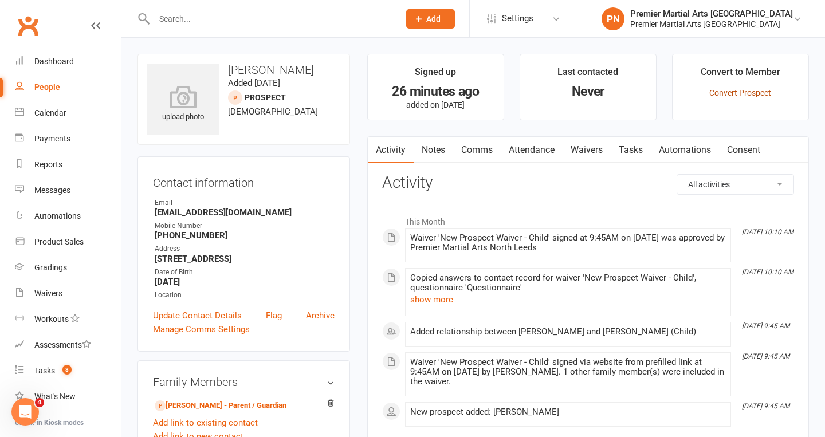
click at [763, 88] on link "Convert Prospect" at bounding box center [740, 92] width 62 height 9
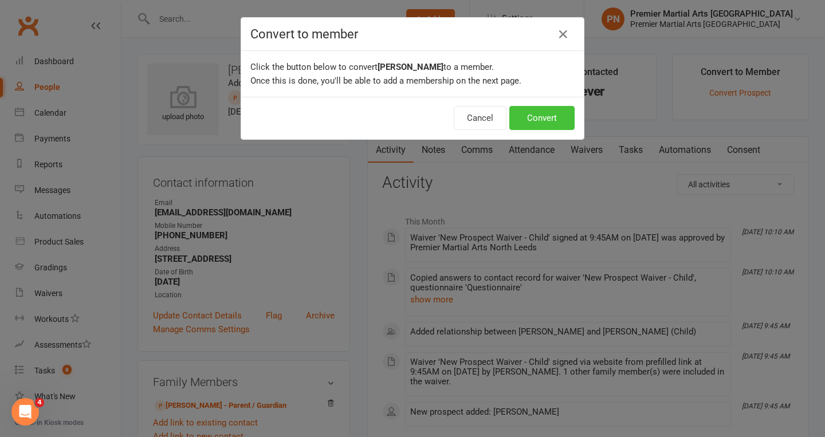
click at [548, 116] on button "Convert" at bounding box center [541, 118] width 65 height 24
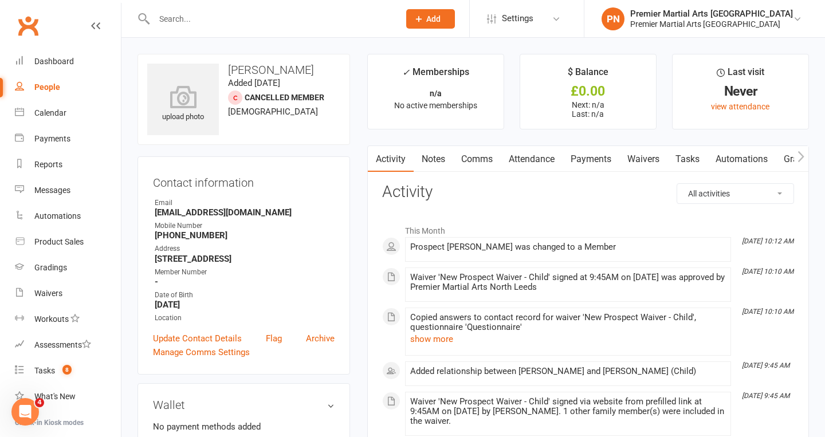
click at [641, 157] on link "Waivers" at bounding box center [643, 159] width 48 height 26
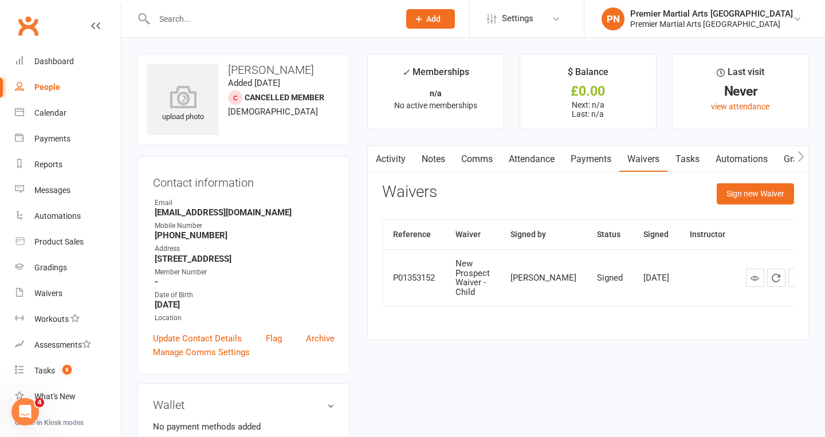
click at [387, 156] on link "Activity" at bounding box center [391, 159] width 46 height 26
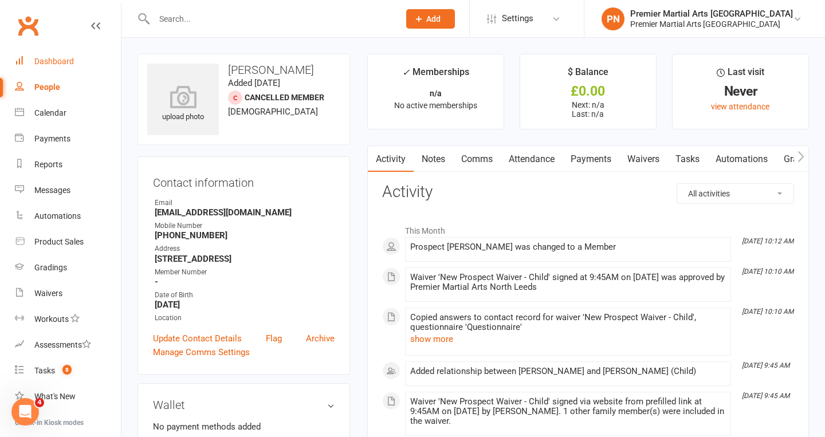
click at [56, 58] on div "Dashboard" at bounding box center [54, 61] width 40 height 9
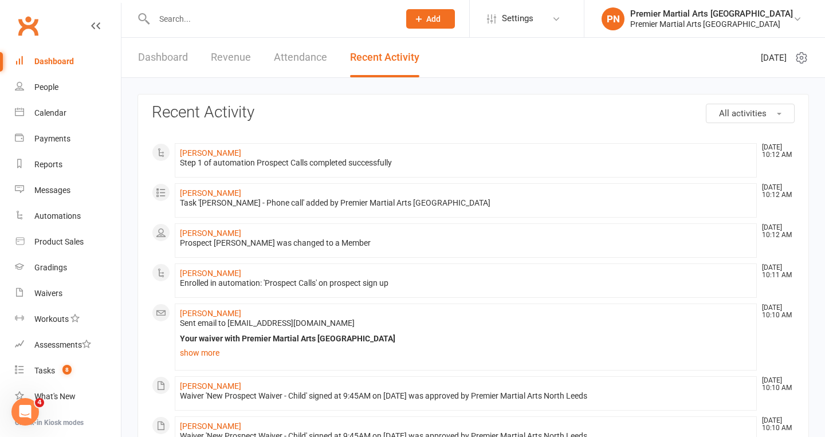
click at [163, 60] on link "Dashboard" at bounding box center [163, 58] width 50 height 40
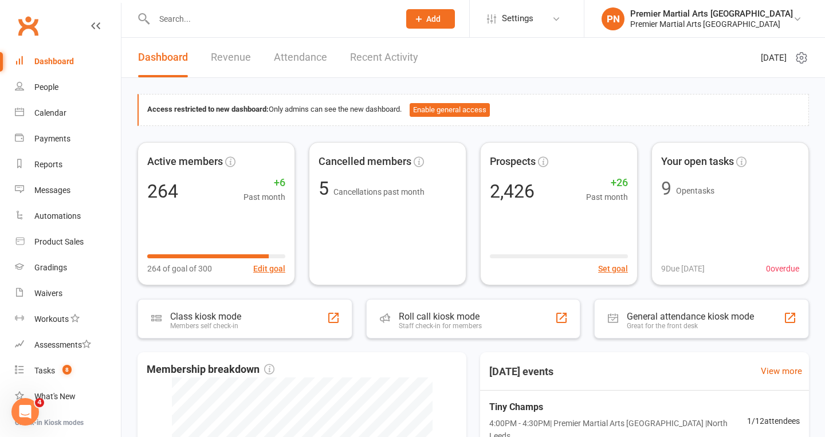
click at [181, 23] on input "text" at bounding box center [271, 19] width 241 height 16
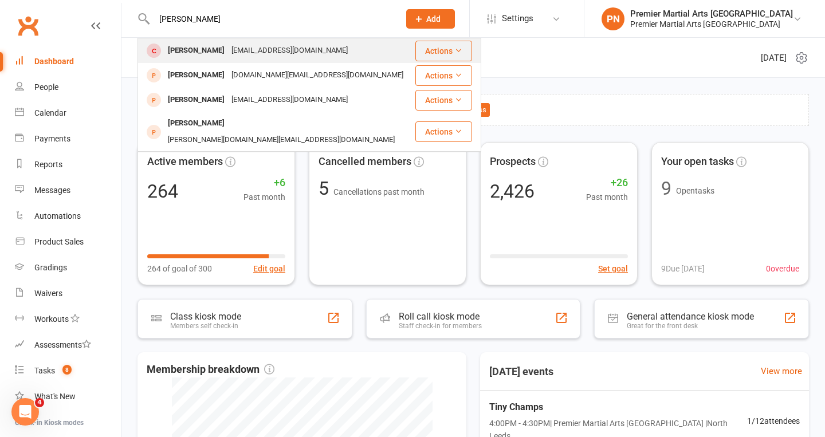
type input "[PERSON_NAME]"
click at [190, 46] on div "[PERSON_NAME]" at bounding box center [196, 50] width 64 height 17
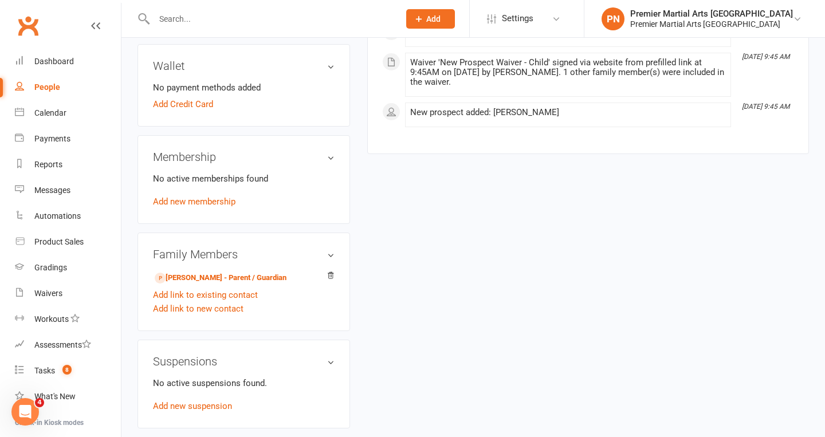
scroll to position [339, 0]
click at [239, 282] on link "[PERSON_NAME] - Parent / Guardian" at bounding box center [221, 279] width 132 height 12
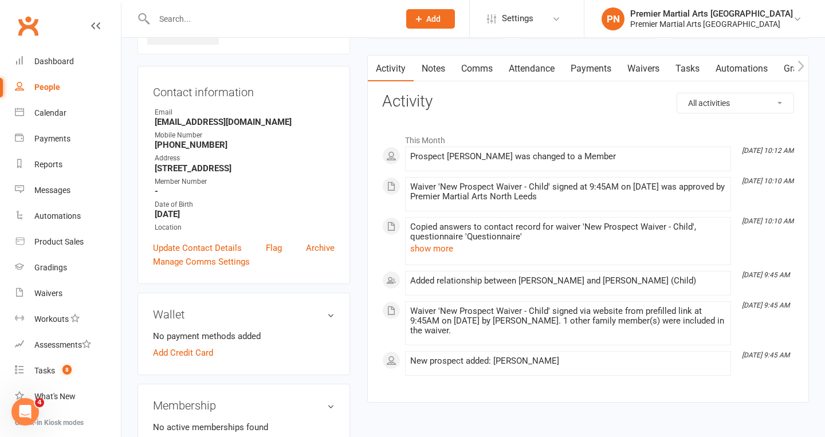
scroll to position [0, 0]
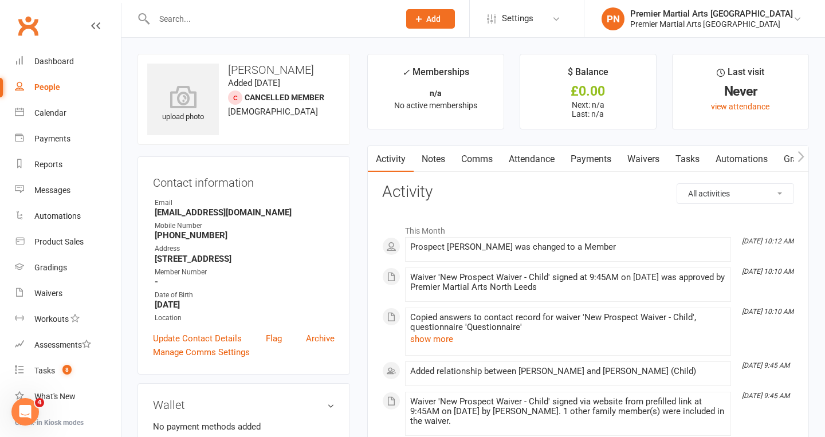
click at [644, 160] on link "Waivers" at bounding box center [643, 159] width 48 height 26
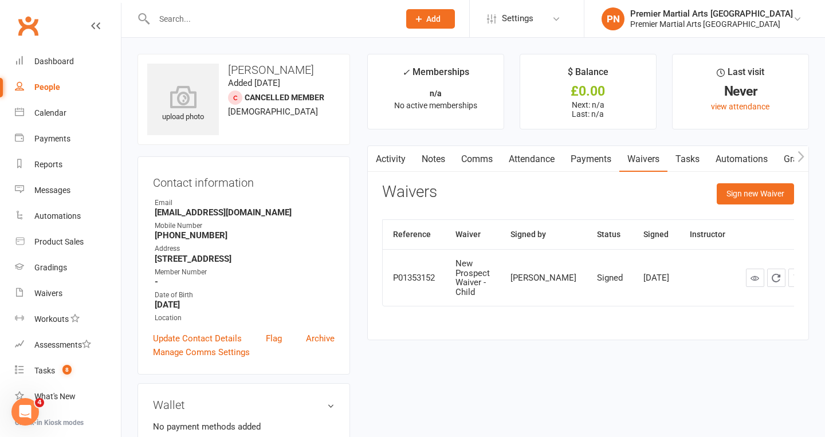
click at [386, 158] on link "Activity" at bounding box center [391, 159] width 46 height 26
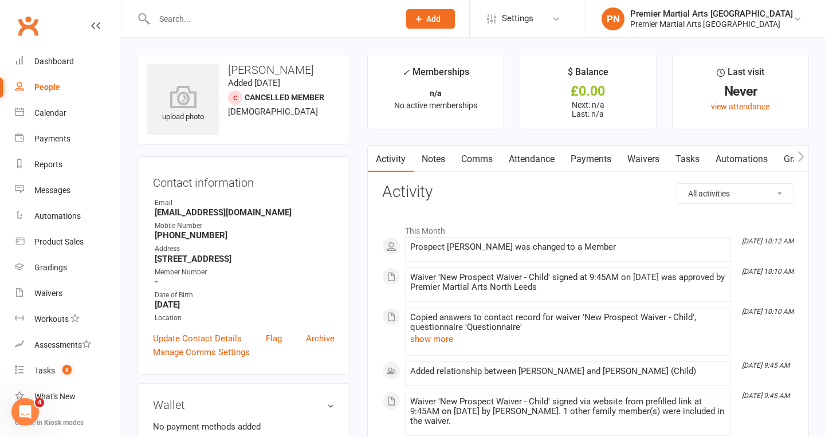
click at [652, 151] on link "Waivers" at bounding box center [643, 159] width 48 height 26
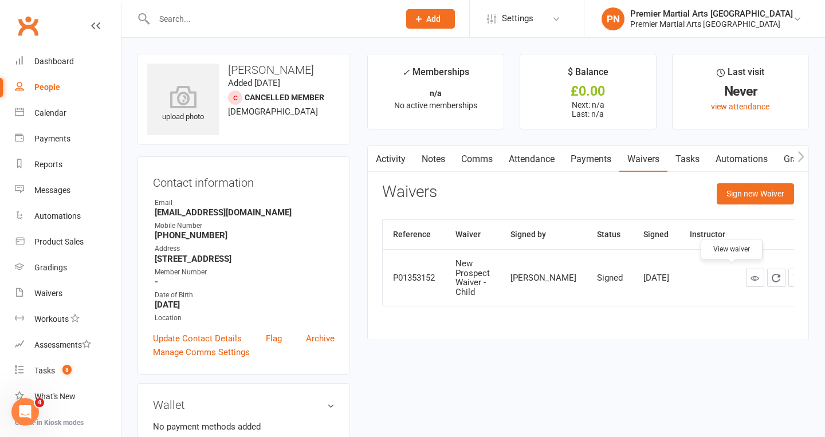
click at [751, 279] on icon at bounding box center [755, 278] width 9 height 9
click at [385, 159] on link "Activity" at bounding box center [391, 159] width 46 height 26
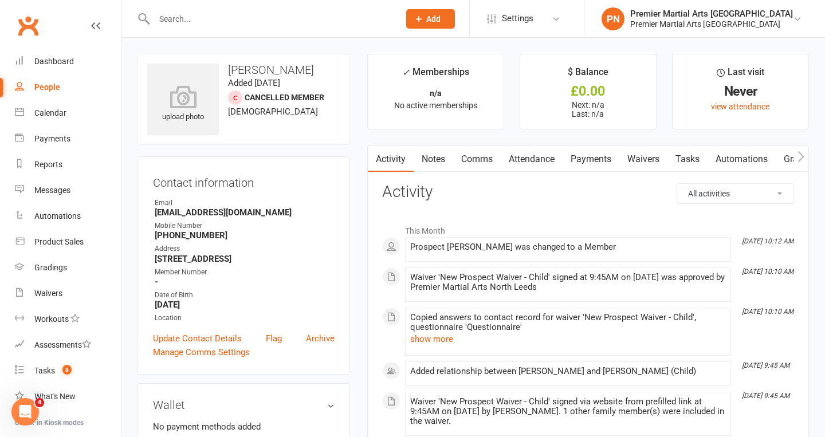
click at [647, 159] on link "Waivers" at bounding box center [643, 159] width 48 height 26
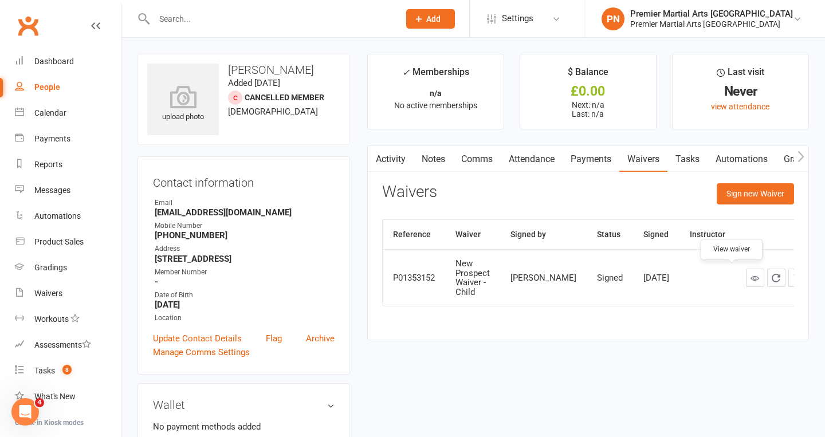
click at [751, 275] on icon at bounding box center [755, 278] width 9 height 9
click at [391, 155] on link "Activity" at bounding box center [391, 159] width 46 height 26
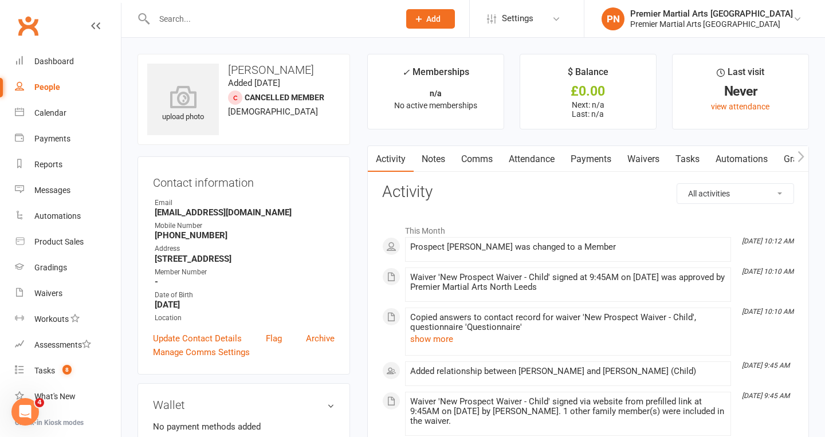
click at [436, 158] on link "Notes" at bounding box center [434, 159] width 40 height 26
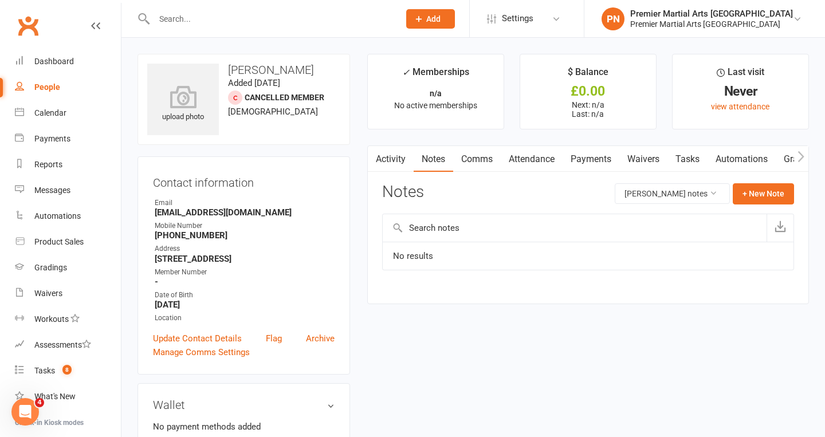
click at [386, 154] on link "Activity" at bounding box center [391, 159] width 46 height 26
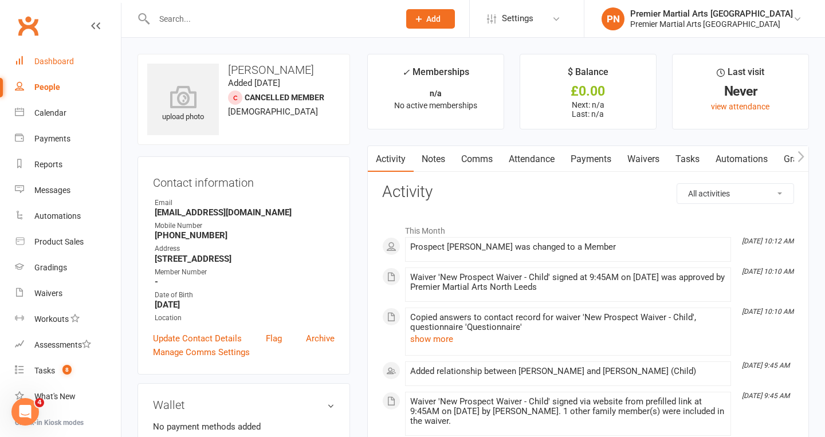
click at [59, 62] on div "Dashboard" at bounding box center [54, 61] width 40 height 9
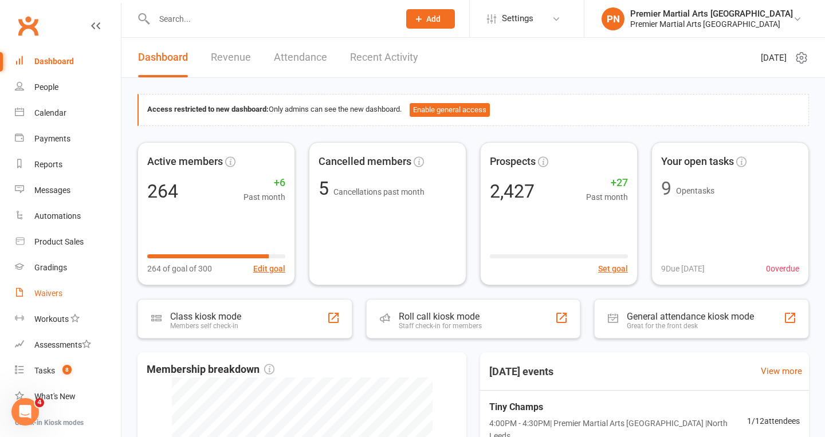
click at [51, 291] on div "Waivers" at bounding box center [48, 293] width 28 height 9
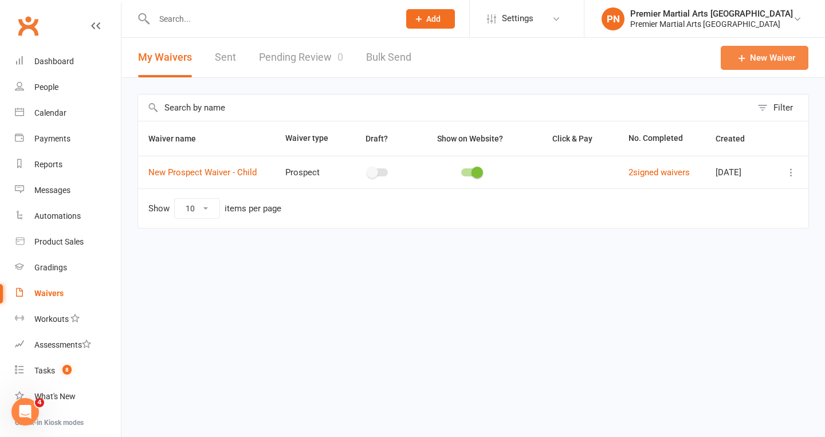
click at [755, 56] on link "New Waiver" at bounding box center [765, 58] width 88 height 24
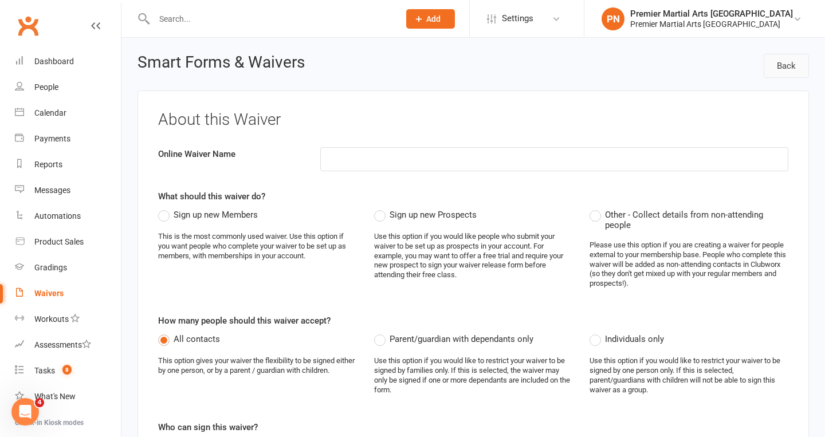
click at [789, 61] on link "Back" at bounding box center [786, 66] width 45 height 24
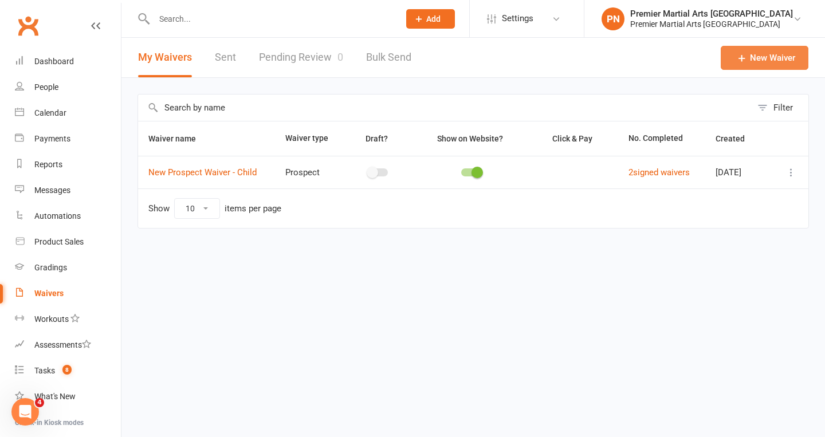
click at [785, 54] on link "New Waiver" at bounding box center [765, 58] width 88 height 24
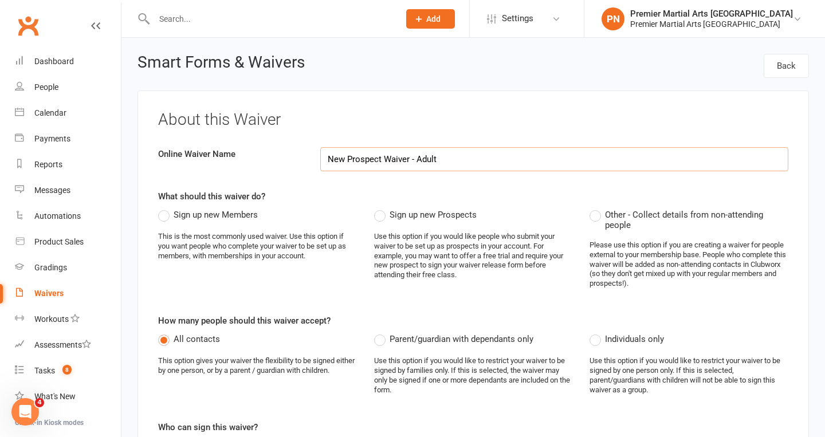
type input "New Prospect Waiver - Adult"
click at [383, 215] on label "Sign up new Prospects" at bounding box center [425, 215] width 103 height 14
click at [382, 208] on input "Sign up new Prospects" at bounding box center [377, 208] width 7 height 0
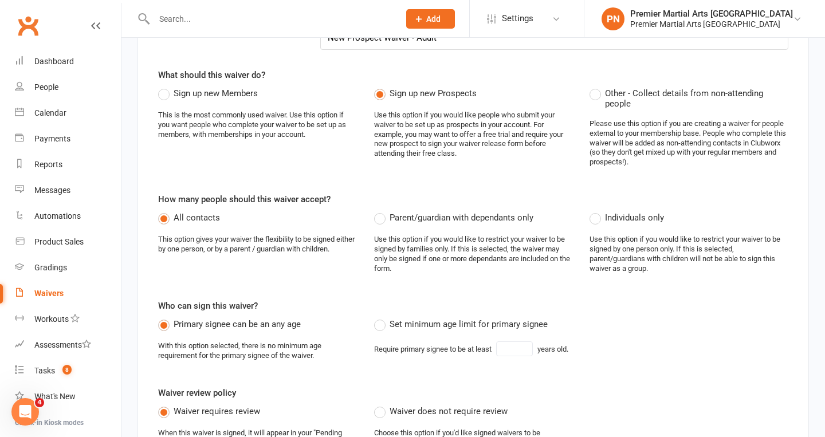
scroll to position [124, 0]
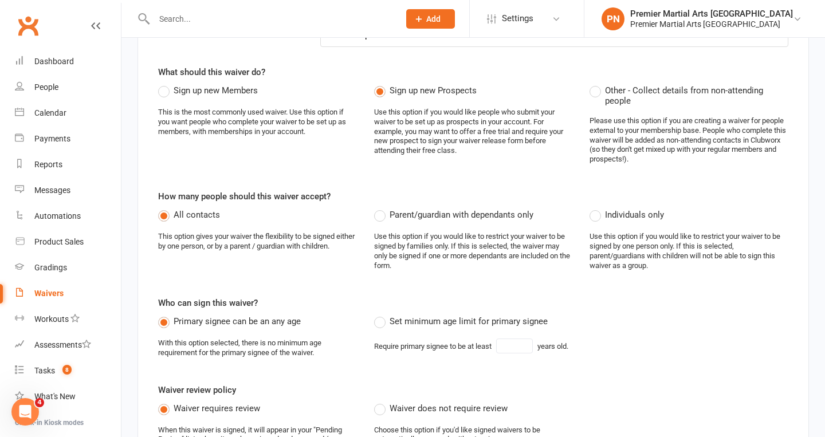
click at [596, 211] on label "Individuals only" at bounding box center [627, 215] width 74 height 14
click at [596, 208] on input "Individuals only" at bounding box center [593, 208] width 7 height 0
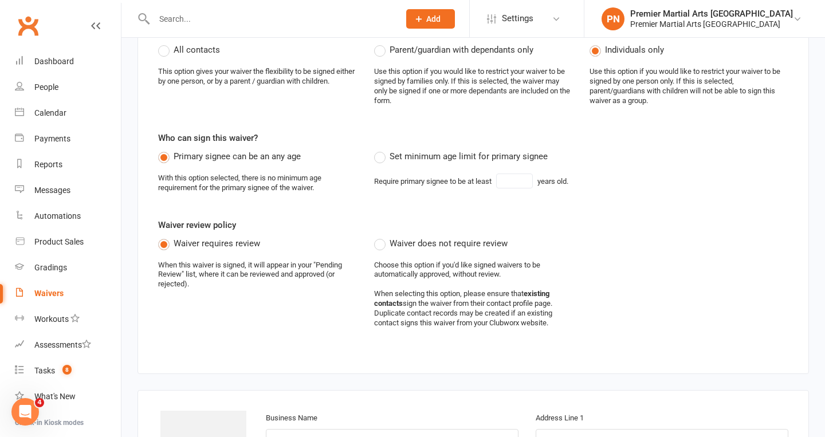
scroll to position [304, 0]
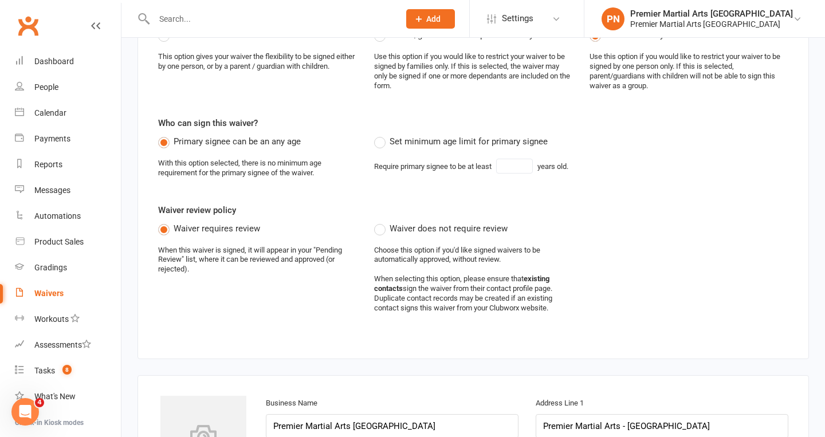
click at [381, 136] on label "Set minimum age limit for primary signee" at bounding box center [461, 142] width 174 height 14
click at [381, 135] on input "Set minimum age limit for primary signee" at bounding box center [377, 135] width 7 height 0
type input "18"
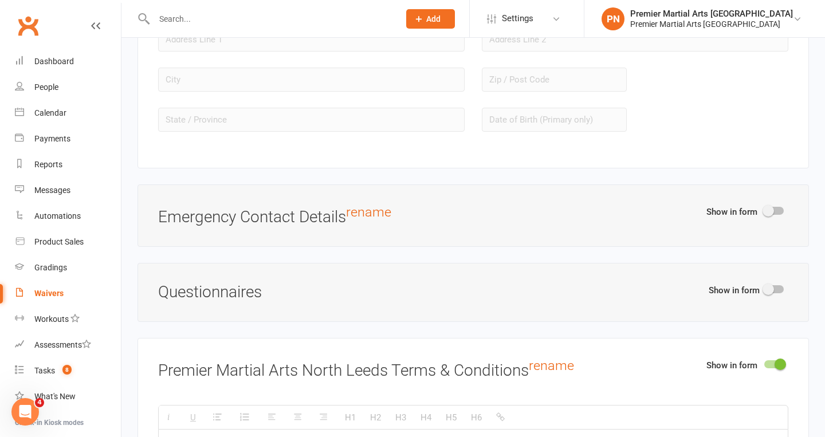
scroll to position [1164, 0]
click at [779, 205] on div at bounding box center [773, 209] width 19 height 8
click at [764, 207] on input "checkbox" at bounding box center [764, 207] width 0 height 0
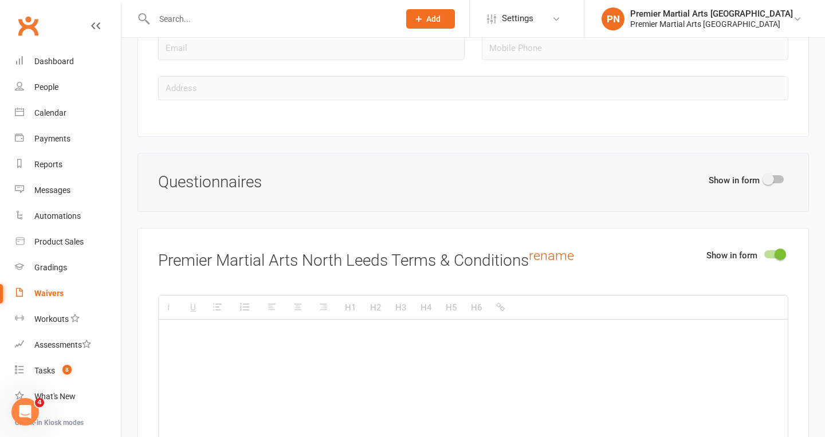
scroll to position [1423, 0]
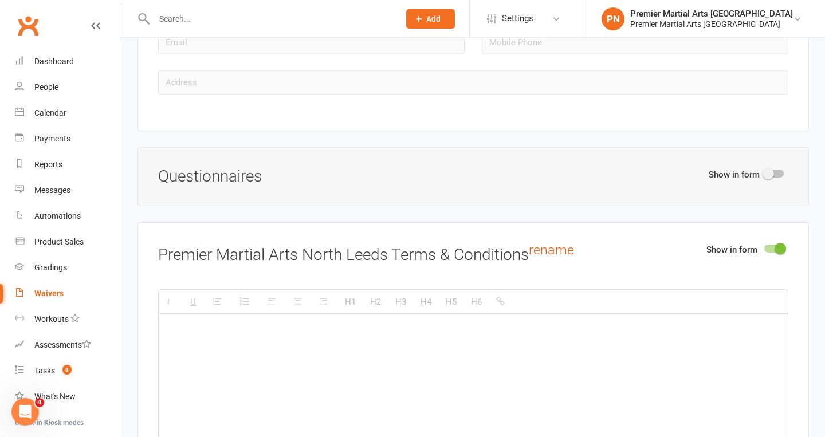
click at [779, 170] on div at bounding box center [773, 174] width 19 height 8
click at [764, 172] on input "checkbox" at bounding box center [764, 172] width 0 height 0
select select "do_not_copy_answers"
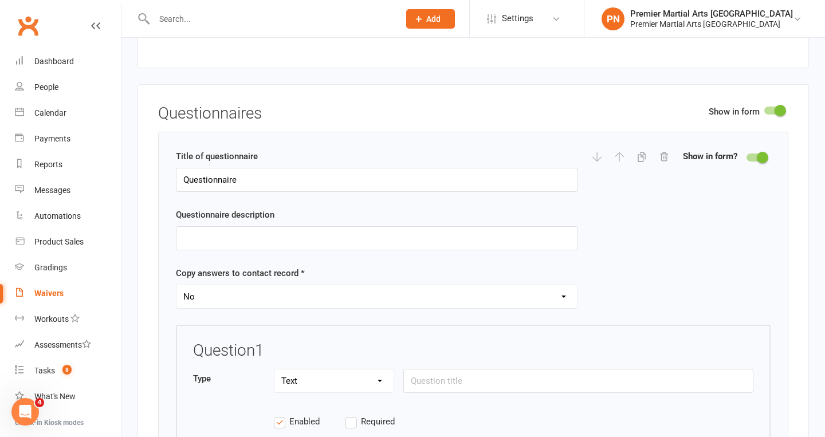
scroll to position [1480, 0]
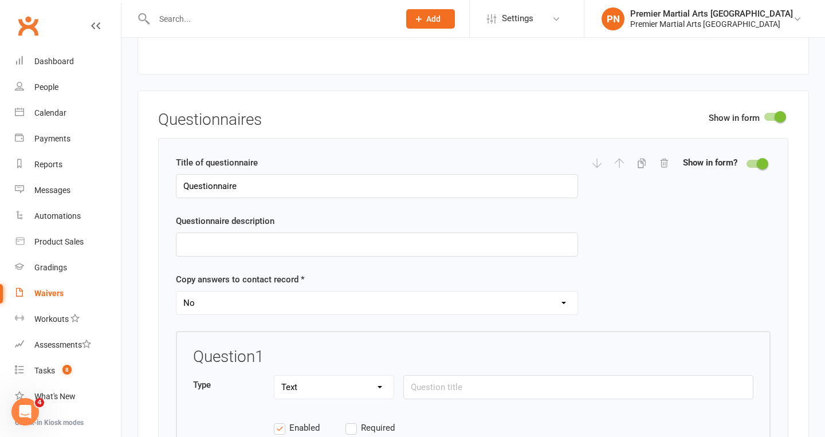
click at [768, 113] on div at bounding box center [773, 117] width 19 height 8
click at [764, 115] on input "checkbox" at bounding box center [764, 115] width 0 height 0
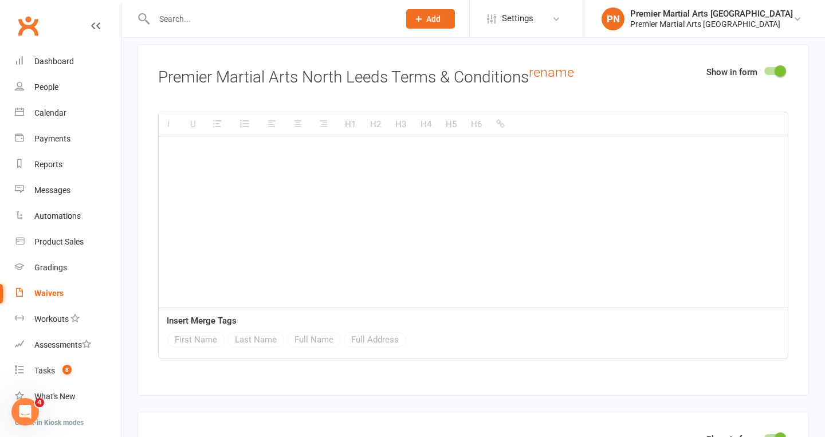
scroll to position [1598, 0]
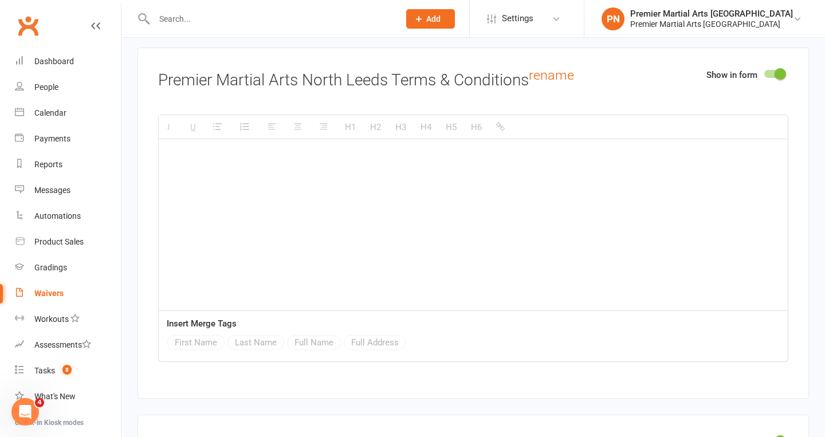
click at [241, 150] on p at bounding box center [473, 157] width 615 height 14
paste div
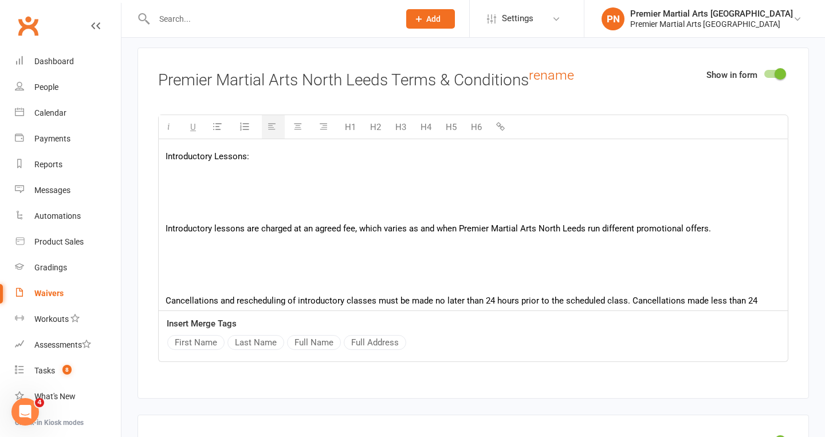
click at [166, 222] on p "Introductory lessons are charged at an agreed fee, which varies as and when Pre…" at bounding box center [473, 229] width 615 height 14
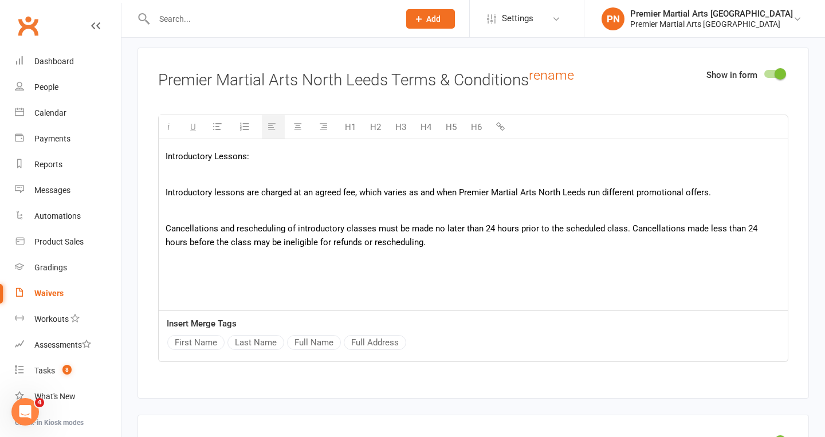
click at [187, 269] on div "Introductory Lessons: Introductory lessons are charged at an agreed fee, which …" at bounding box center [473, 225] width 629 height 172
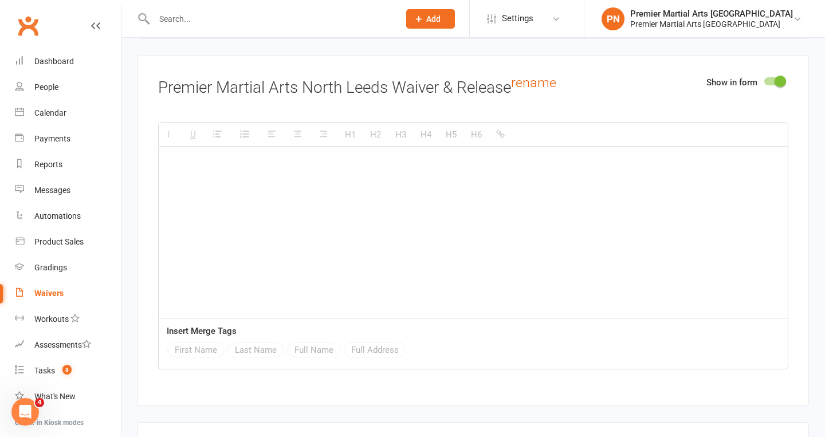
scroll to position [1956, 0]
click at [225, 159] on p at bounding box center [473, 166] width 615 height 14
paste div
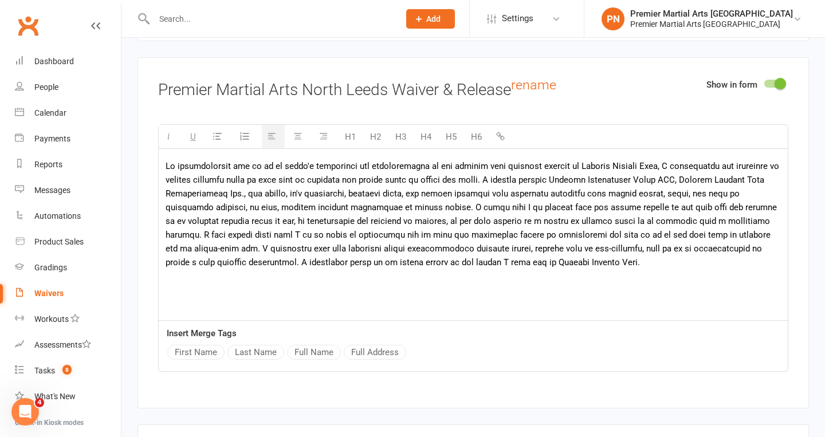
click at [268, 290] on div at bounding box center [473, 235] width 629 height 172
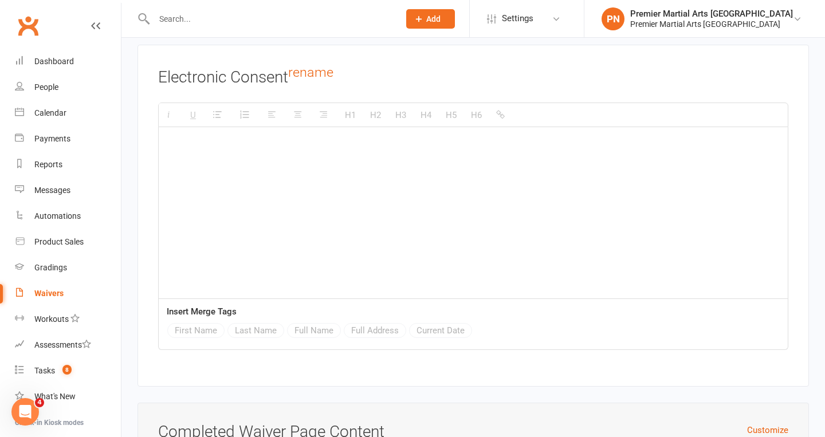
scroll to position [3026, 0]
click at [213, 137] on p at bounding box center [473, 144] width 615 height 14
paste div
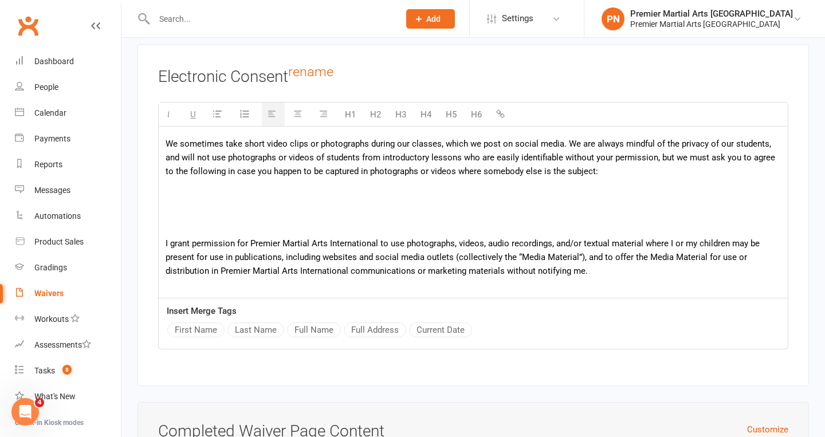
click at [329, 218] on p at bounding box center [473, 225] width 615 height 14
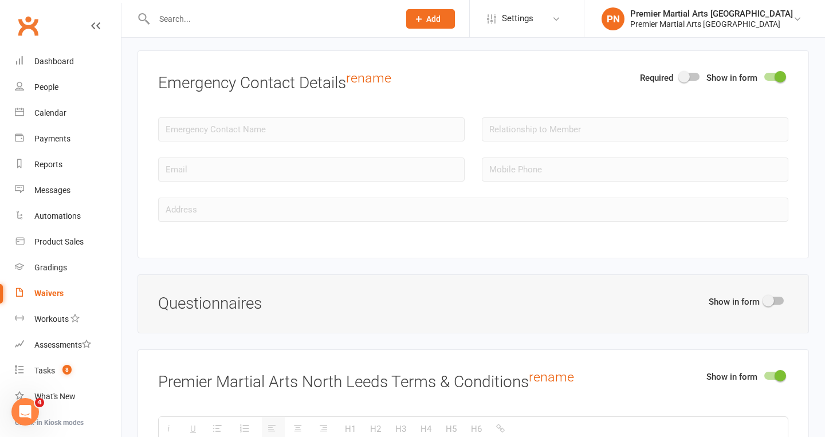
scroll to position [1290, 0]
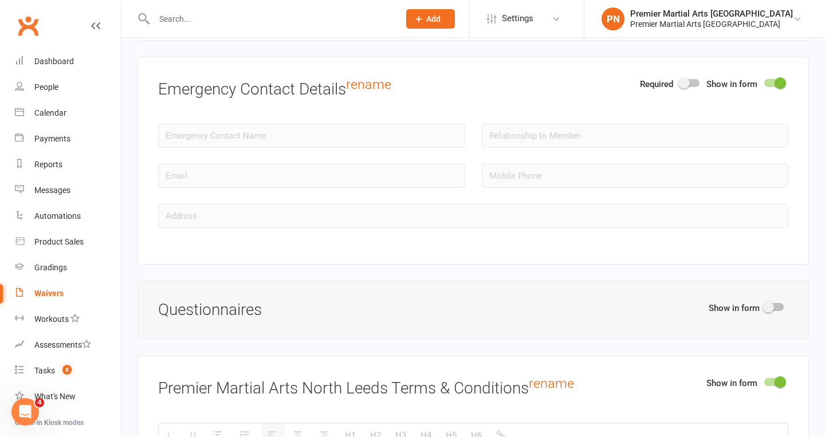
click at [776, 303] on div at bounding box center [773, 307] width 19 height 8
click at [764, 305] on input "checkbox" at bounding box center [764, 305] width 0 height 0
select select "do_not_copy_answers"
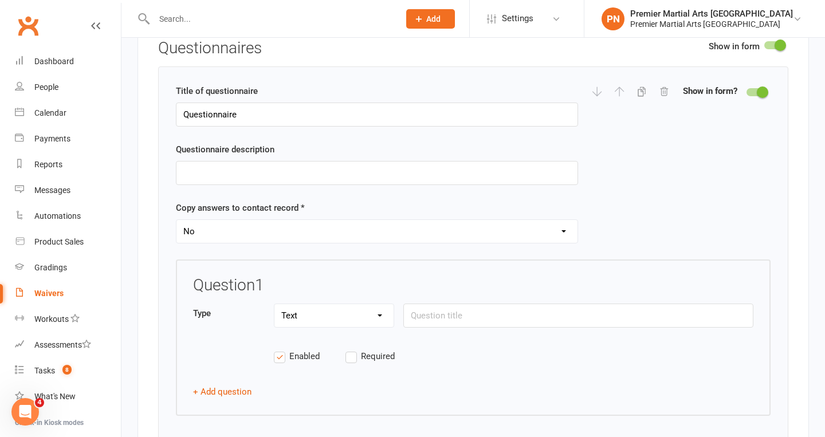
scroll to position [1536, 0]
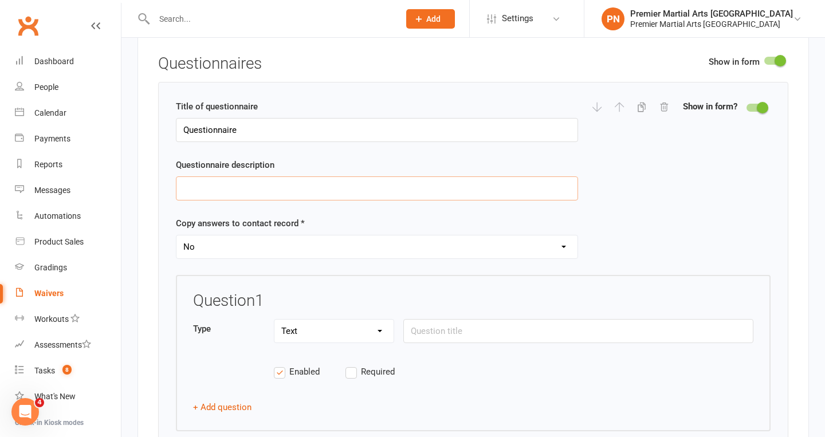
click at [332, 176] on input "text" at bounding box center [377, 188] width 402 height 24
type input "Please answer the details below with your details."
click at [560, 235] on select "Yes No" at bounding box center [376, 246] width 401 height 23
select select "copy_answers_for_all_signees"
click at [653, 207] on div "Title of questionnaire Questionnaire Questionnaire description Please answer th…" at bounding box center [473, 187] width 595 height 175
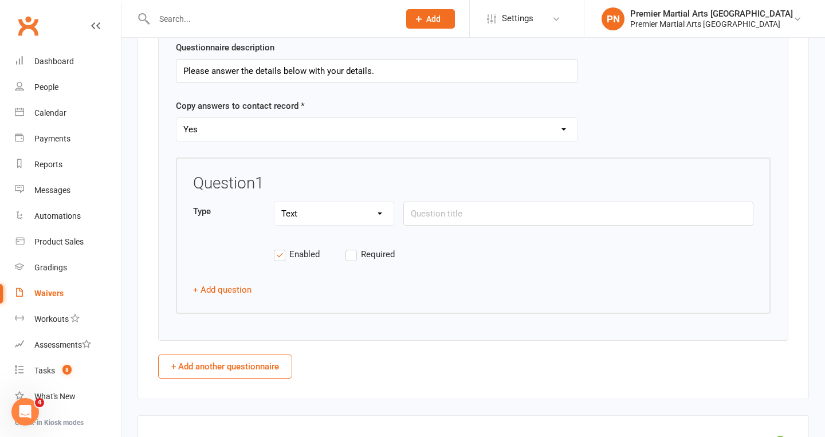
scroll to position [1656, 0]
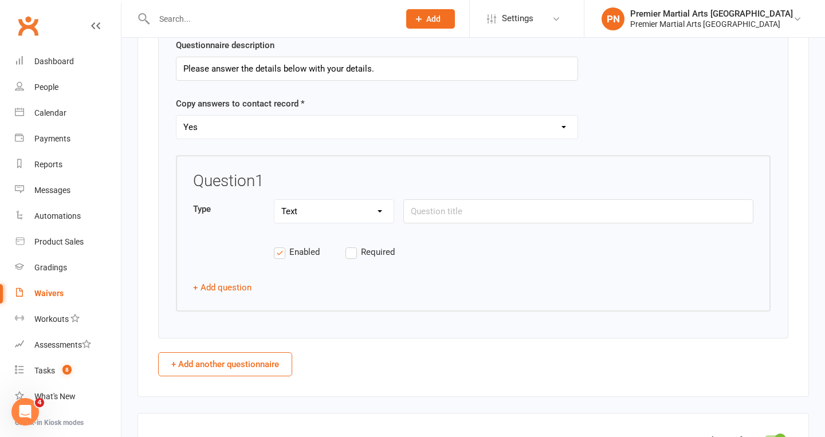
click at [380, 200] on select "Text Select Checkbox" at bounding box center [333, 211] width 119 height 23
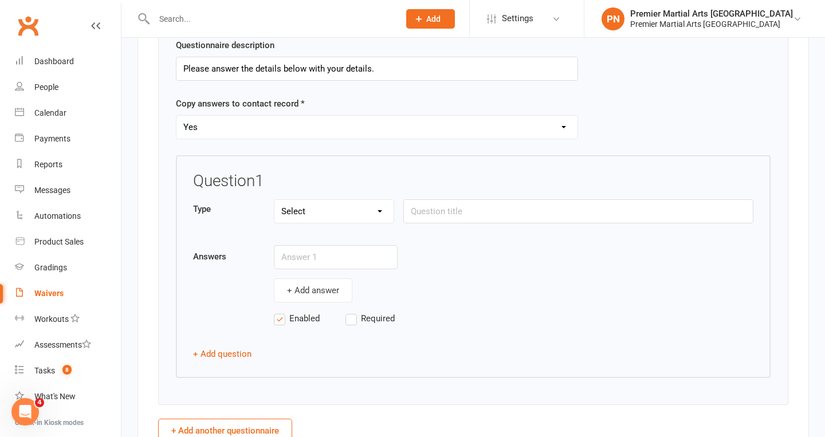
click at [378, 200] on select "Text Select Checkbox" at bounding box center [333, 211] width 119 height 23
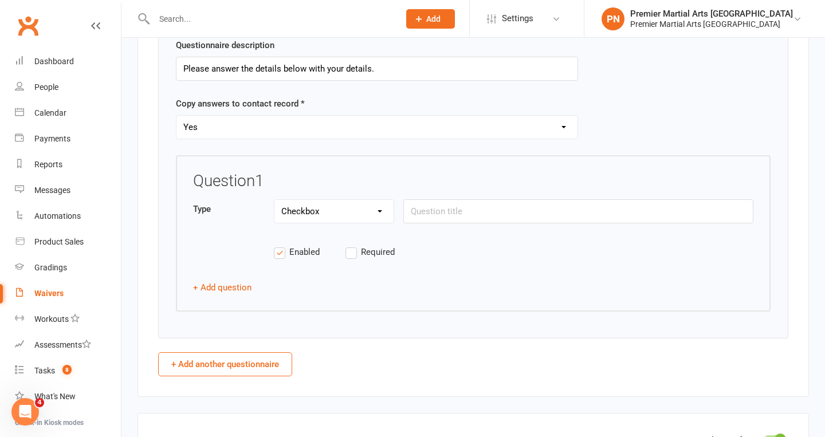
click at [378, 200] on select "Text Select Checkbox" at bounding box center [333, 211] width 119 height 23
select select "string"
click at [454, 199] on input "text" at bounding box center [578, 211] width 350 height 24
type input "Please tell us about any previous martial arts experience you have had."
click at [225, 281] on button "+ Add question" at bounding box center [222, 288] width 58 height 14
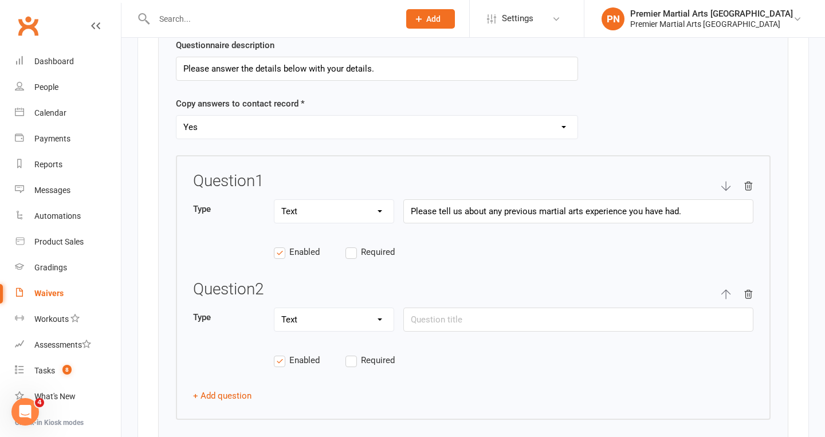
click at [378, 308] on select "Text Select Checkbox" at bounding box center [333, 319] width 119 height 23
select select "checkbox"
click at [430, 308] on input "text" at bounding box center [578, 320] width 350 height 24
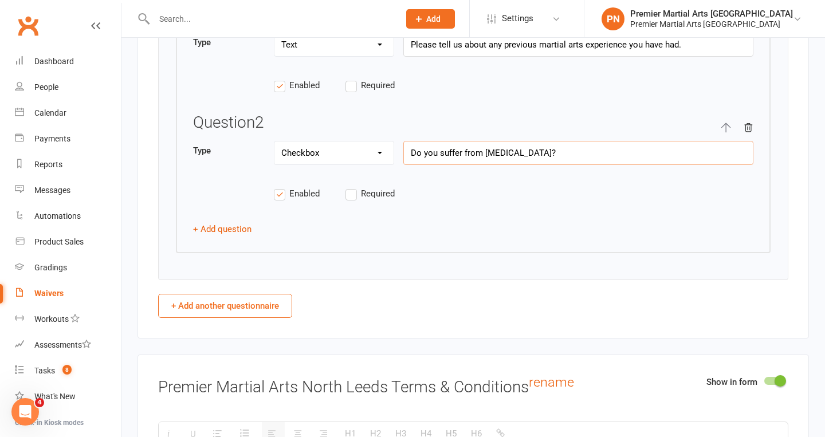
scroll to position [1824, 0]
type input "Do you suffer from [MEDICAL_DATA]?"
click at [224, 221] on button "+ Add question" at bounding box center [222, 228] width 58 height 14
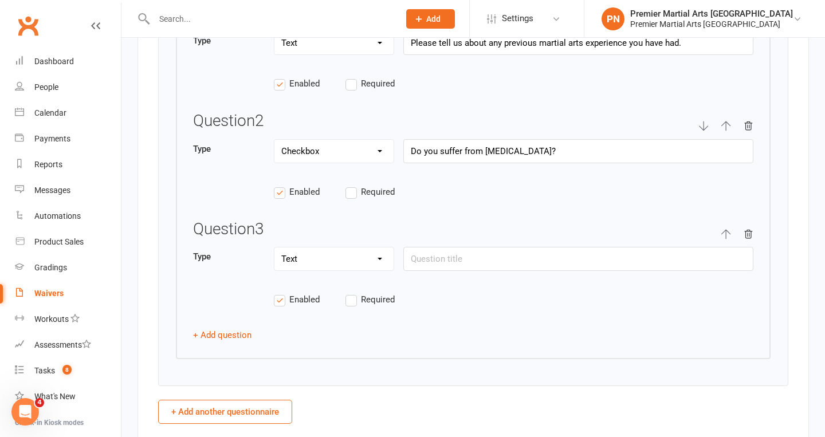
click at [377, 248] on select "Text Select Checkbox" at bounding box center [333, 259] width 119 height 23
select select "checkbox"
click at [450, 247] on input "text" at bounding box center [578, 259] width 350 height 24
type input "Do you suffer from any heart conditions?"
click at [229, 328] on button "+ Add question" at bounding box center [222, 335] width 58 height 14
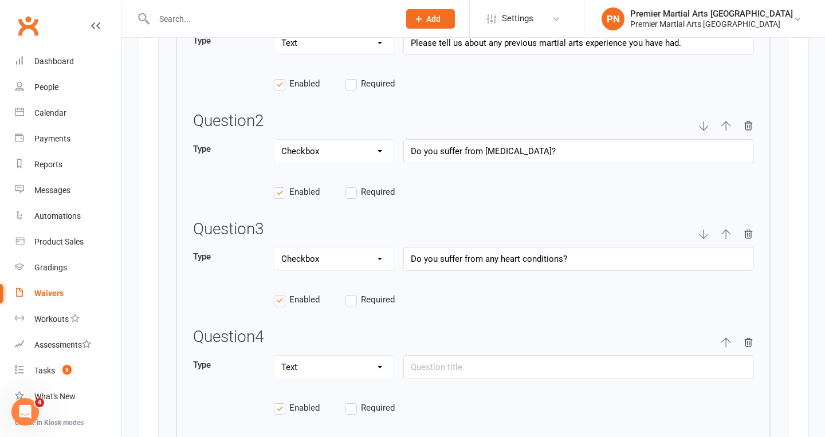
click at [378, 356] on select "Text Select Checkbox" at bounding box center [333, 367] width 119 height 23
select select "checkbox"
click at [440, 355] on input "text" at bounding box center [578, 367] width 350 height 24
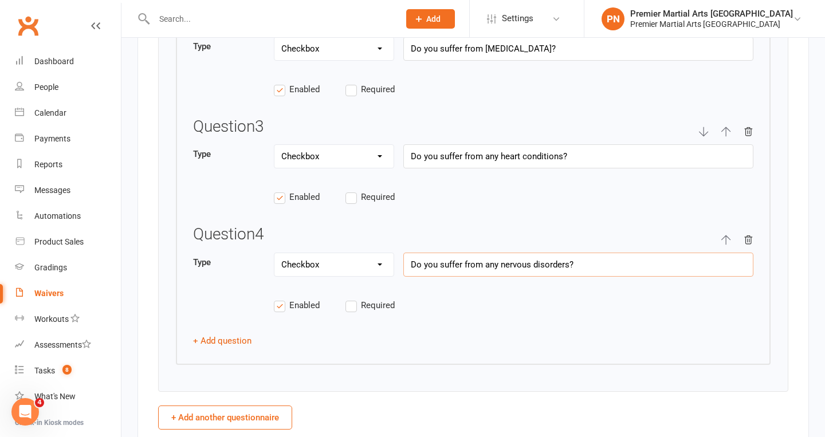
scroll to position [1986, 0]
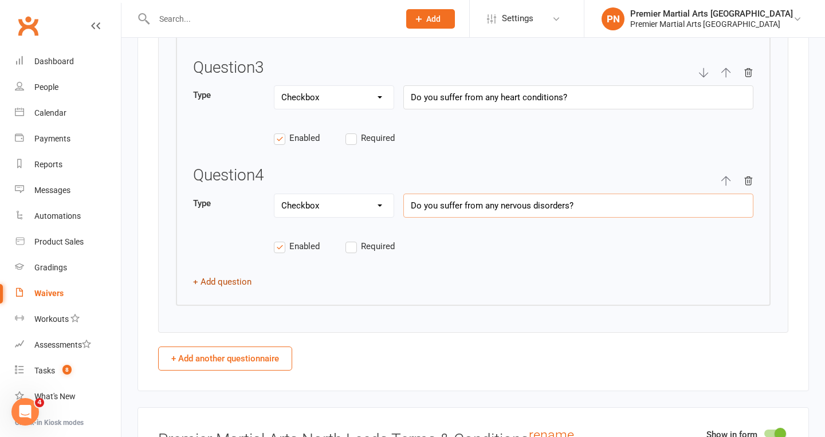
type input "Do you suffer from any nervous disorders?"
click at [213, 275] on button "+ Add question" at bounding box center [222, 282] width 58 height 14
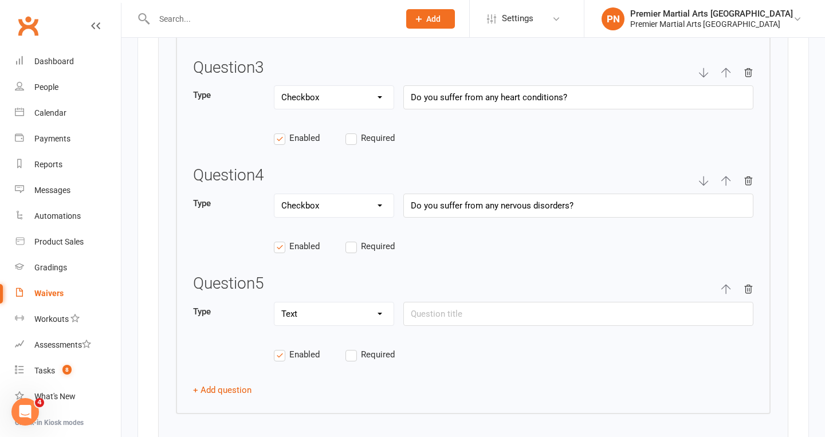
click at [376, 303] on select "Text Select Checkbox" at bounding box center [333, 314] width 119 height 23
select select "checkbox"
click at [490, 302] on input "text" at bounding box center [578, 314] width 350 height 24
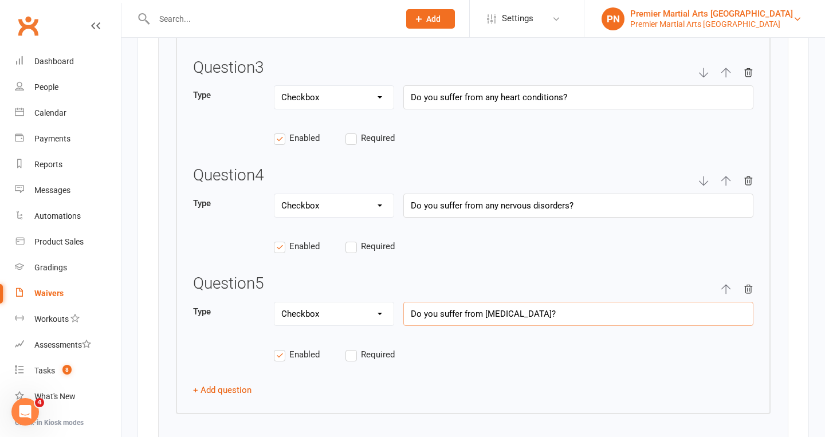
type input "Do you suffer from [MEDICAL_DATA]?"
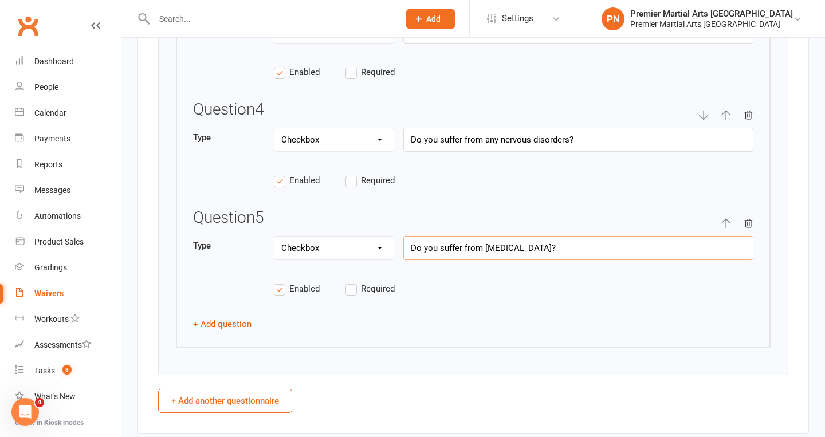
scroll to position [2070, 0]
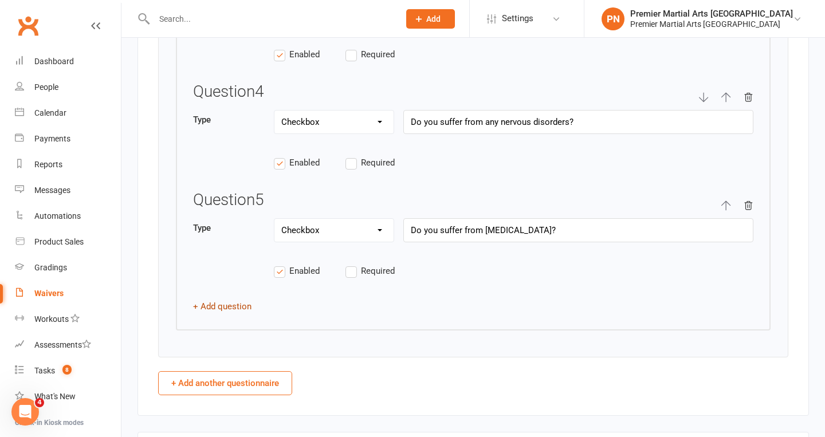
click at [208, 300] on button "+ Add question" at bounding box center [222, 307] width 58 height 14
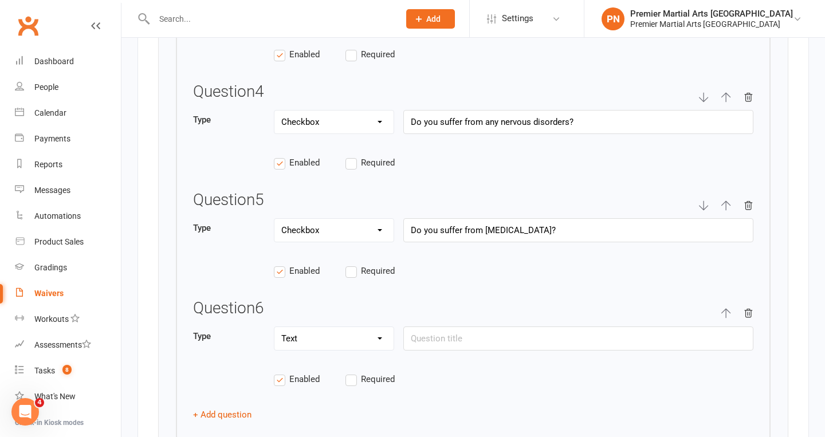
click at [383, 327] on select "Text Select Checkbox" at bounding box center [333, 338] width 119 height 23
select select "checkbox"
click at [439, 327] on input "text" at bounding box center [578, 339] width 350 height 24
type input "Do you suffer from hayfever?"
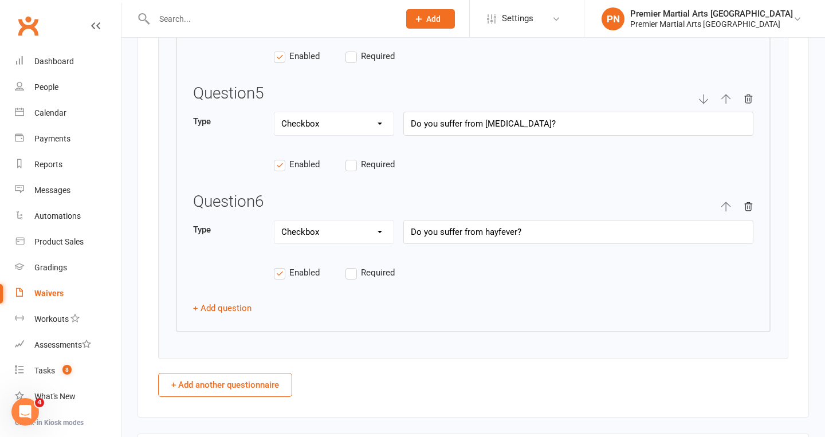
scroll to position [2199, 0]
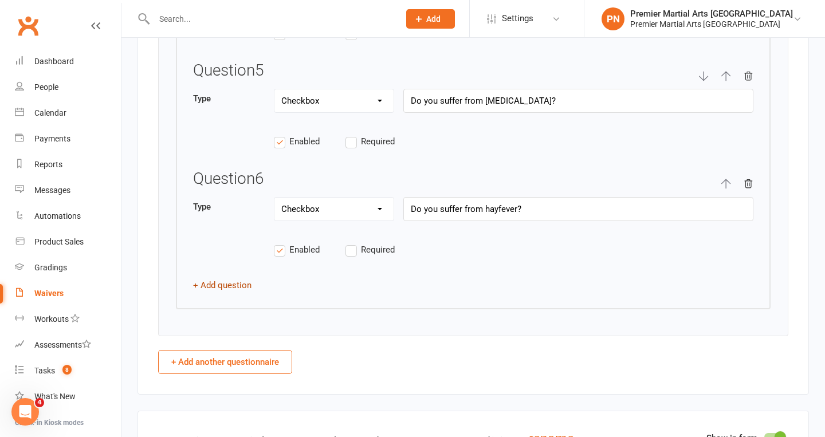
click at [207, 278] on button "+ Add question" at bounding box center [222, 285] width 58 height 14
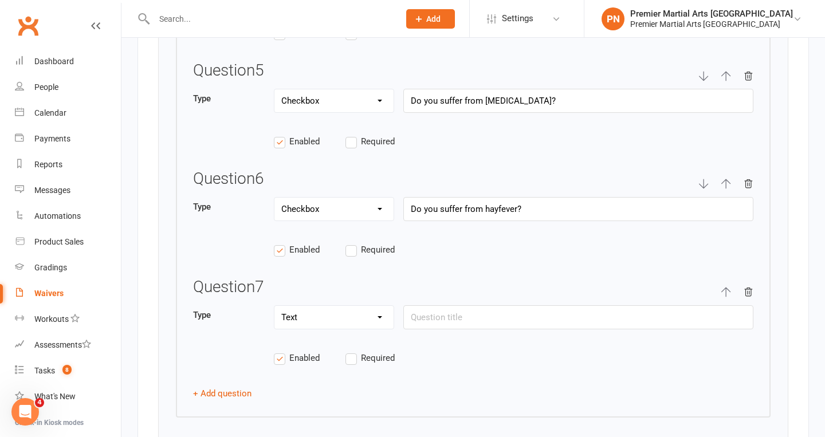
click at [381, 306] on select "Text Select Checkbox" at bounding box center [333, 317] width 119 height 23
select select "checkbox"
click at [452, 305] on input "text" at bounding box center [578, 317] width 350 height 24
type input "Do you suffer from [MEDICAL_DATA]?"
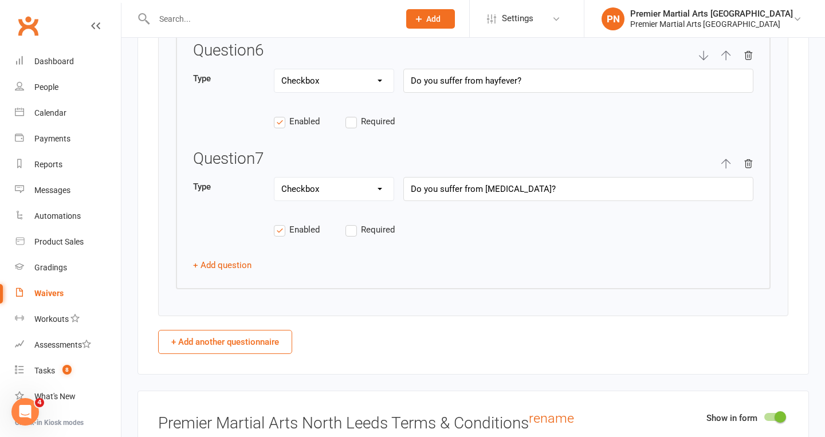
scroll to position [2376, 0]
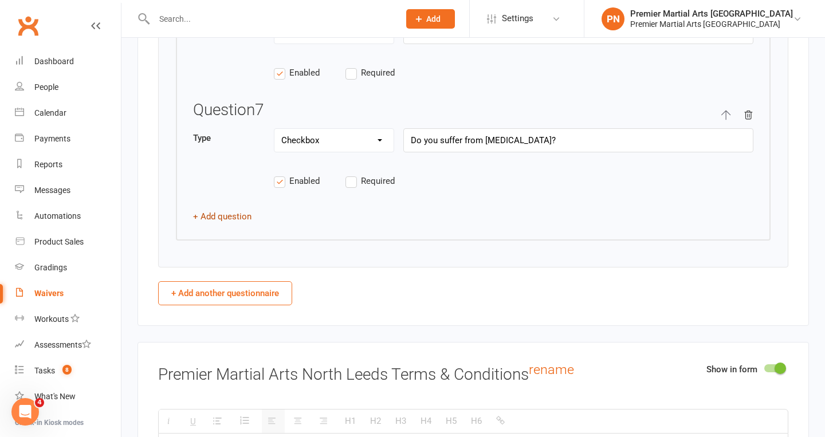
click at [210, 210] on button "+ Add question" at bounding box center [222, 217] width 58 height 14
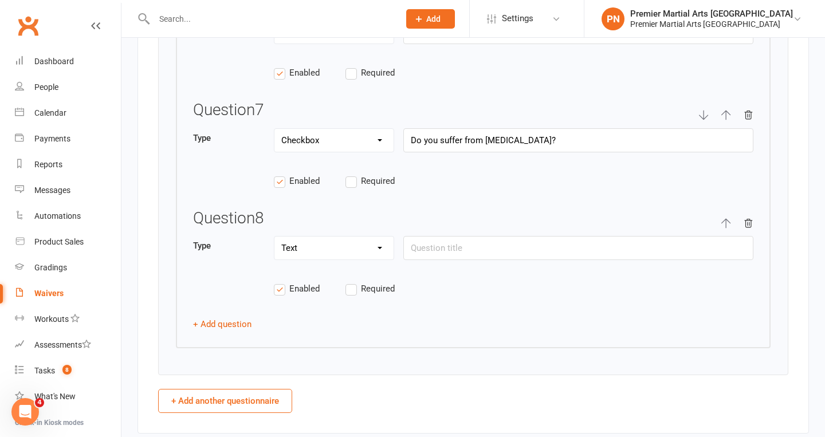
click at [380, 237] on select "Text Select Checkbox" at bounding box center [333, 248] width 119 height 23
select select "checkbox"
click at [435, 236] on input "text" at bounding box center [578, 248] width 350 height 24
type input "Do you suffer from [MEDICAL_DATA]?"
click at [199, 317] on button "+ Add question" at bounding box center [222, 324] width 58 height 14
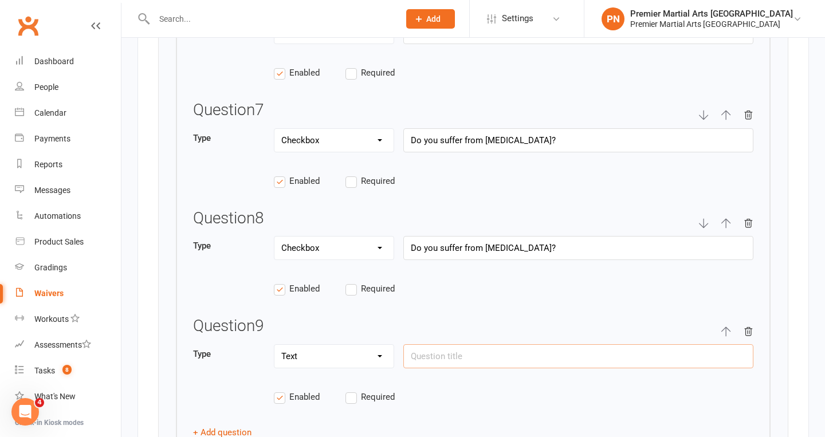
click at [437, 344] on input "text" at bounding box center [578, 356] width 350 height 24
paste input "Please detail any current injuries, learning difficulties or additional needs"
type input "Please detail any current injuries, learning difficulties or additional needs &…"
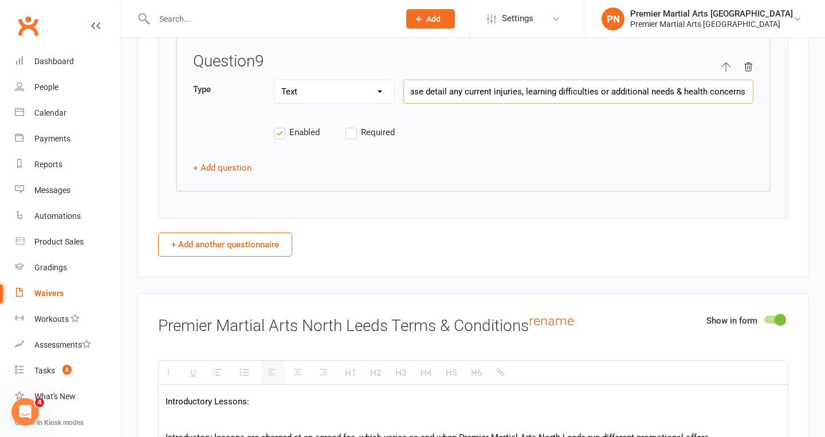
scroll to position [2648, 0]
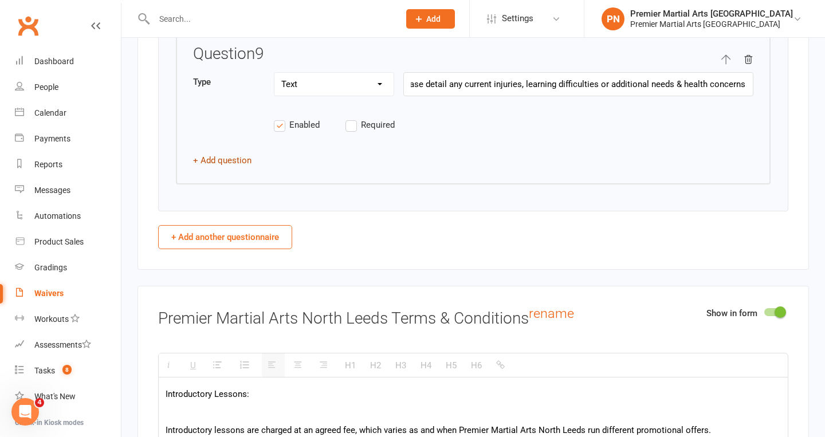
click at [210, 154] on button "+ Add question" at bounding box center [222, 161] width 58 height 14
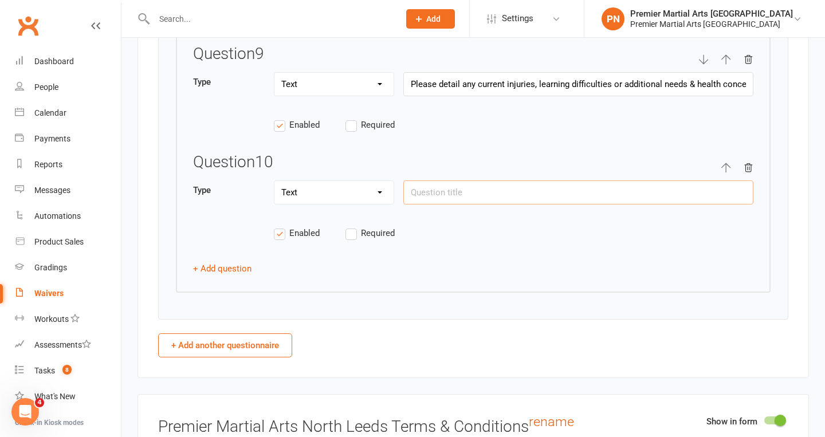
click at [454, 180] on input "text" at bounding box center [578, 192] width 350 height 24
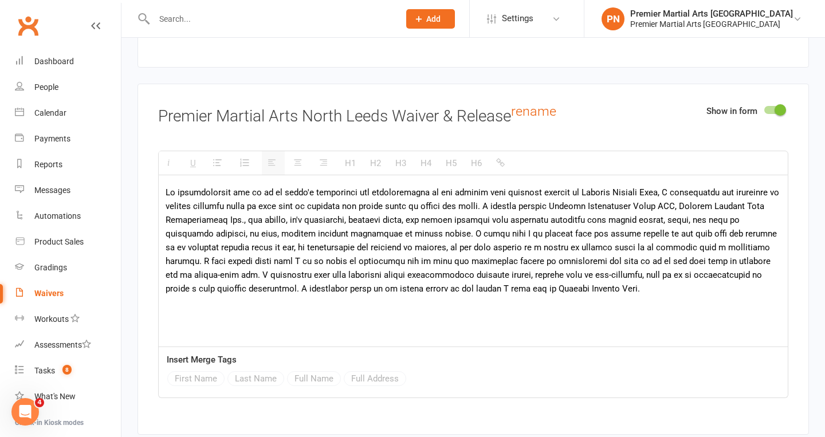
scroll to position [3322, 0]
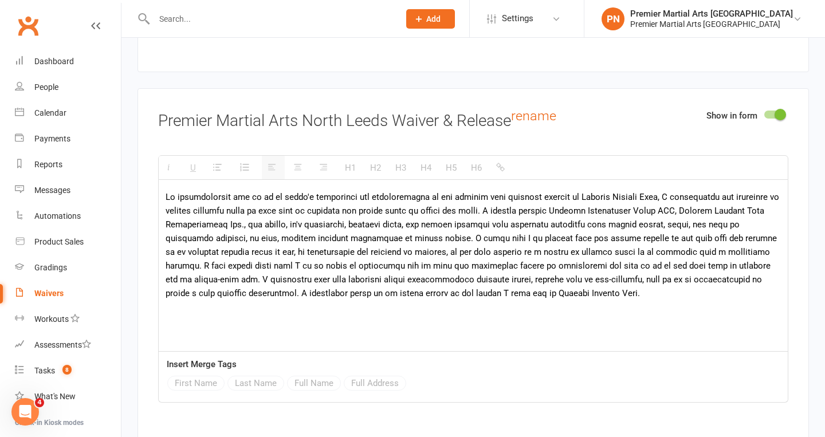
type input "What do you hope to gain from learning martial arts?"
click at [304, 190] on p at bounding box center [473, 245] width 615 height 110
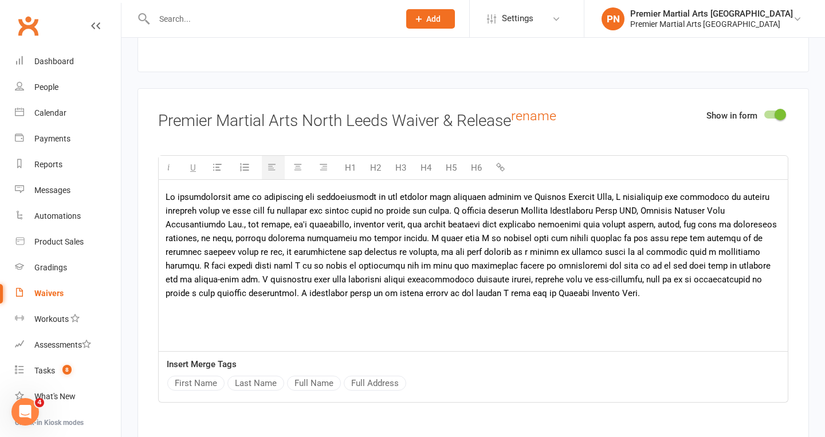
click at [393, 217] on p at bounding box center [473, 245] width 615 height 110
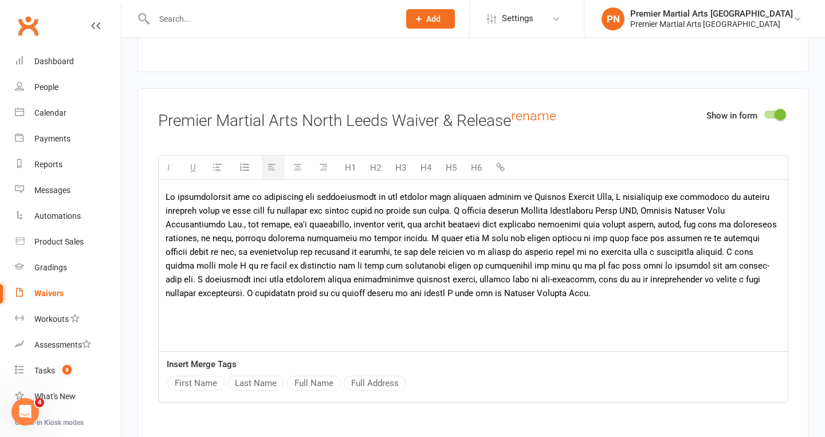
click at [637, 219] on p at bounding box center [473, 245] width 615 height 110
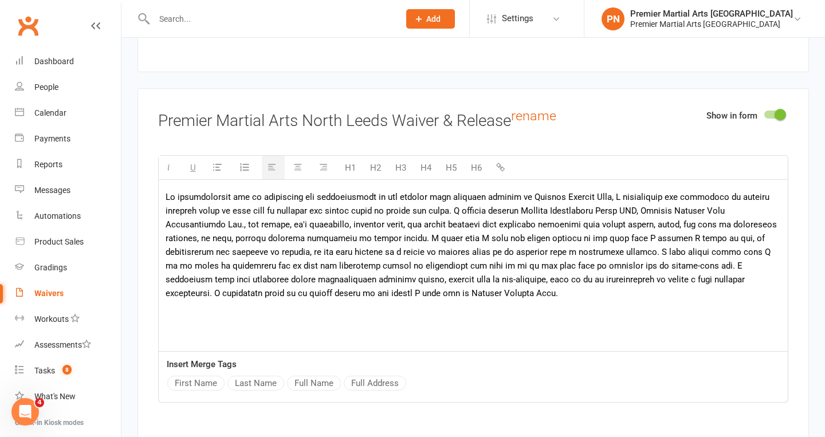
click at [602, 219] on p at bounding box center [473, 245] width 615 height 110
click at [776, 219] on p at bounding box center [473, 245] width 615 height 110
click at [655, 233] on p at bounding box center [473, 245] width 615 height 110
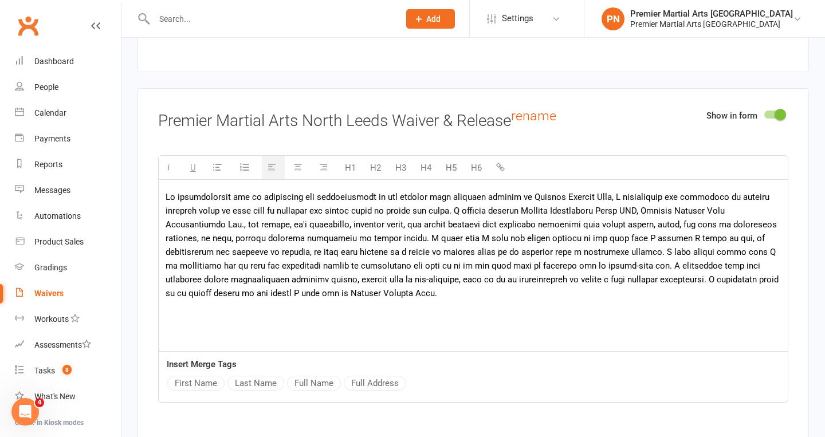
click at [252, 245] on p at bounding box center [473, 245] width 615 height 110
click at [186, 261] on p at bounding box center [473, 245] width 615 height 110
click at [297, 258] on p at bounding box center [473, 245] width 615 height 110
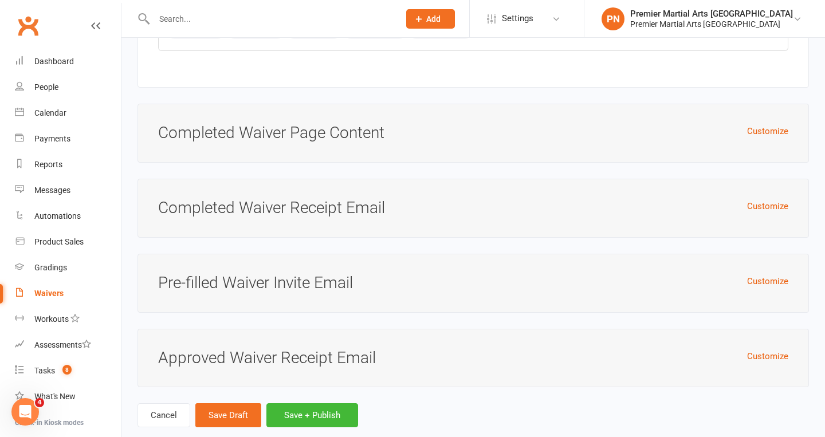
scroll to position [4722, 0]
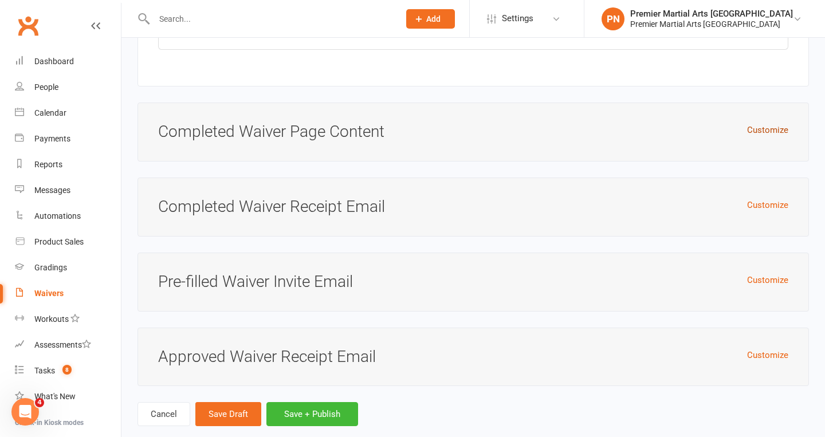
click at [776, 123] on button "Customize" at bounding box center [767, 130] width 41 height 14
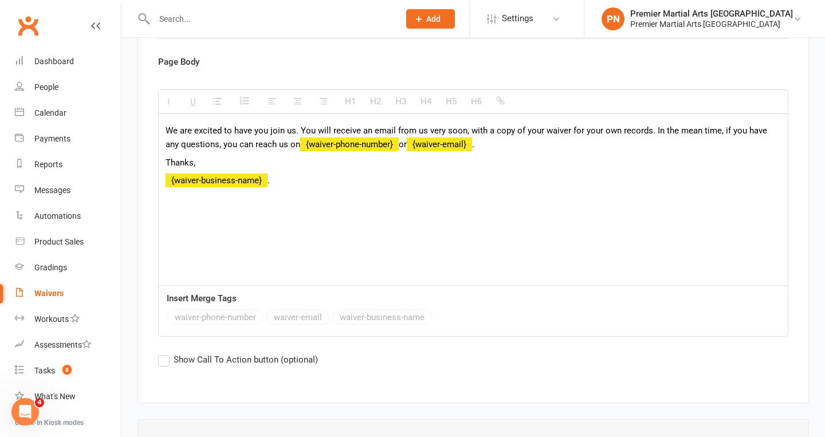
scroll to position [1, 0]
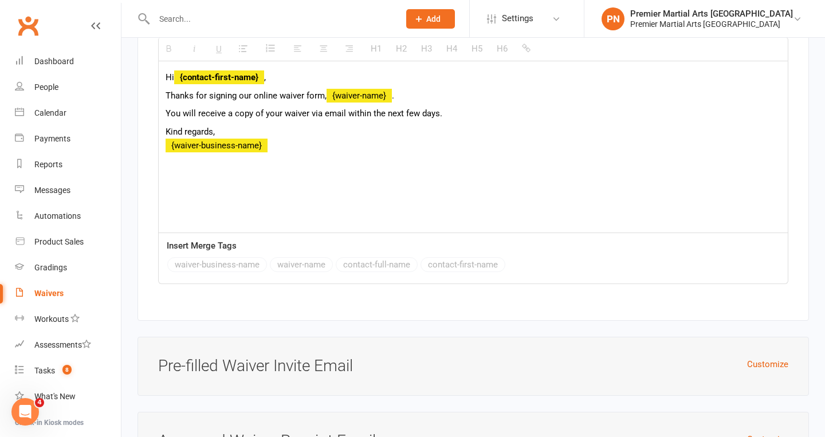
scroll to position [5577, 0]
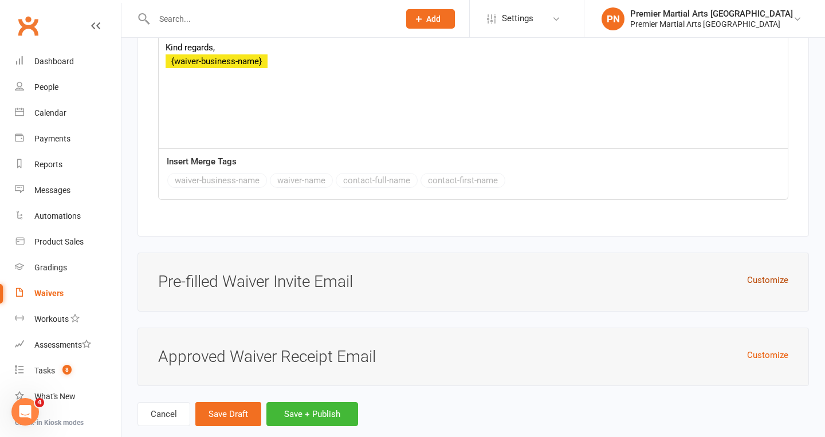
click at [779, 273] on button "Customize" at bounding box center [767, 280] width 41 height 14
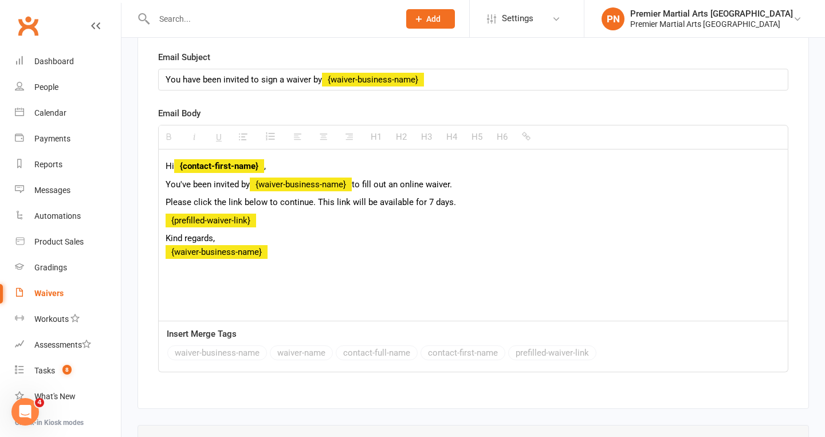
scroll to position [5968, 0]
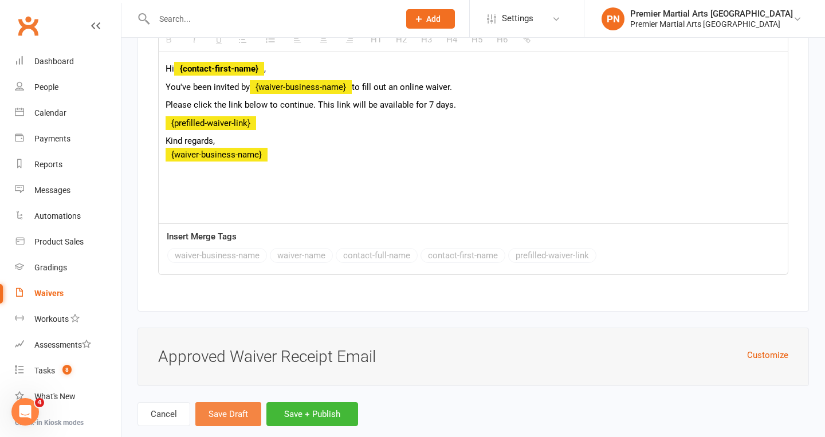
click at [234, 402] on button "Save Draft" at bounding box center [228, 414] width 66 height 24
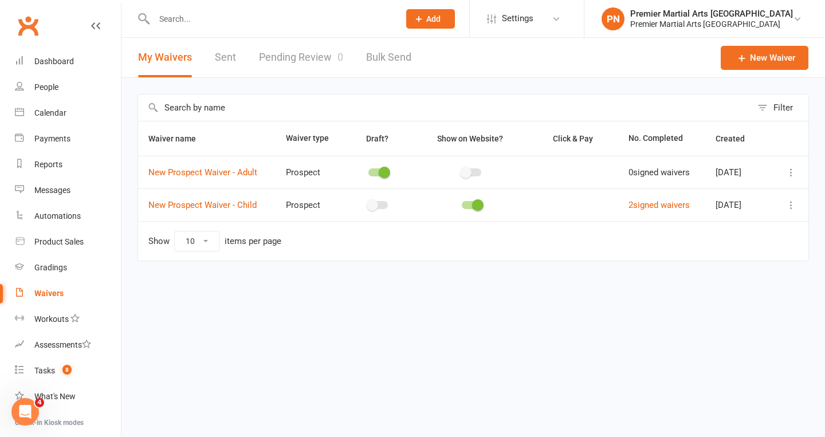
click at [370, 171] on div at bounding box center [377, 172] width 19 height 8
click at [368, 171] on input "checkbox" at bounding box center [368, 171] width 0 height 0
click at [55, 58] on div "Dashboard" at bounding box center [54, 61] width 40 height 9
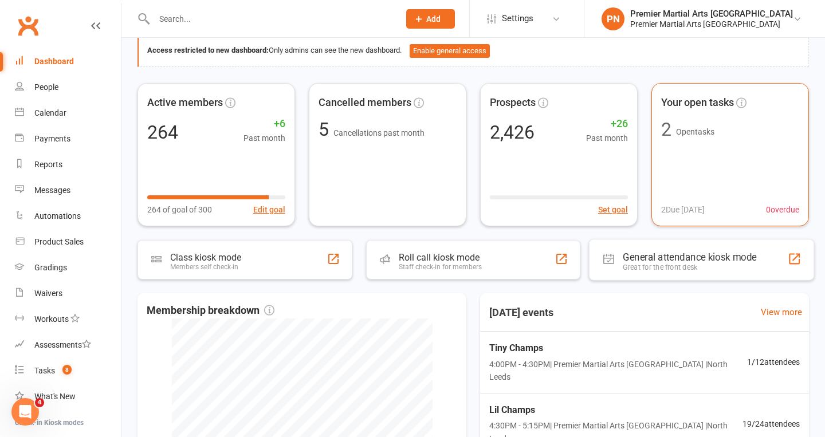
scroll to position [53, 0]
